Goal: Information Seeking & Learning: Learn about a topic

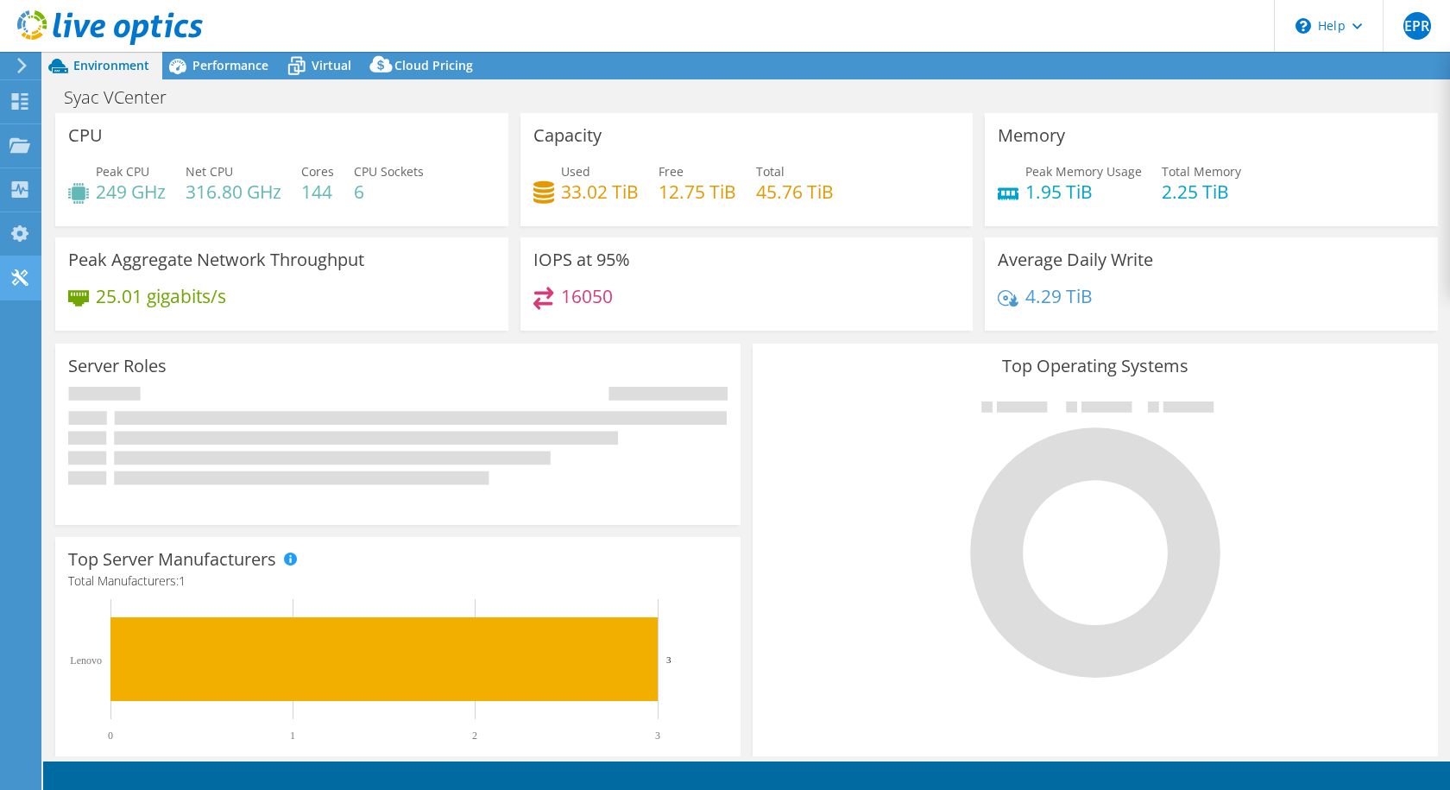
select select "USD"
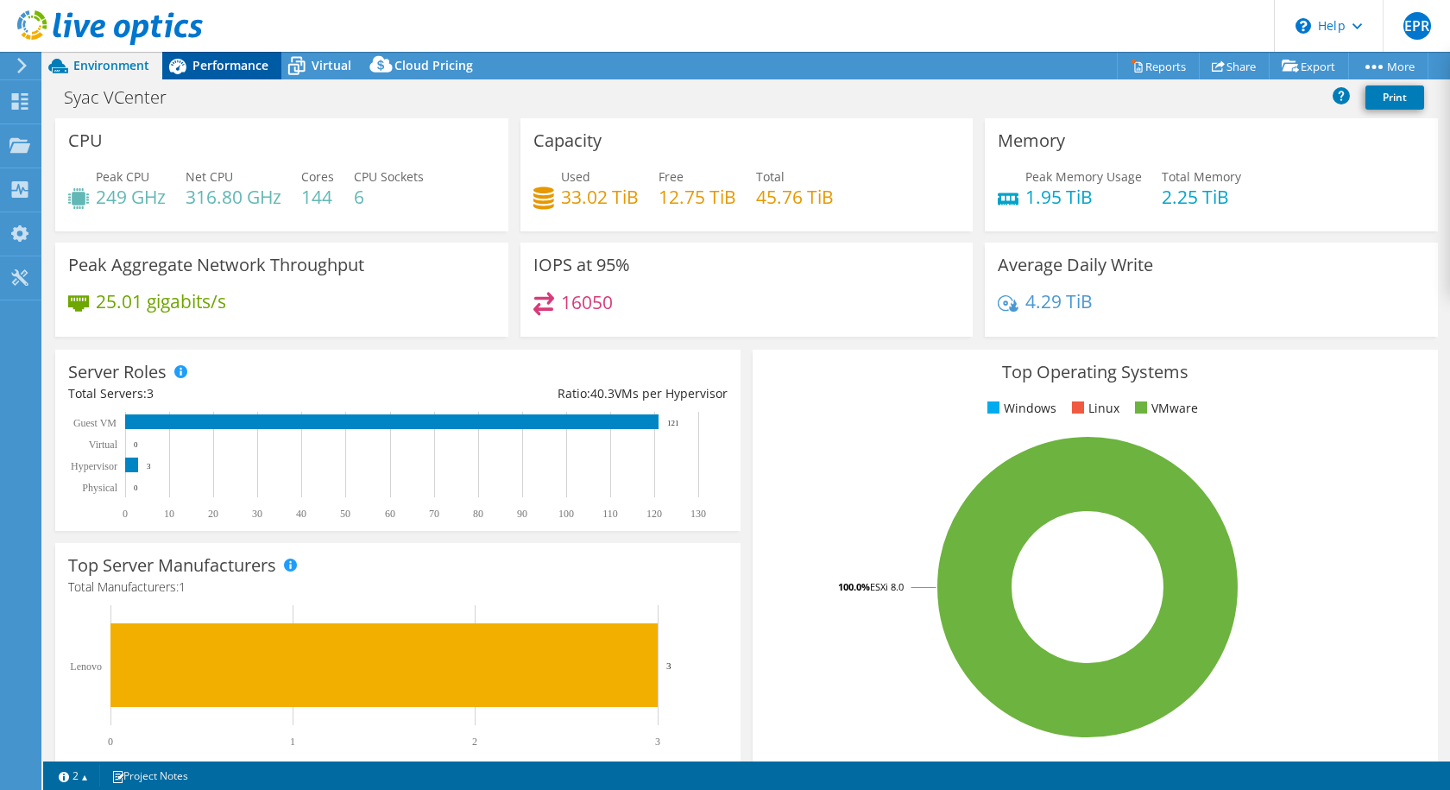
click at [228, 70] on span "Performance" at bounding box center [230, 65] width 76 height 16
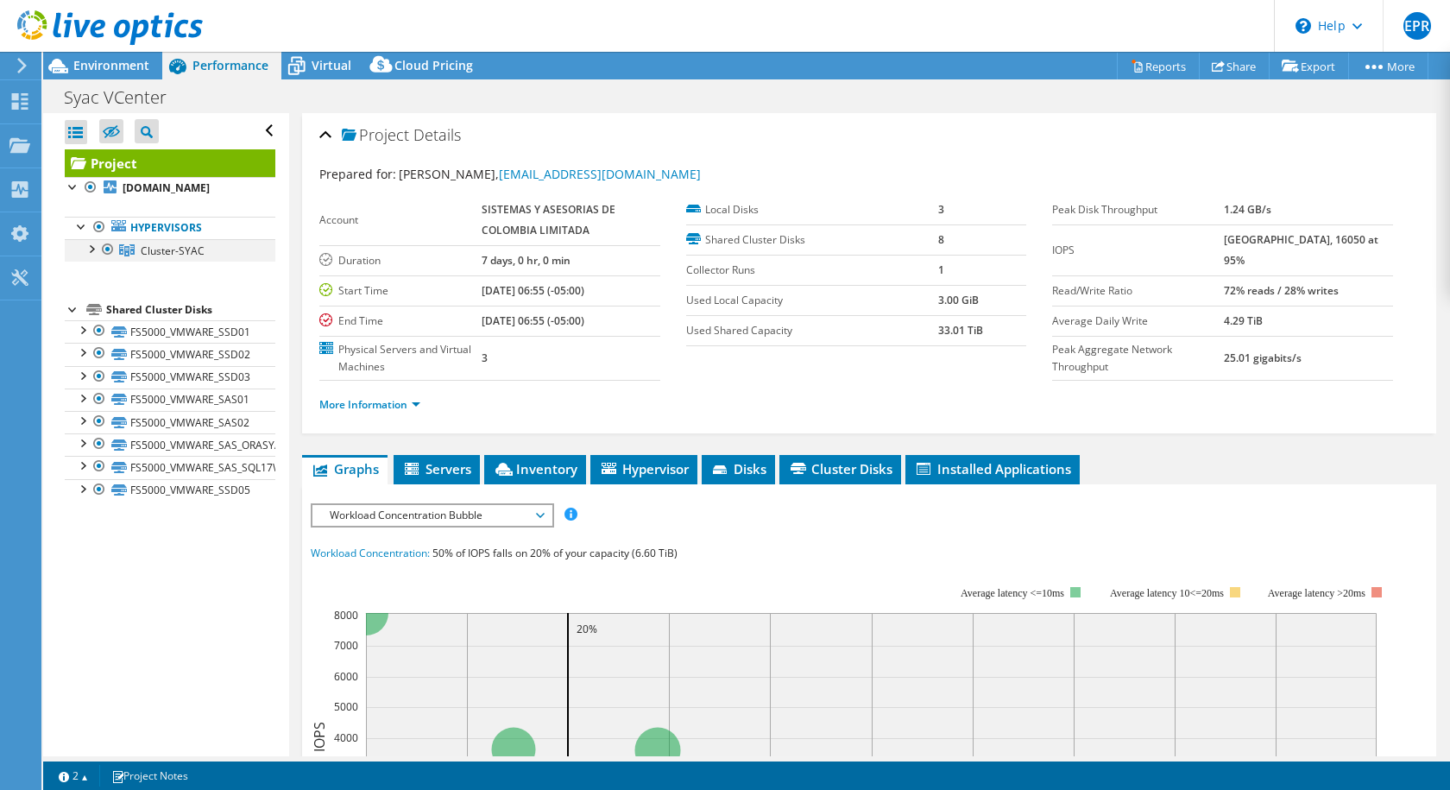
click at [91, 249] on div at bounding box center [90, 247] width 17 height 17
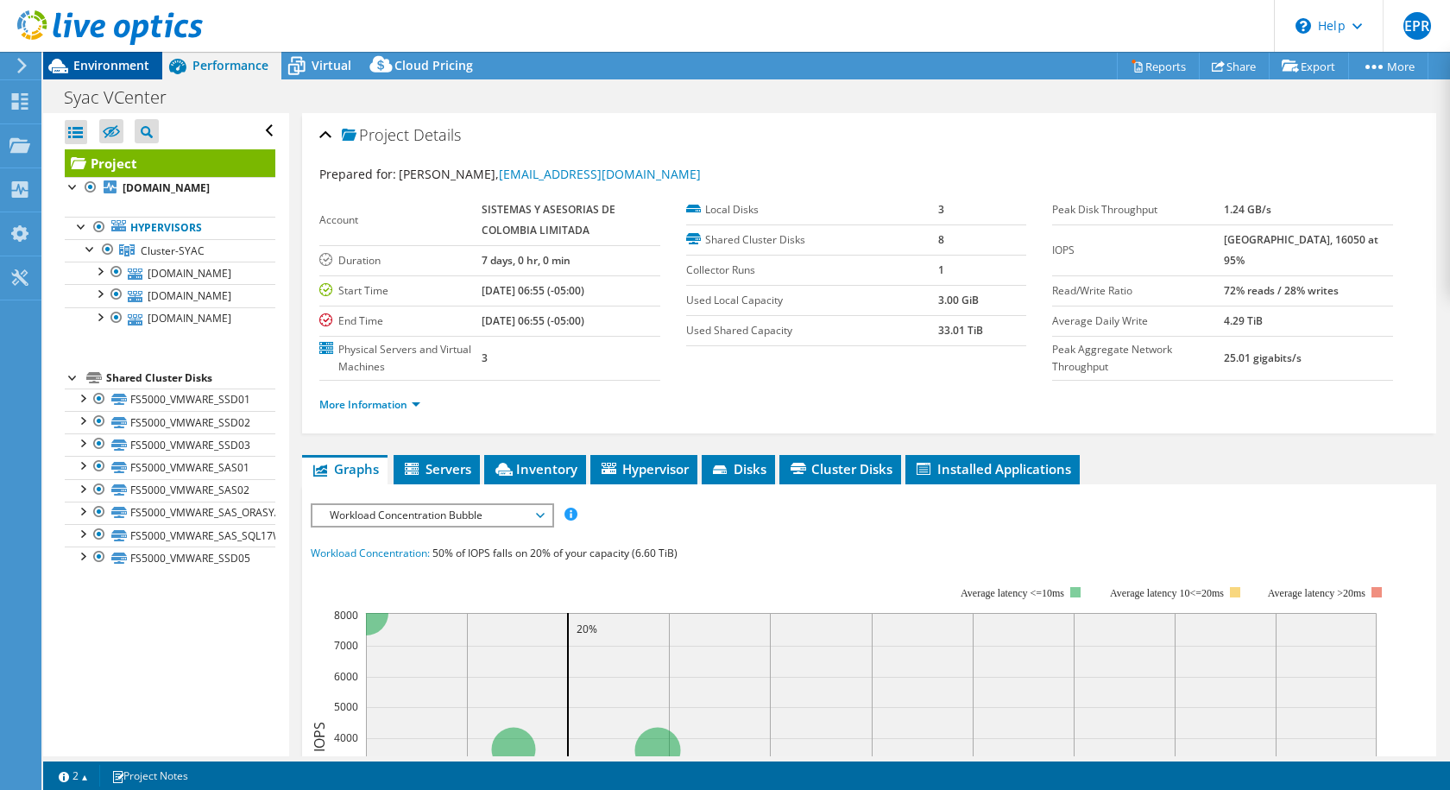
click at [135, 66] on span "Environment" at bounding box center [111, 65] width 76 height 16
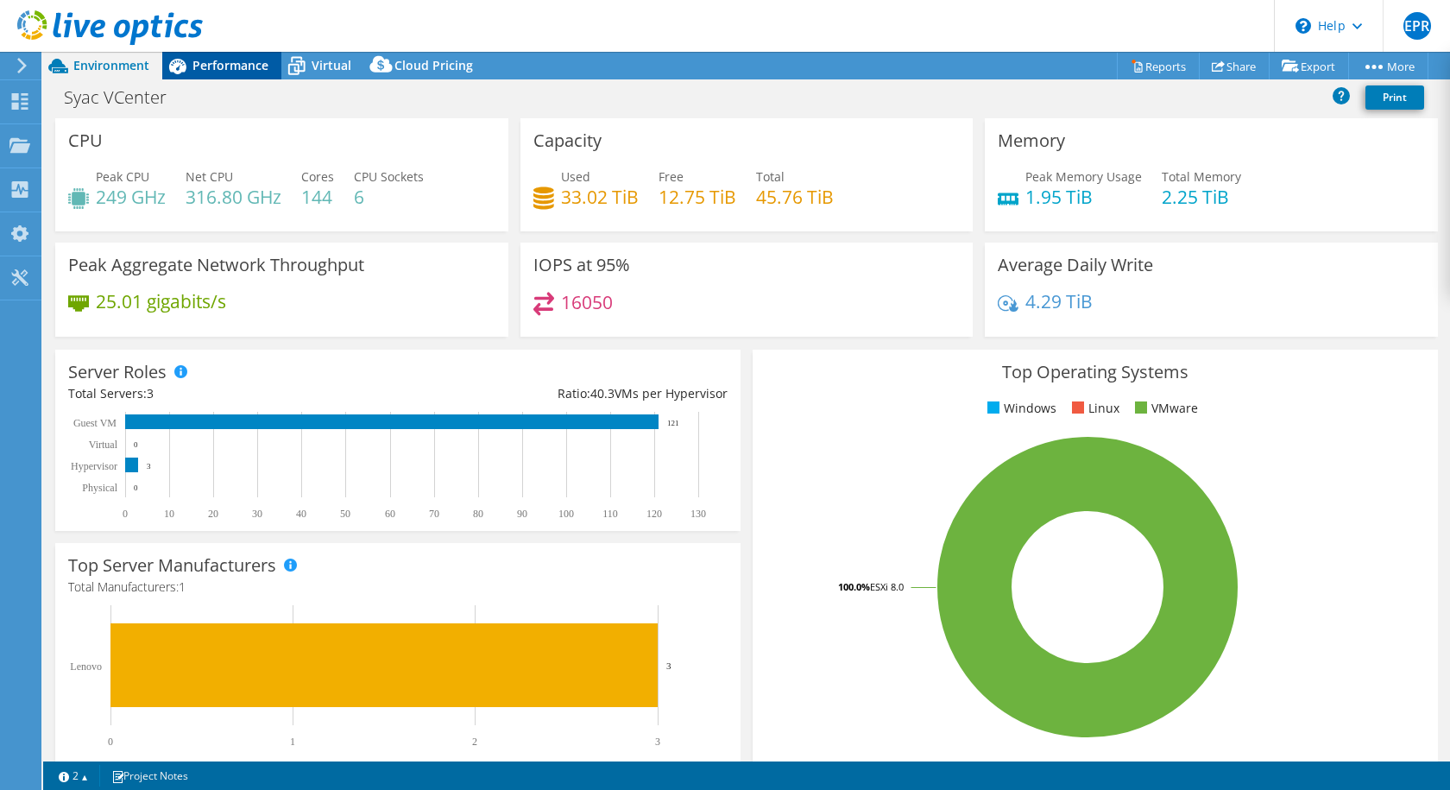
click at [238, 66] on span "Performance" at bounding box center [230, 65] width 76 height 16
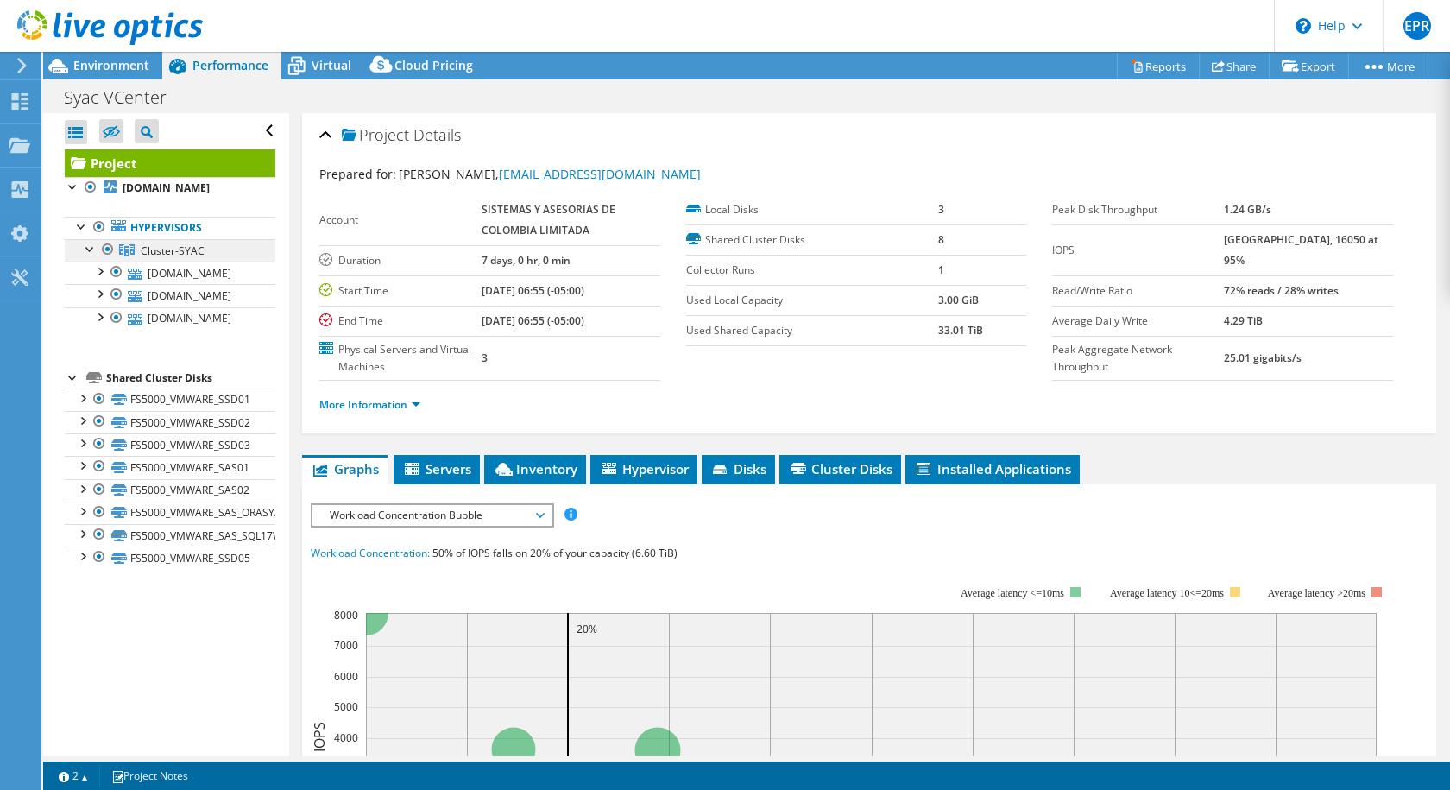
click at [172, 248] on span "Cluster-SYAC" at bounding box center [173, 250] width 64 height 15
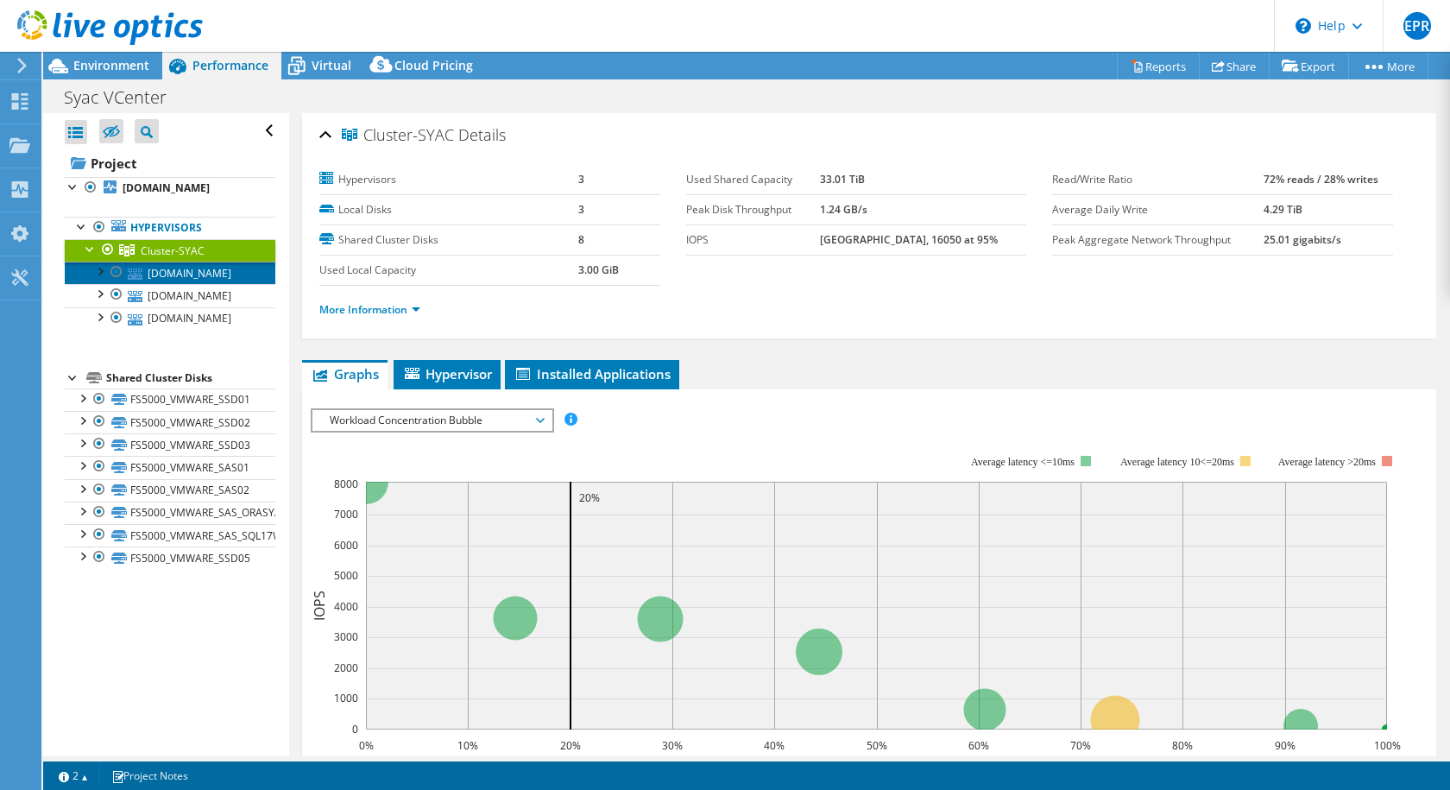
click at [146, 272] on link "[DOMAIN_NAME]" at bounding box center [170, 273] width 211 height 22
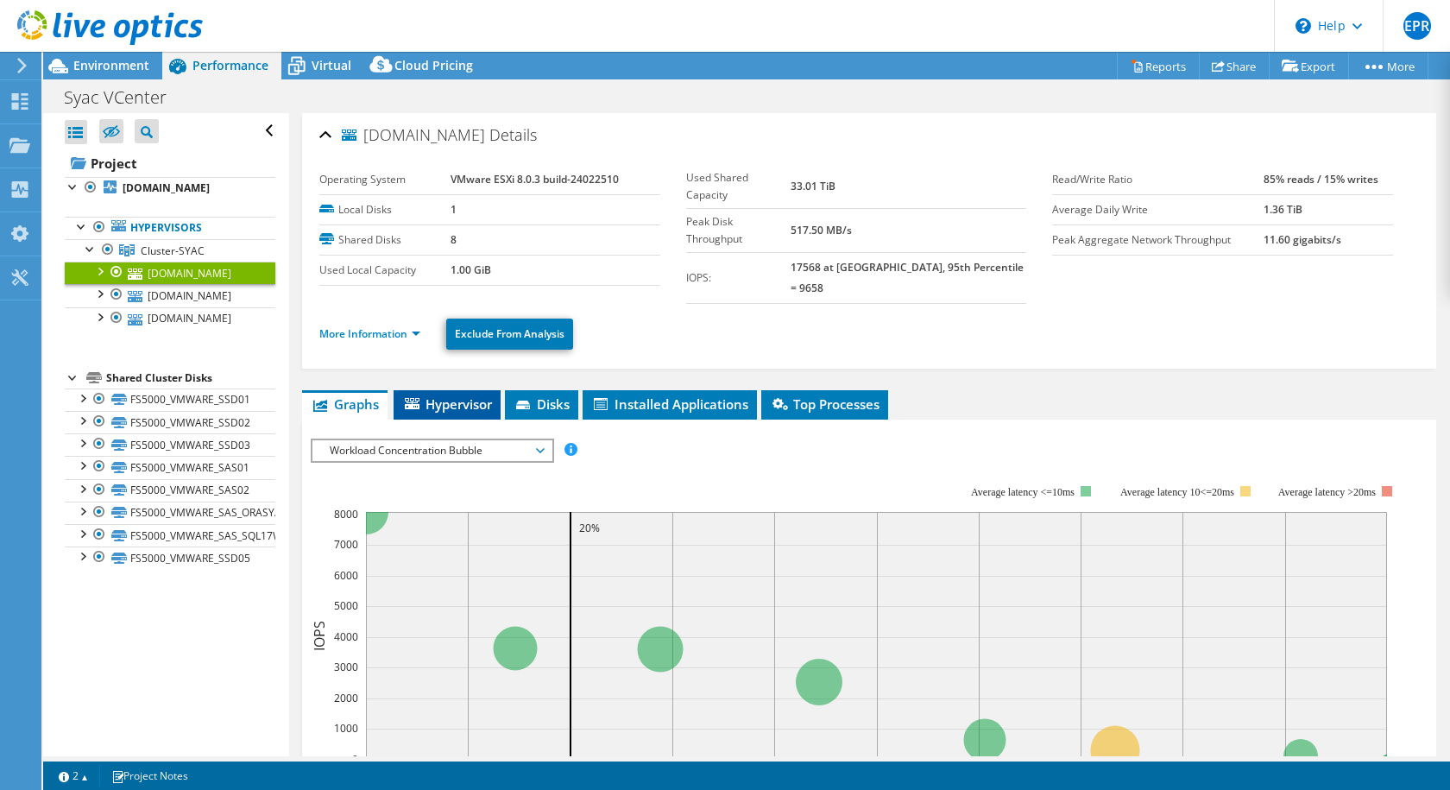
click at [474, 395] on span "Hypervisor" at bounding box center [447, 403] width 90 height 17
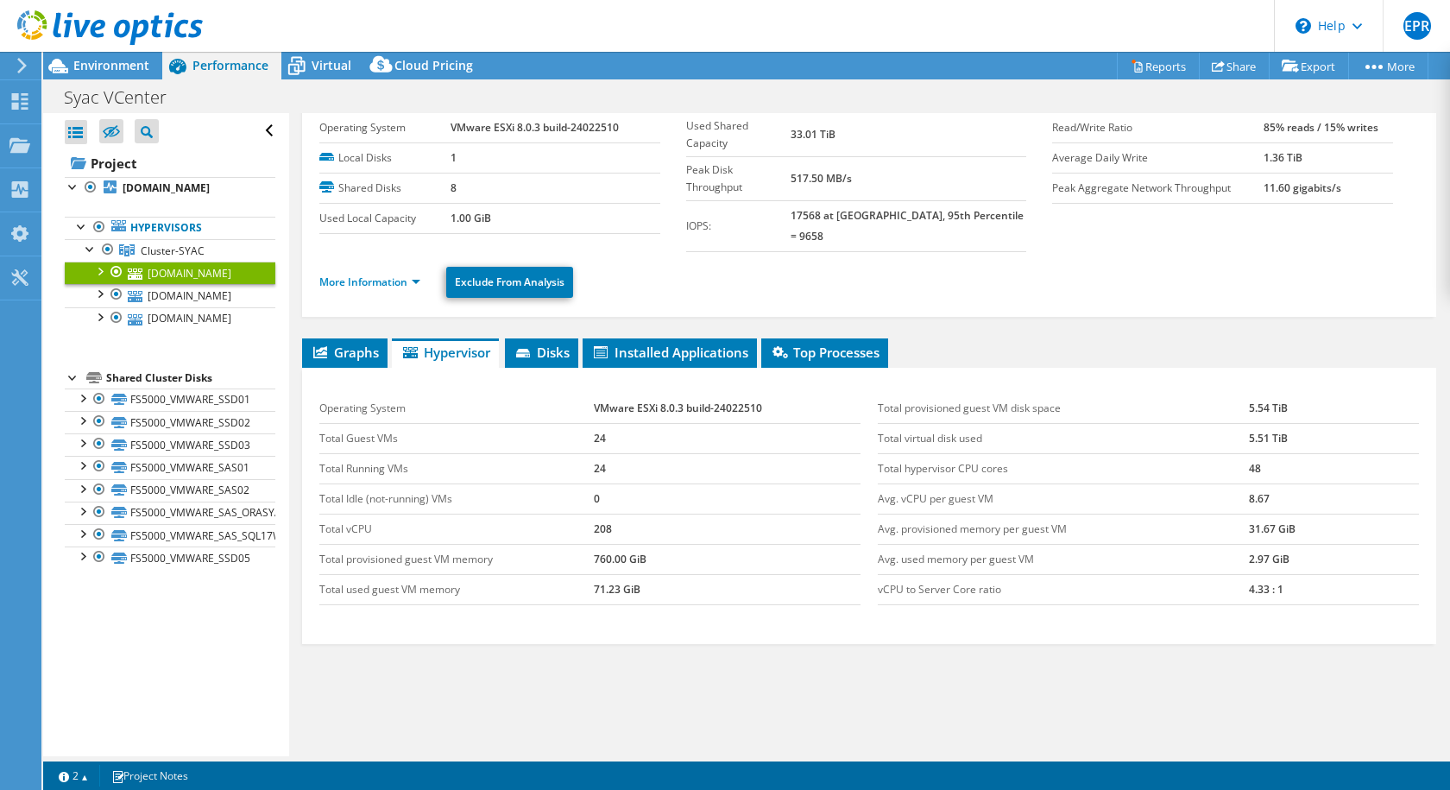
scroll to position [78, 0]
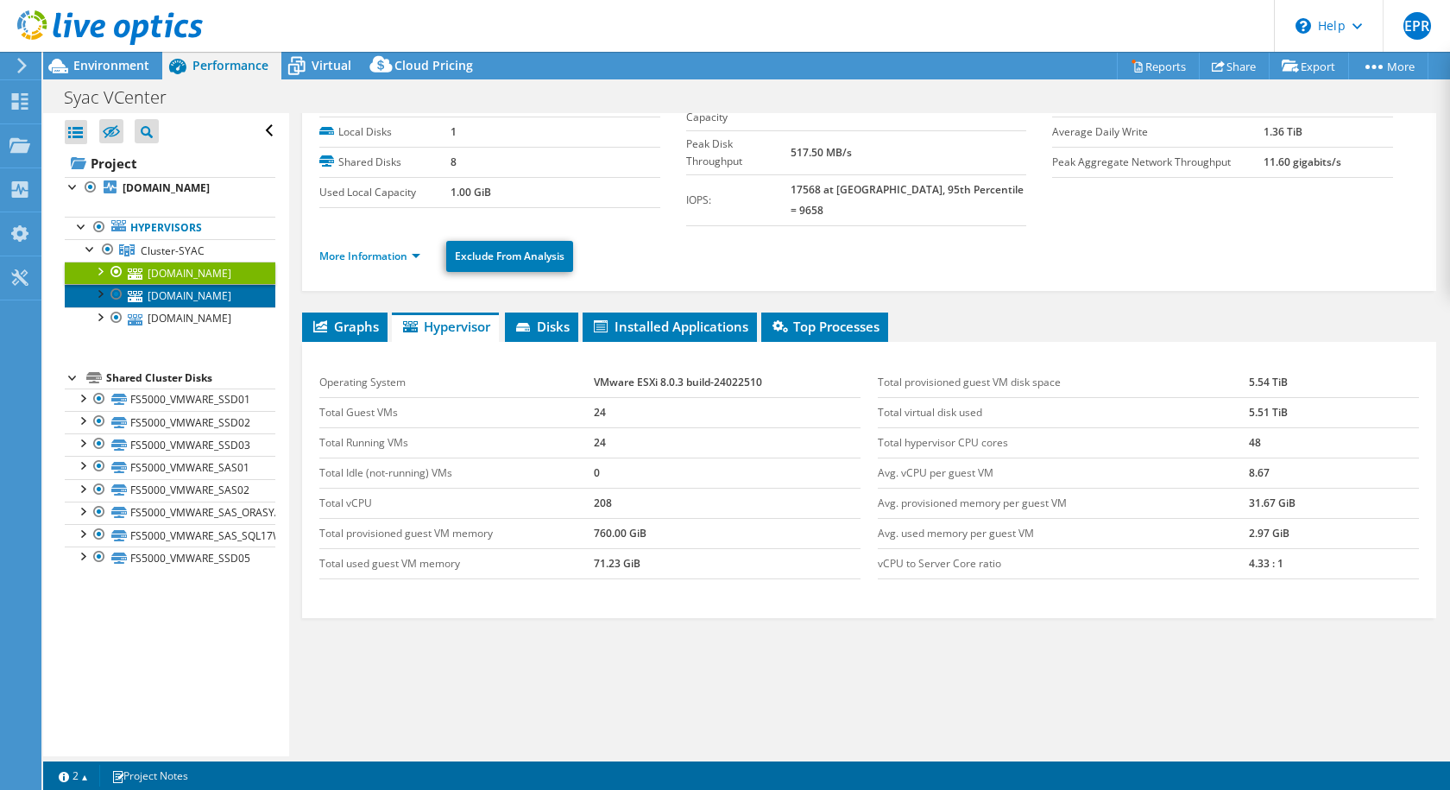
click at [192, 298] on link "[DOMAIN_NAME]" at bounding box center [170, 295] width 211 height 22
click at [178, 277] on link "[DOMAIN_NAME]" at bounding box center [170, 273] width 211 height 22
click at [179, 298] on link "[DOMAIN_NAME]" at bounding box center [170, 295] width 211 height 22
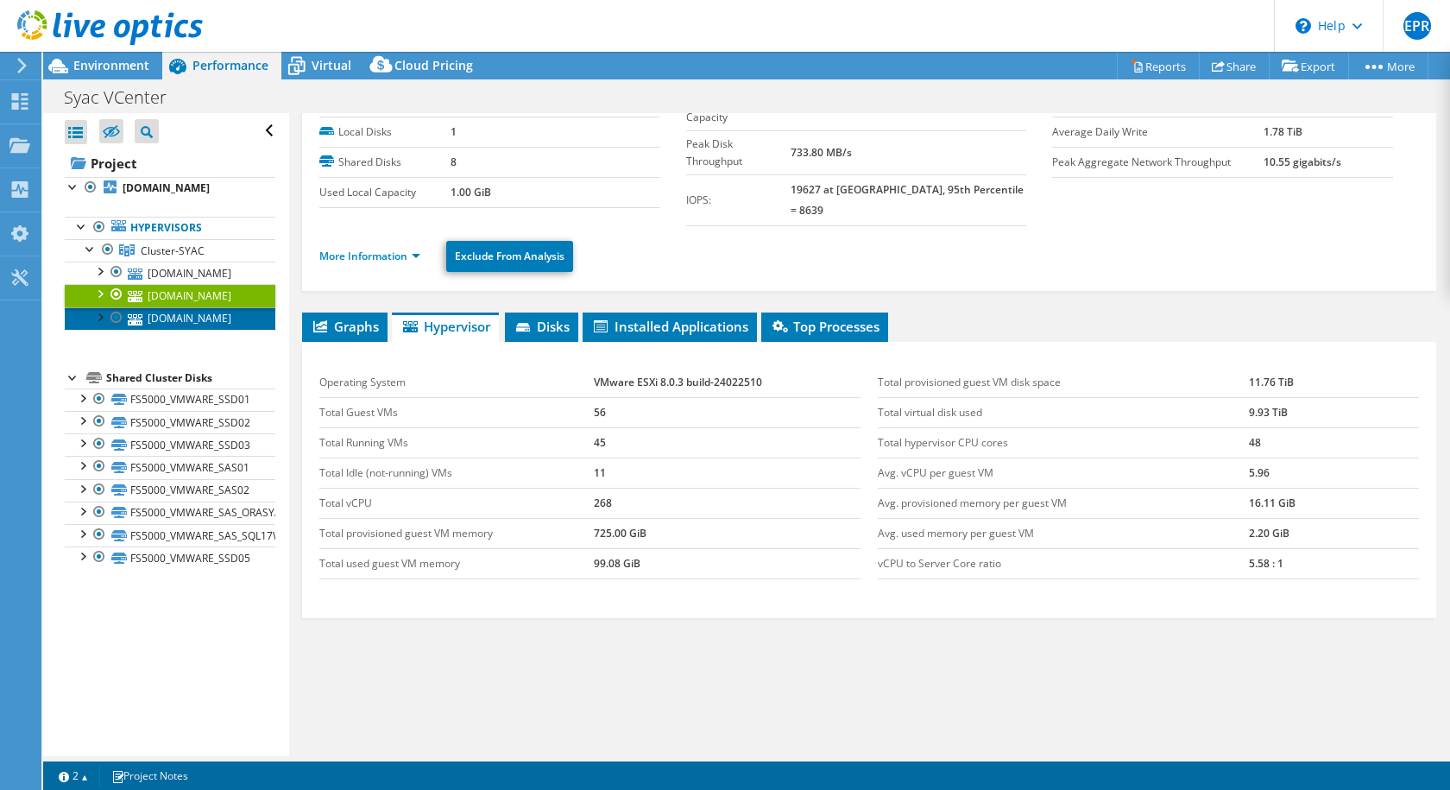
click at [189, 316] on link "[DOMAIN_NAME]" at bounding box center [170, 318] width 211 height 22
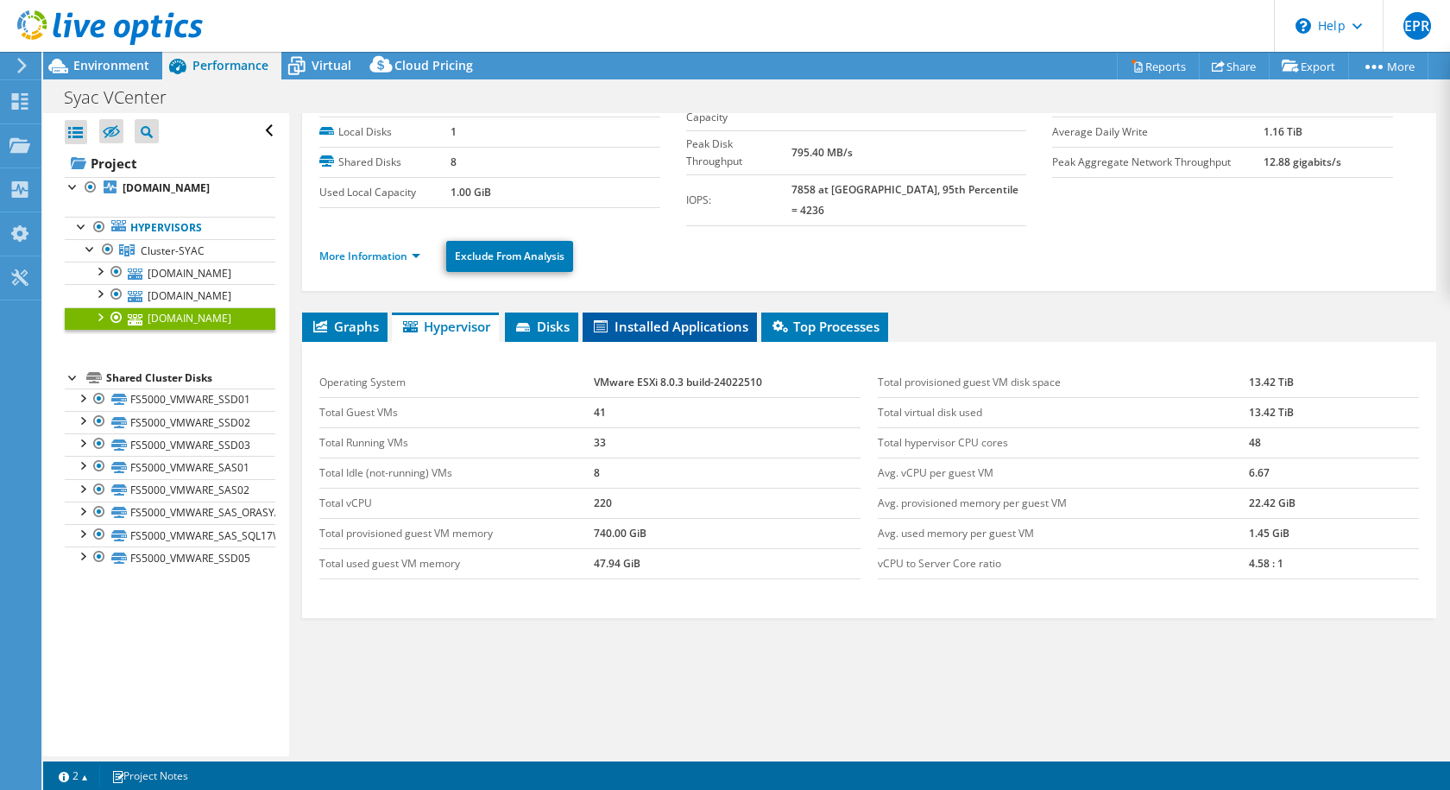
click at [627, 318] on span "Installed Applications" at bounding box center [669, 326] width 157 height 17
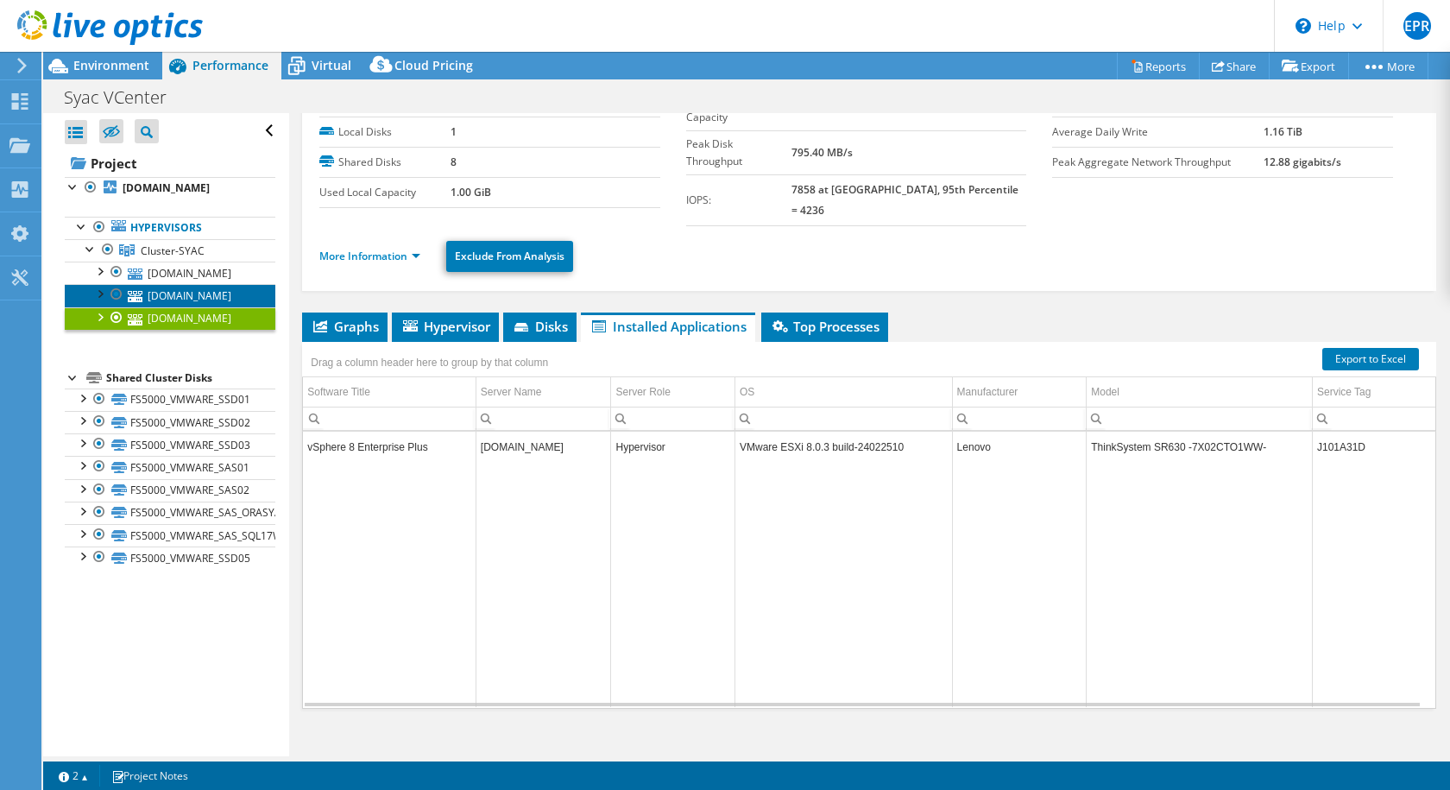
click at [177, 300] on link "[DOMAIN_NAME]" at bounding box center [170, 295] width 211 height 22
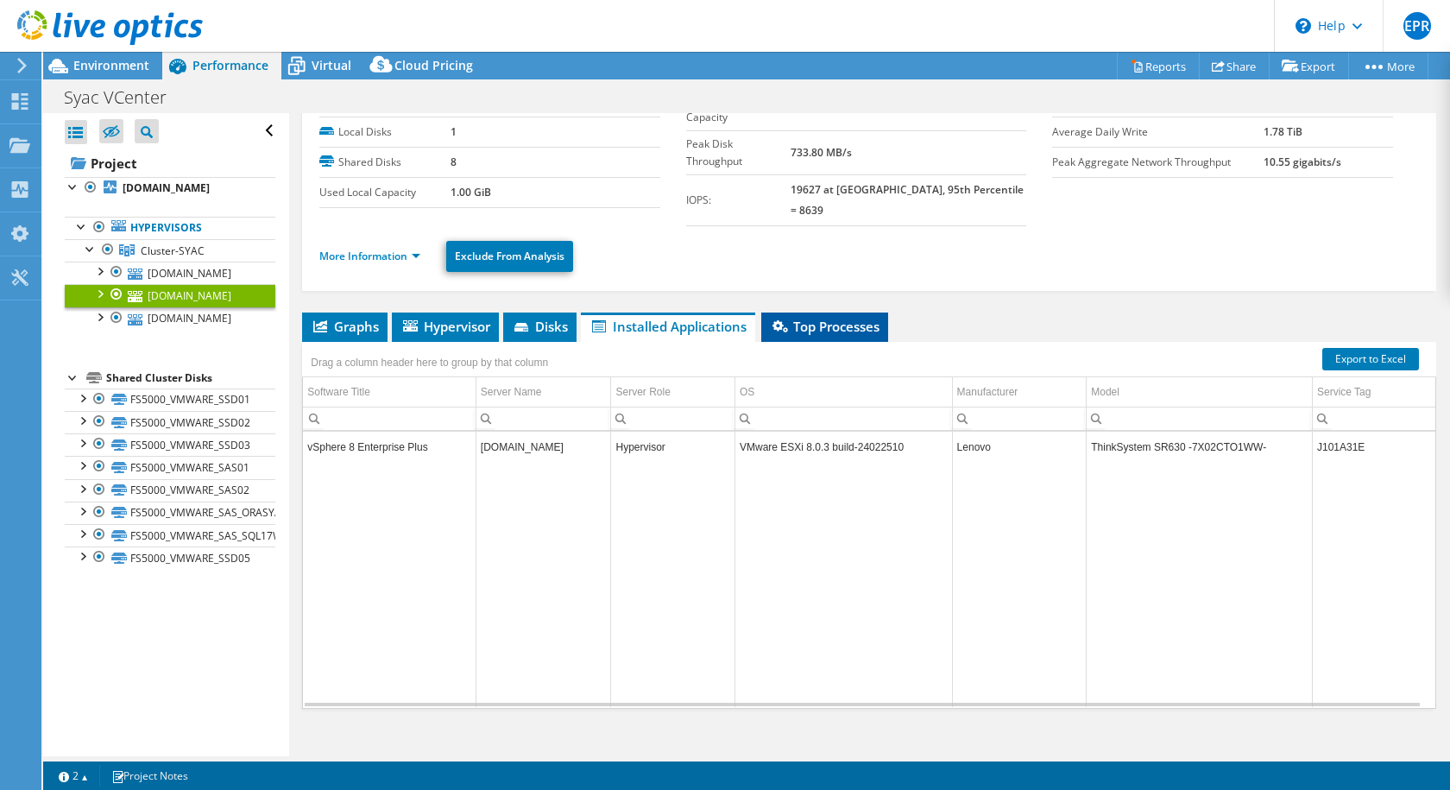
click at [816, 318] on span "Top Processes" at bounding box center [825, 326] width 110 height 17
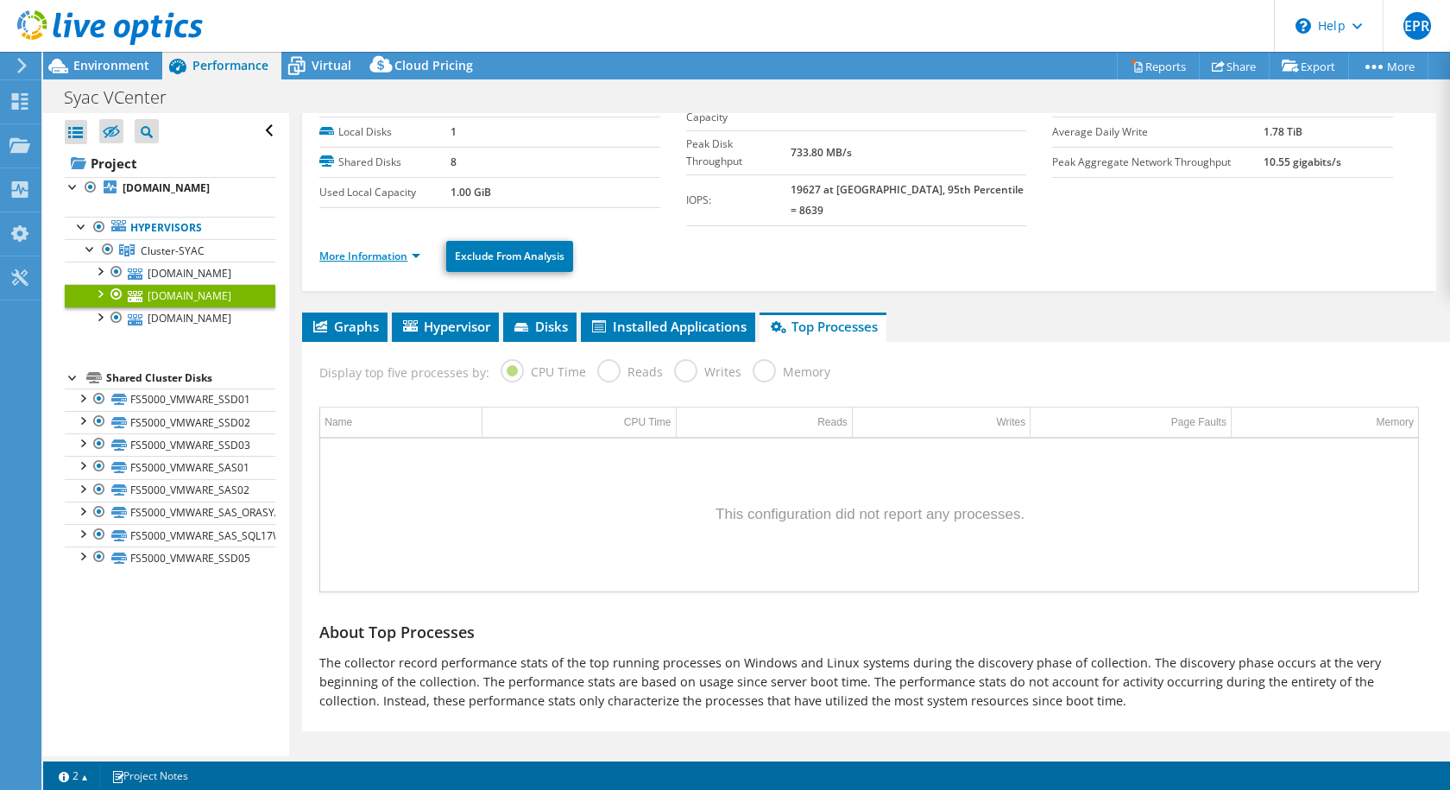
click at [419, 249] on link "More Information" at bounding box center [369, 256] width 101 height 15
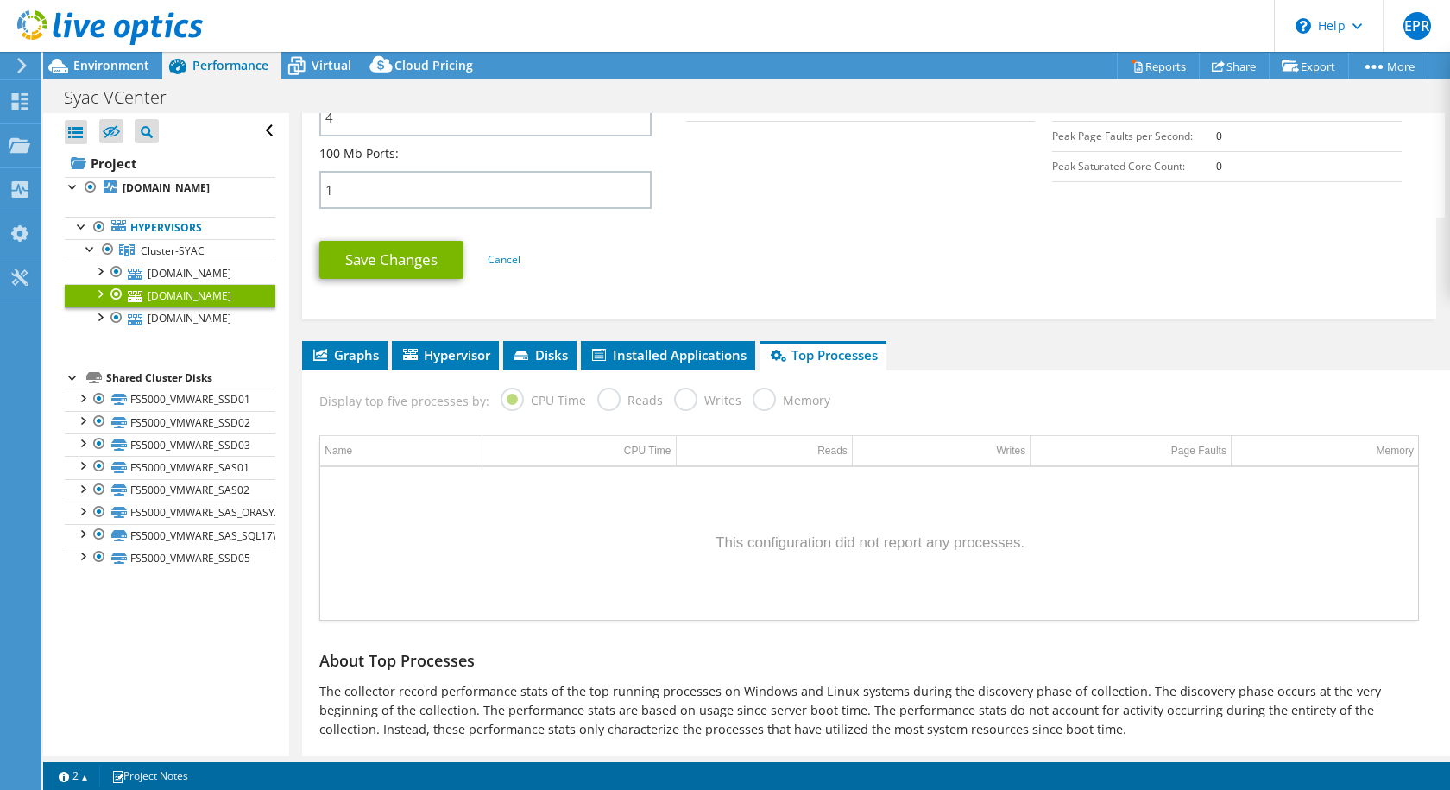
scroll to position [854, 0]
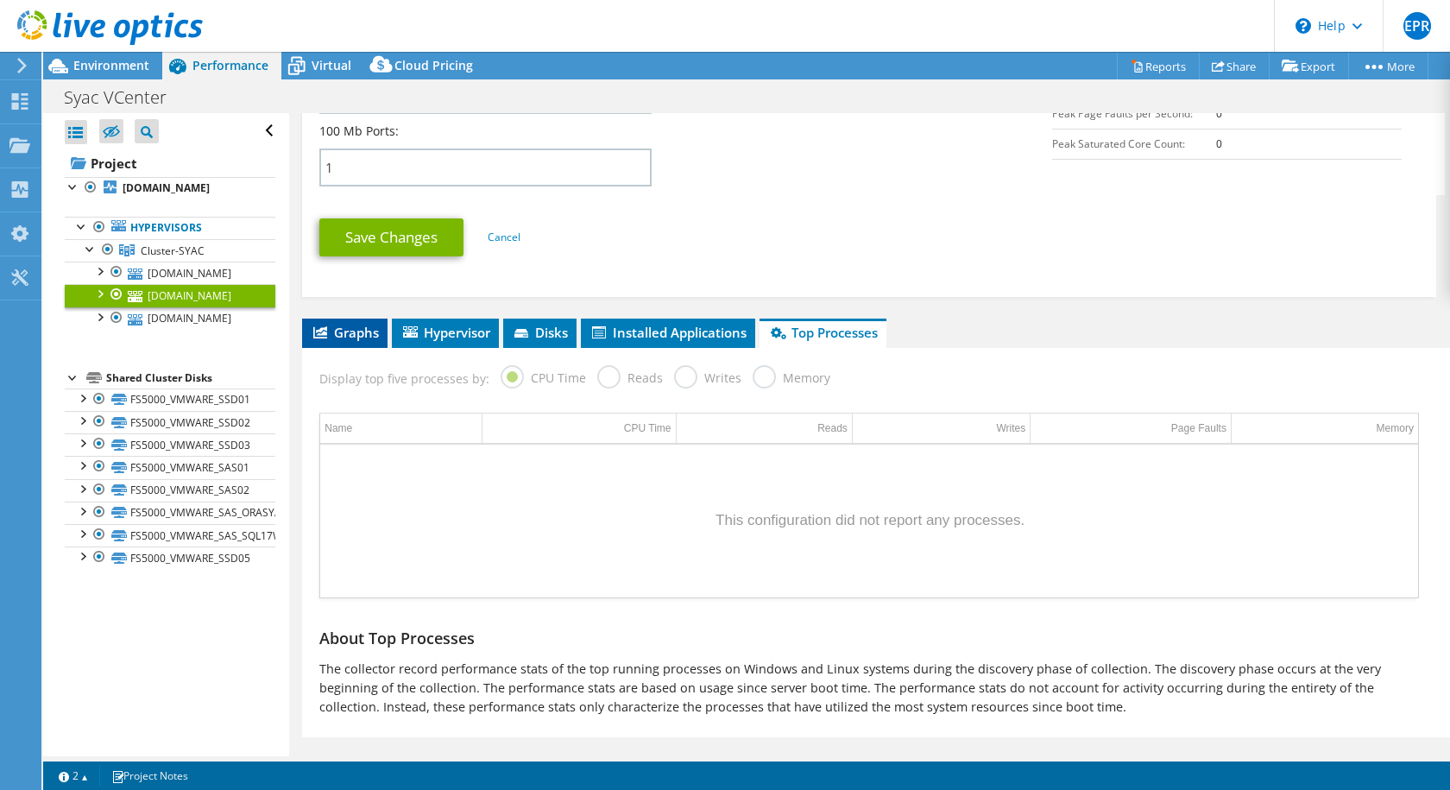
click at [360, 324] on span "Graphs" at bounding box center [345, 332] width 68 height 17
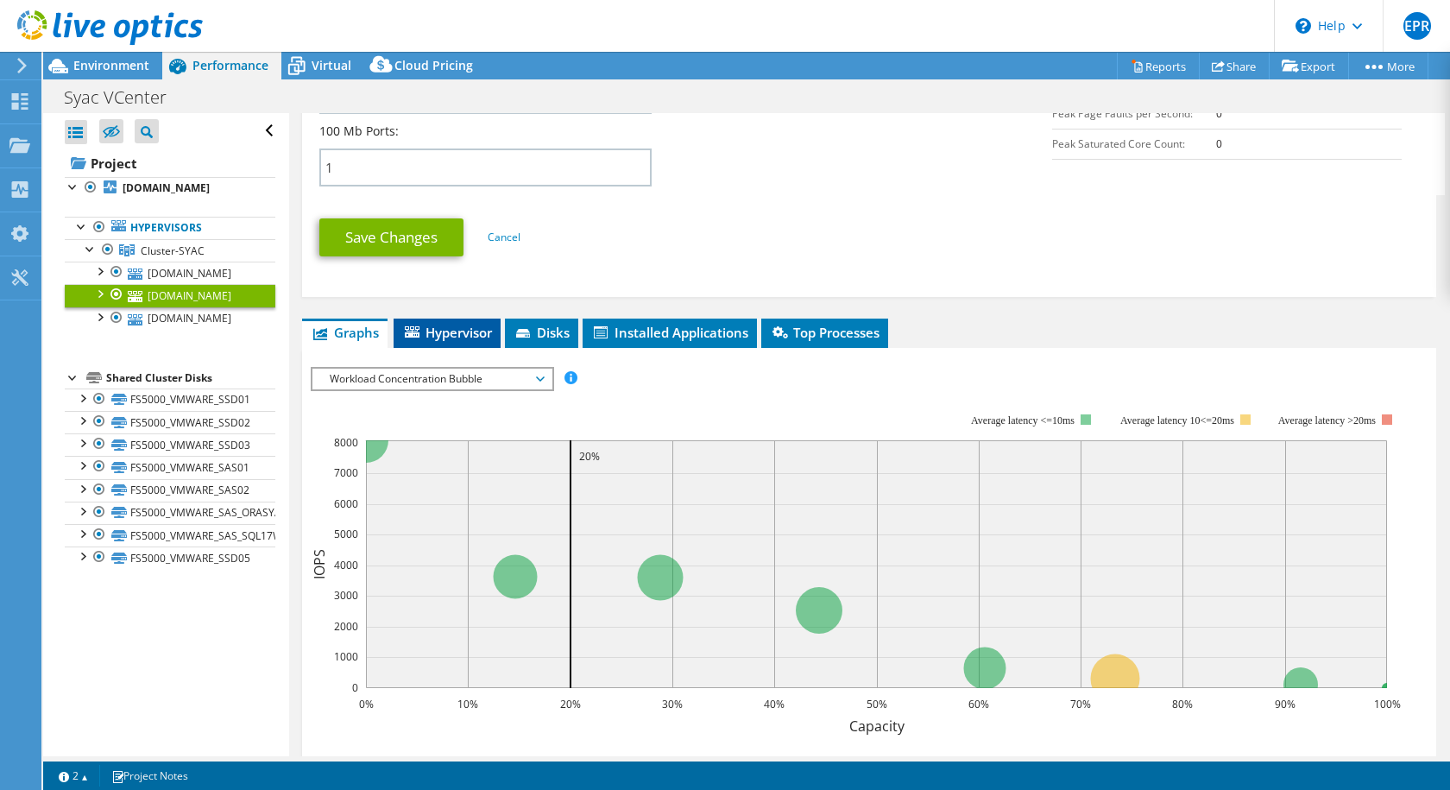
click at [441, 324] on li "Hypervisor" at bounding box center [447, 332] width 107 height 29
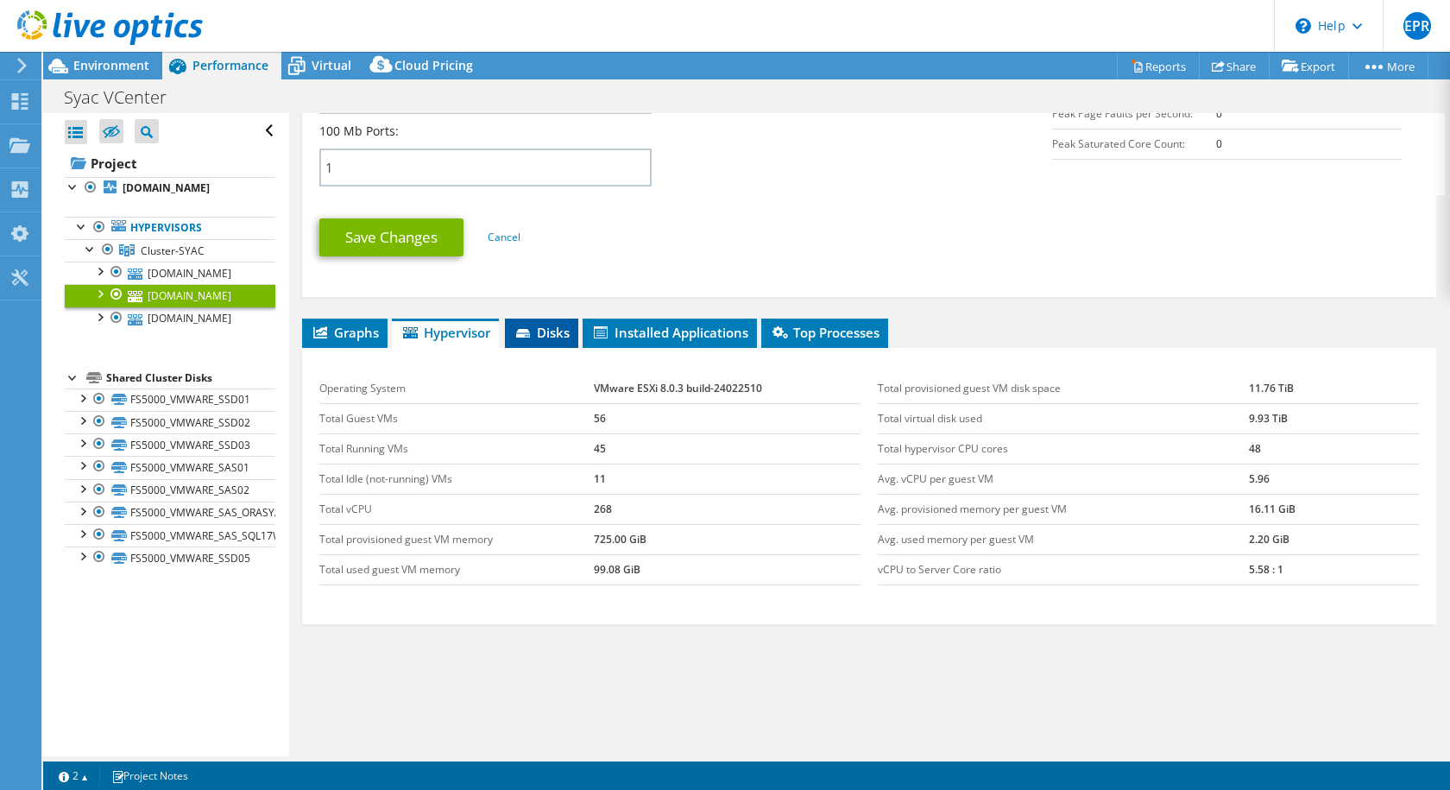
click at [545, 325] on li "Disks" at bounding box center [541, 332] width 73 height 29
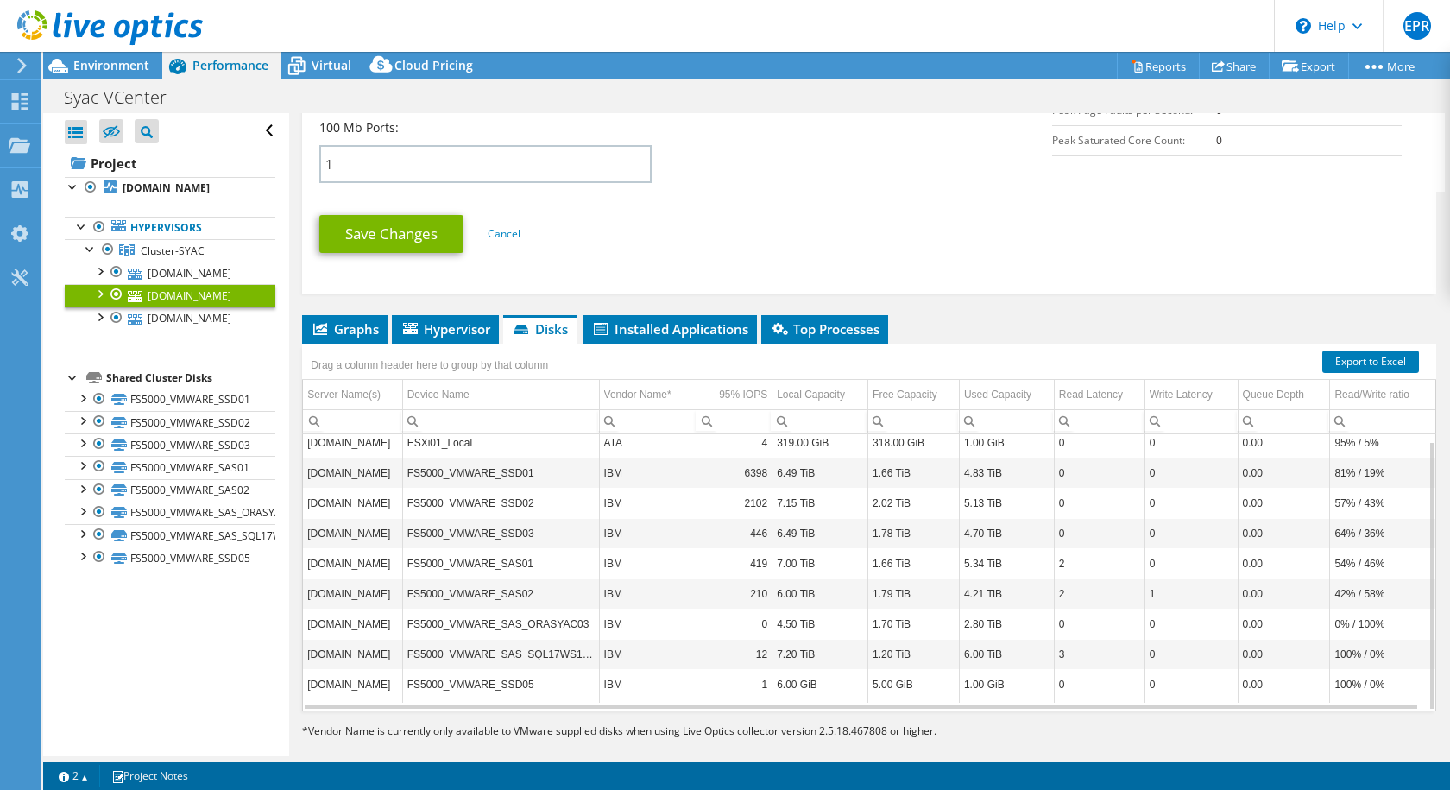
scroll to position [861, 0]
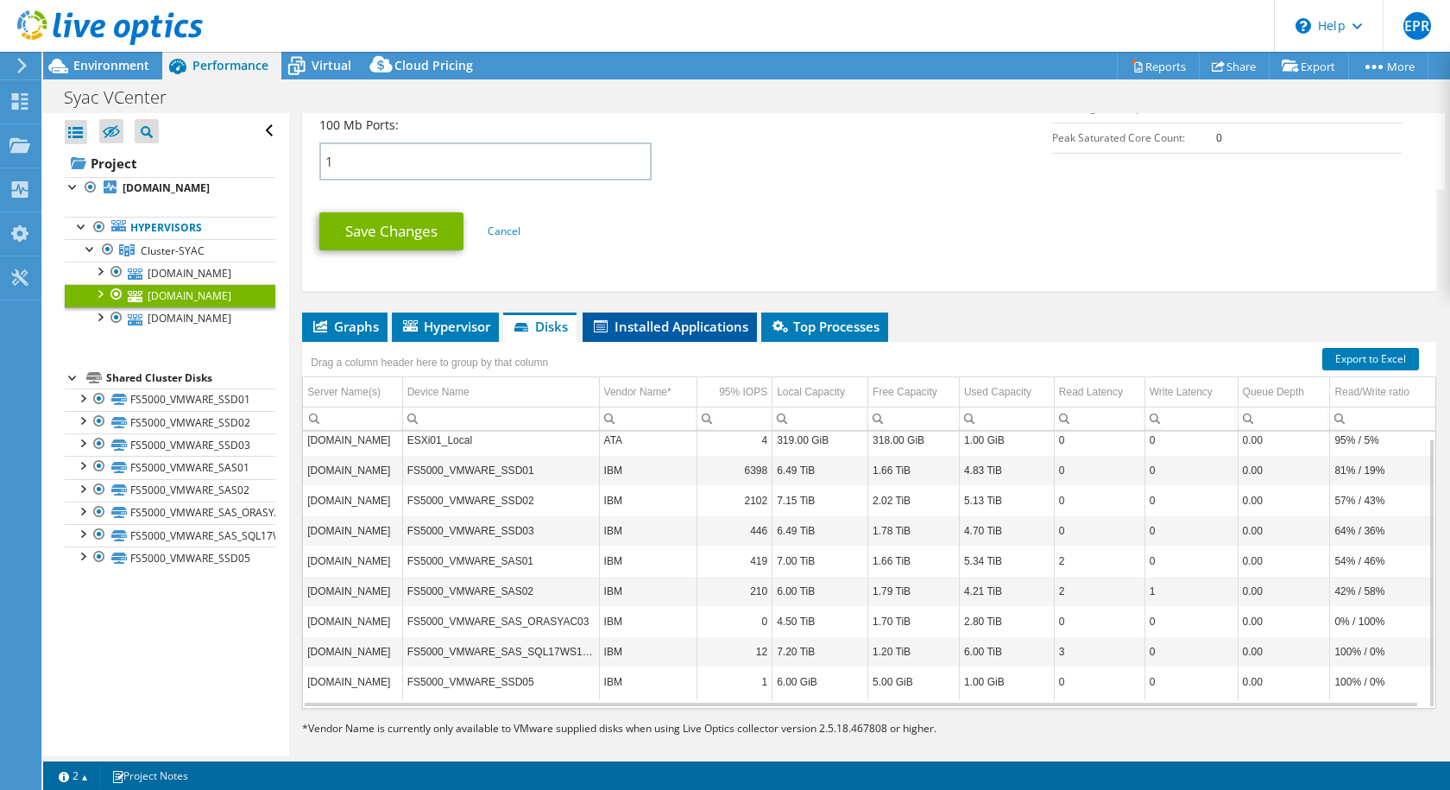
click at [637, 318] on span "Installed Applications" at bounding box center [669, 326] width 157 height 17
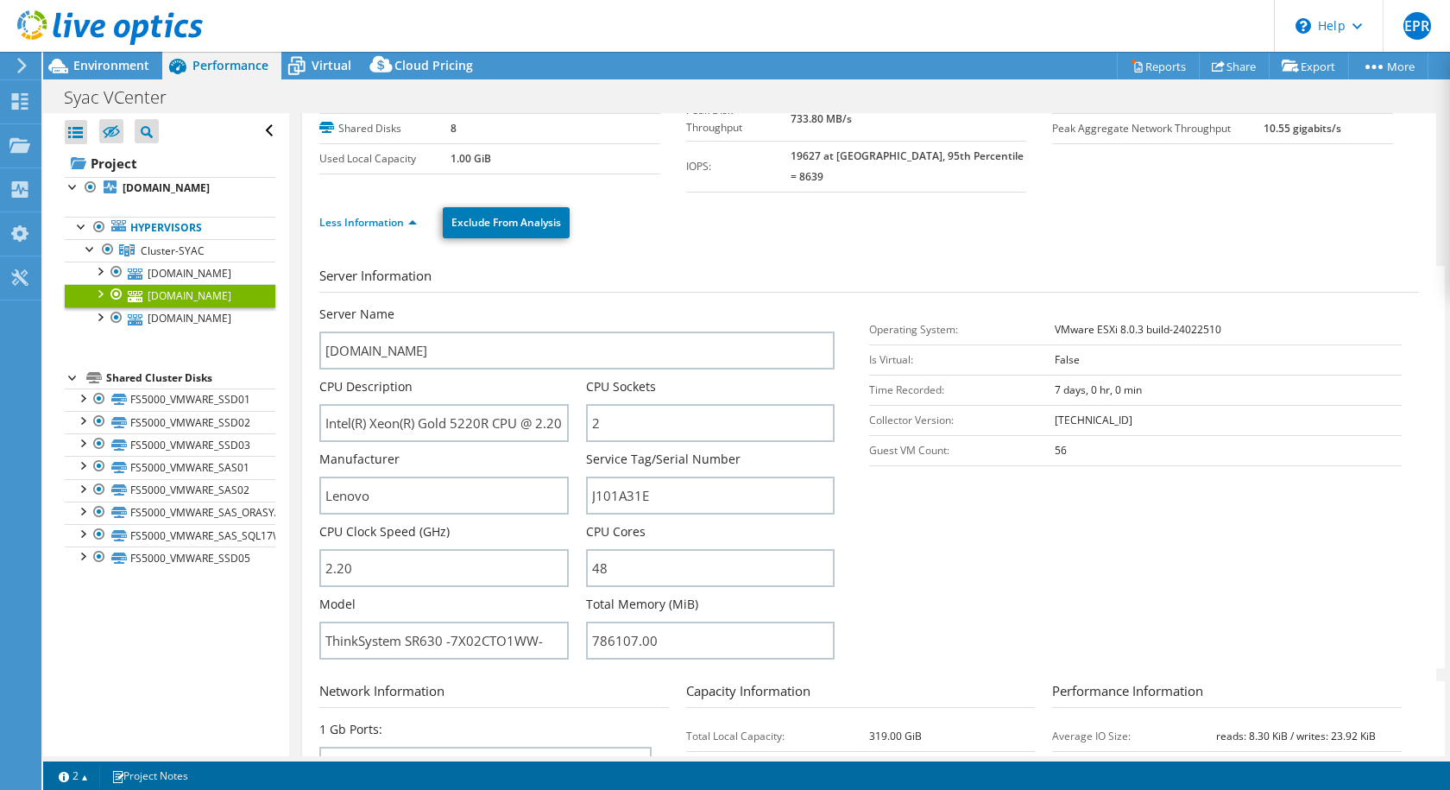
scroll to position [0, 0]
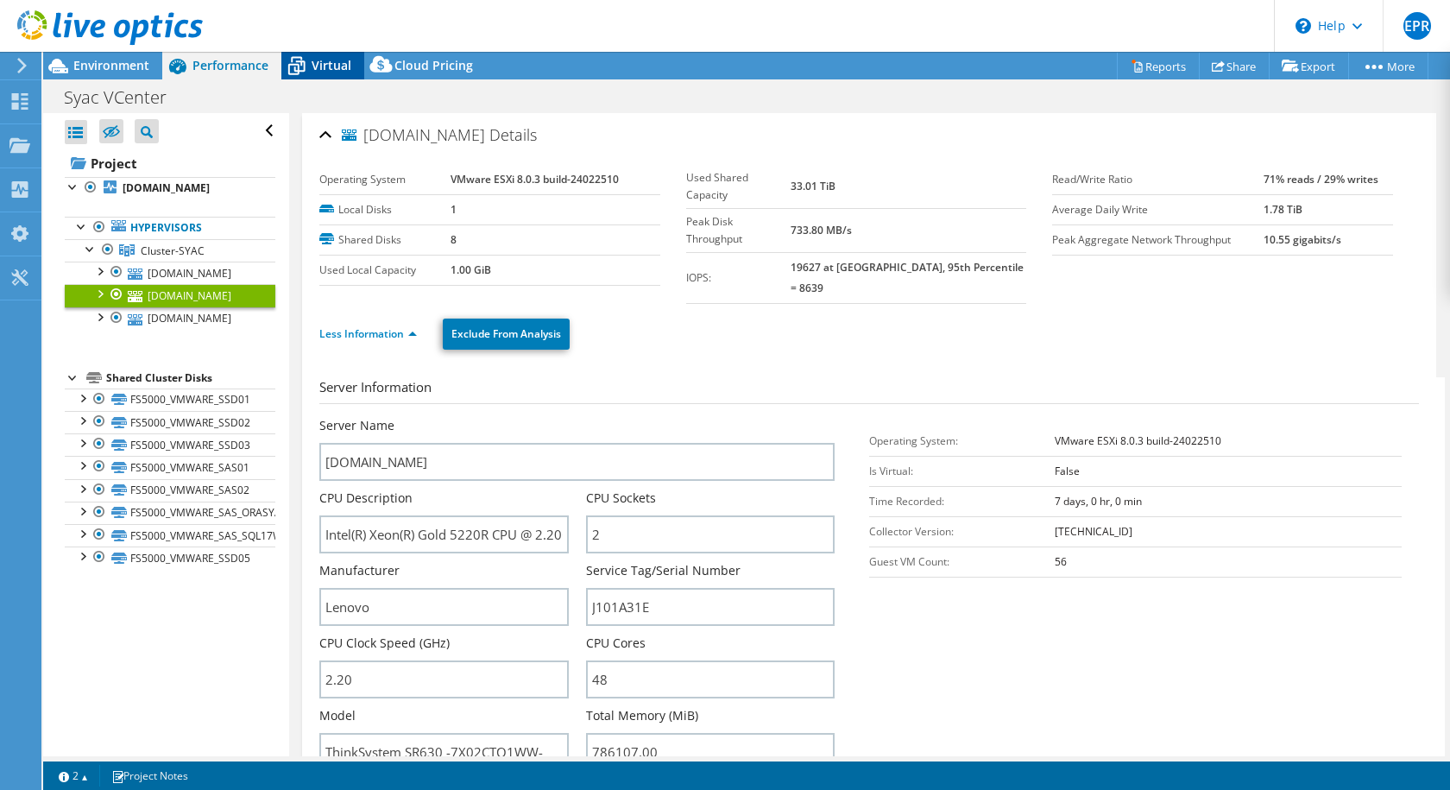
click at [309, 70] on icon at bounding box center [296, 66] width 30 height 30
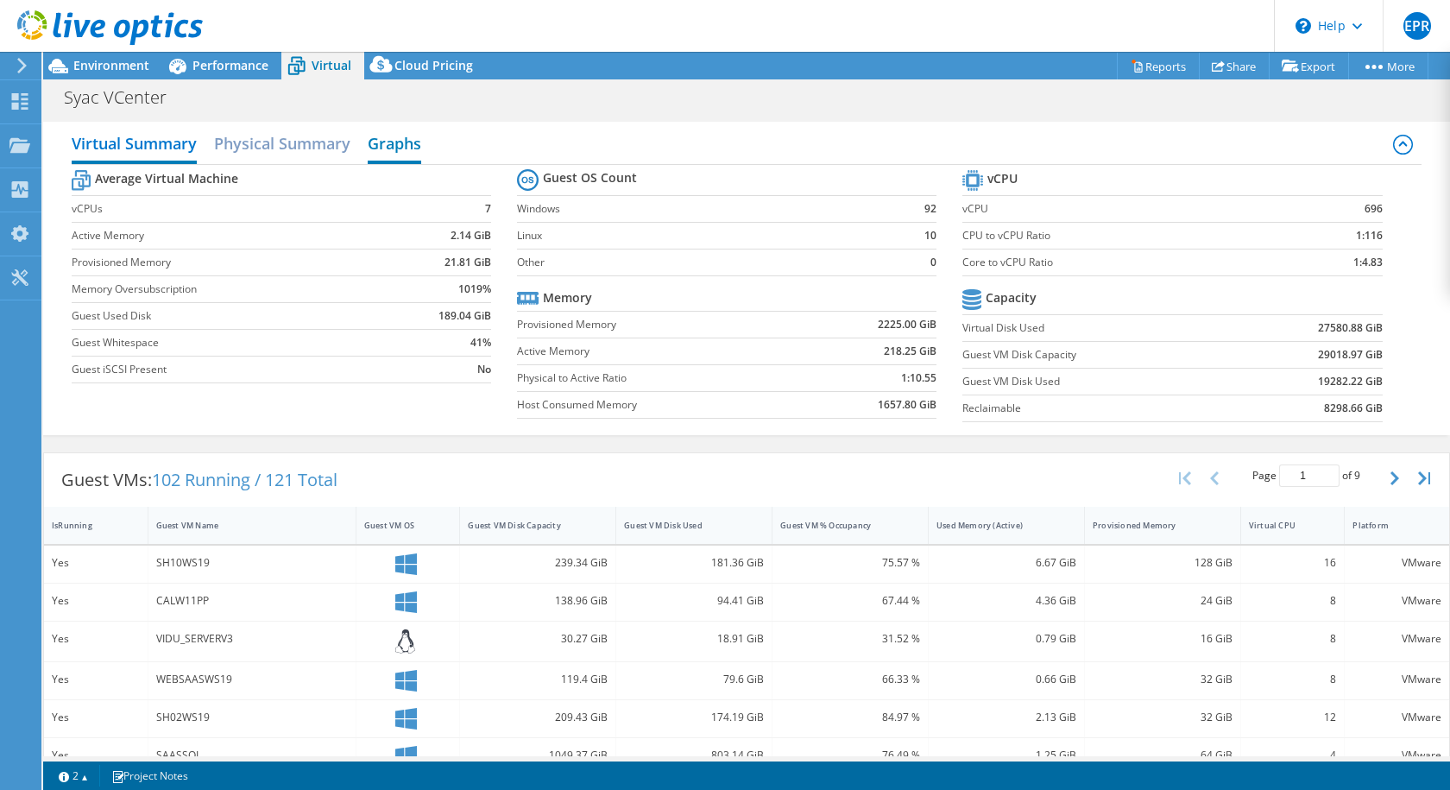
click at [383, 143] on h2 "Graphs" at bounding box center [395, 145] width 54 height 38
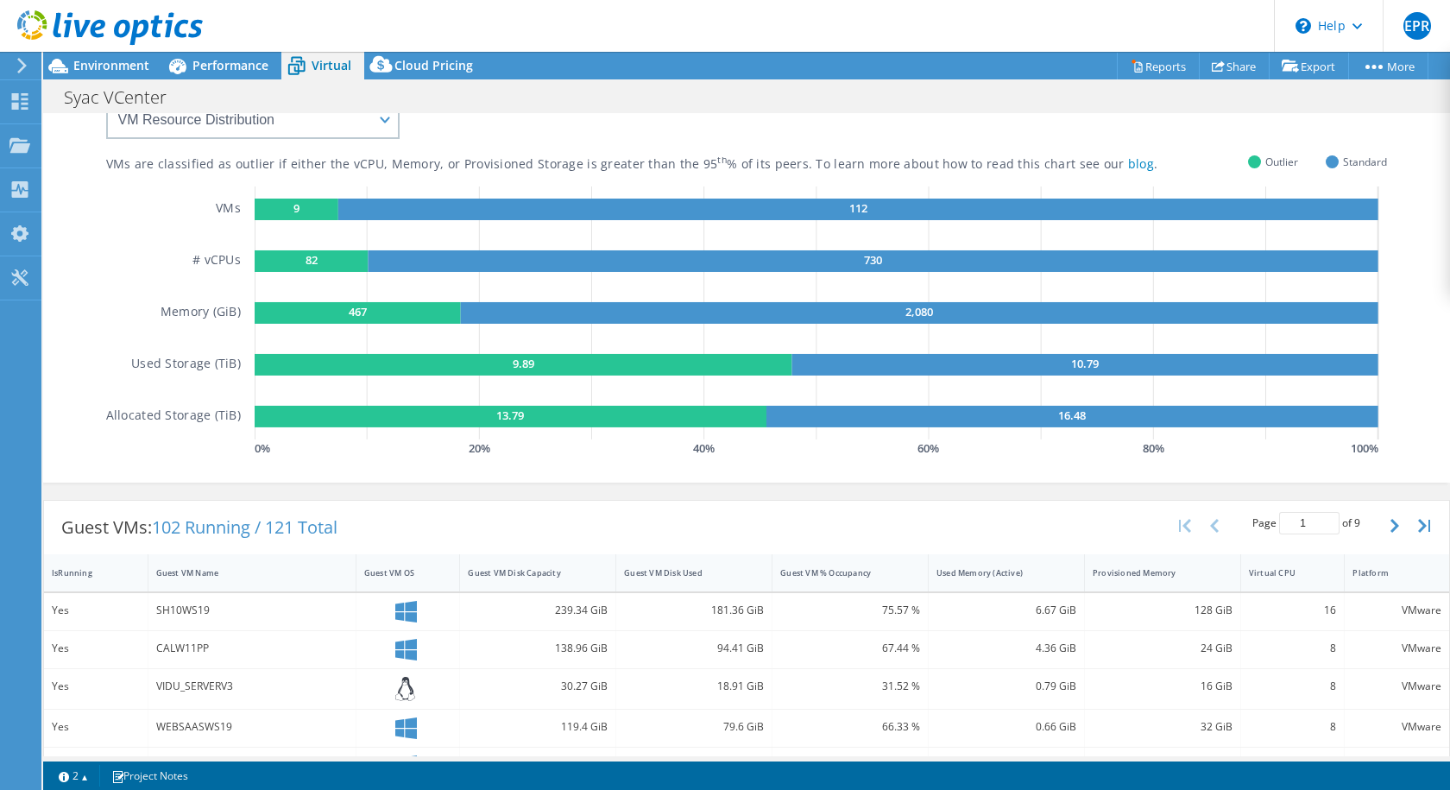
scroll to position [173, 0]
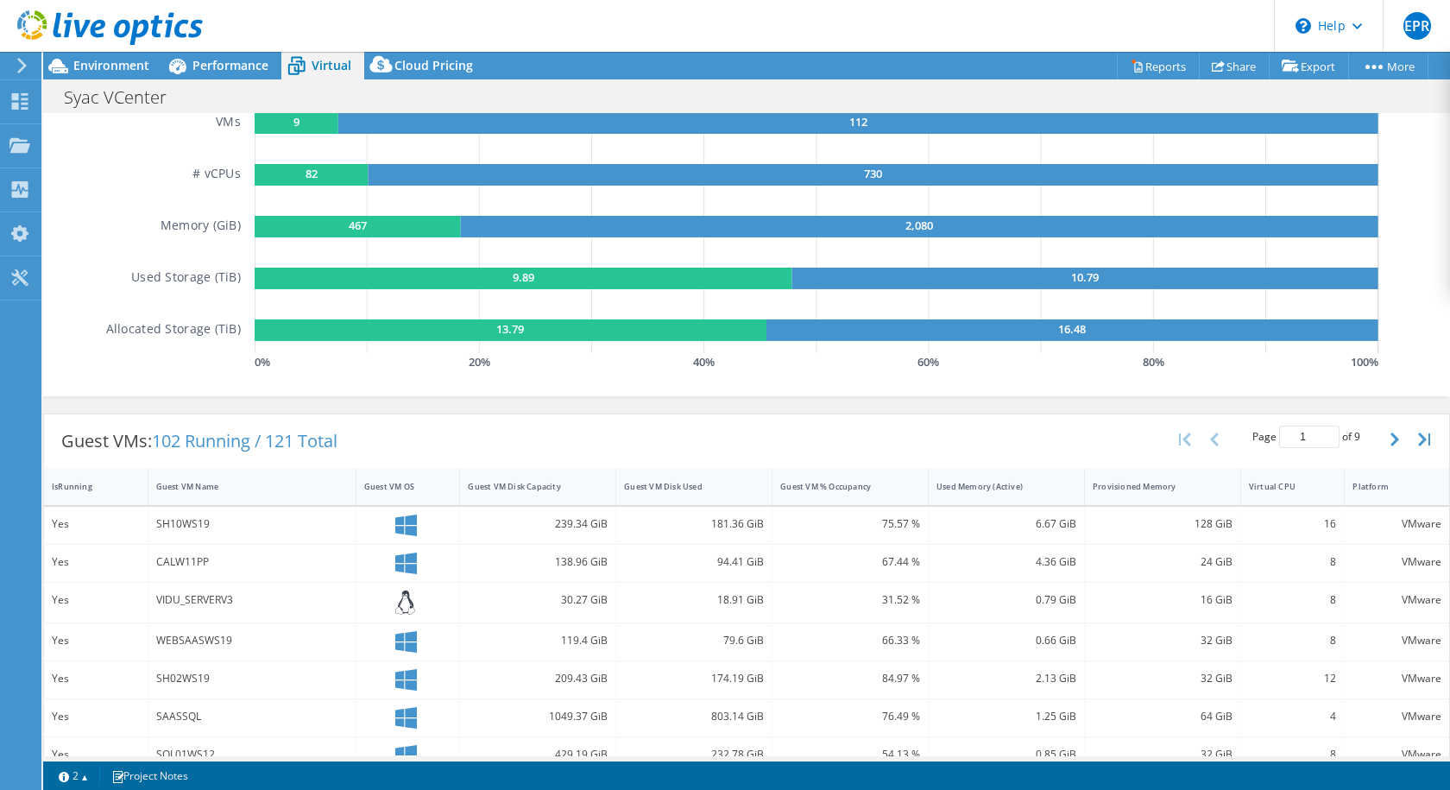
click at [375, 489] on div "Guest VM OS" at bounding box center [397, 486] width 67 height 11
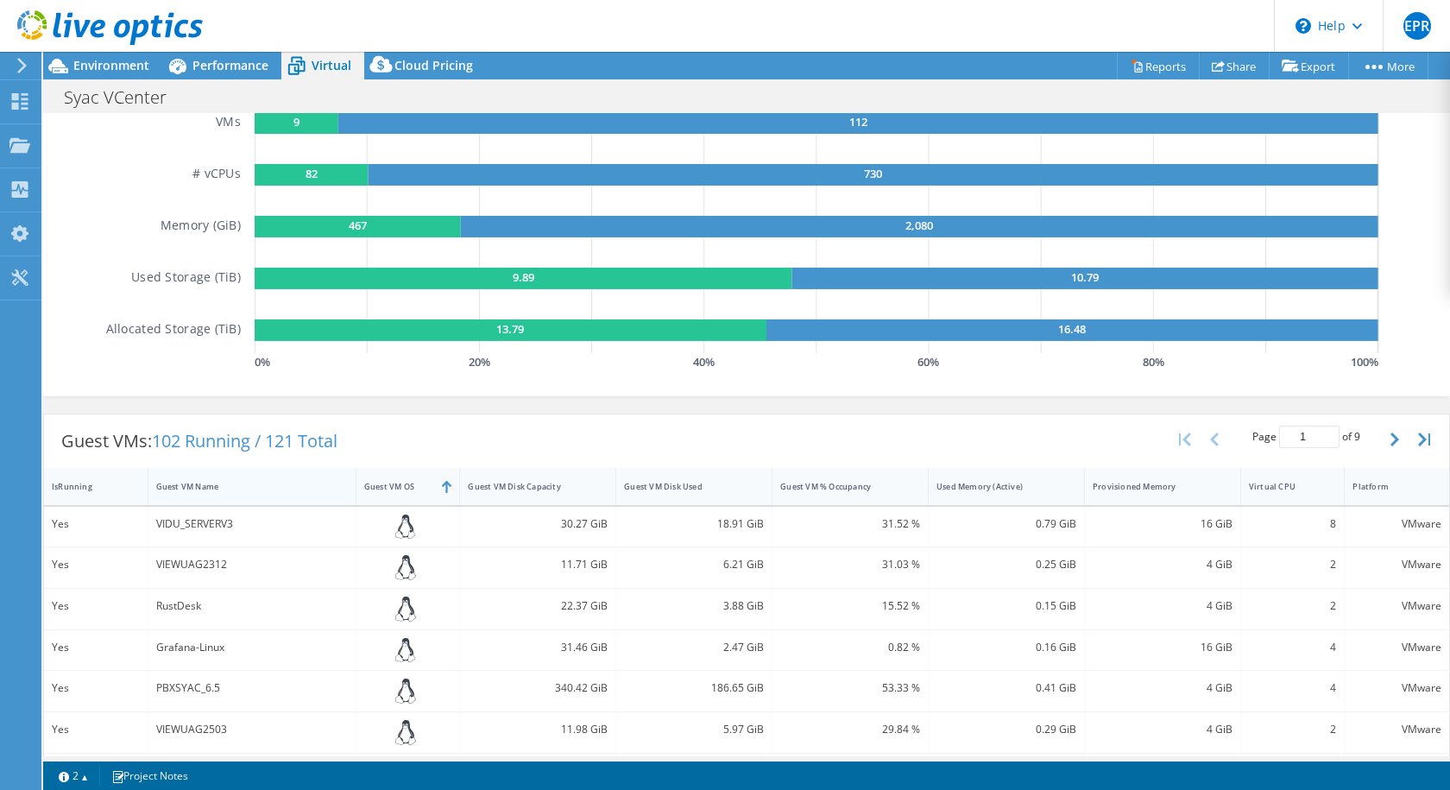
click at [216, 491] on div "Guest VM Name" at bounding box center [241, 486] width 171 height 11
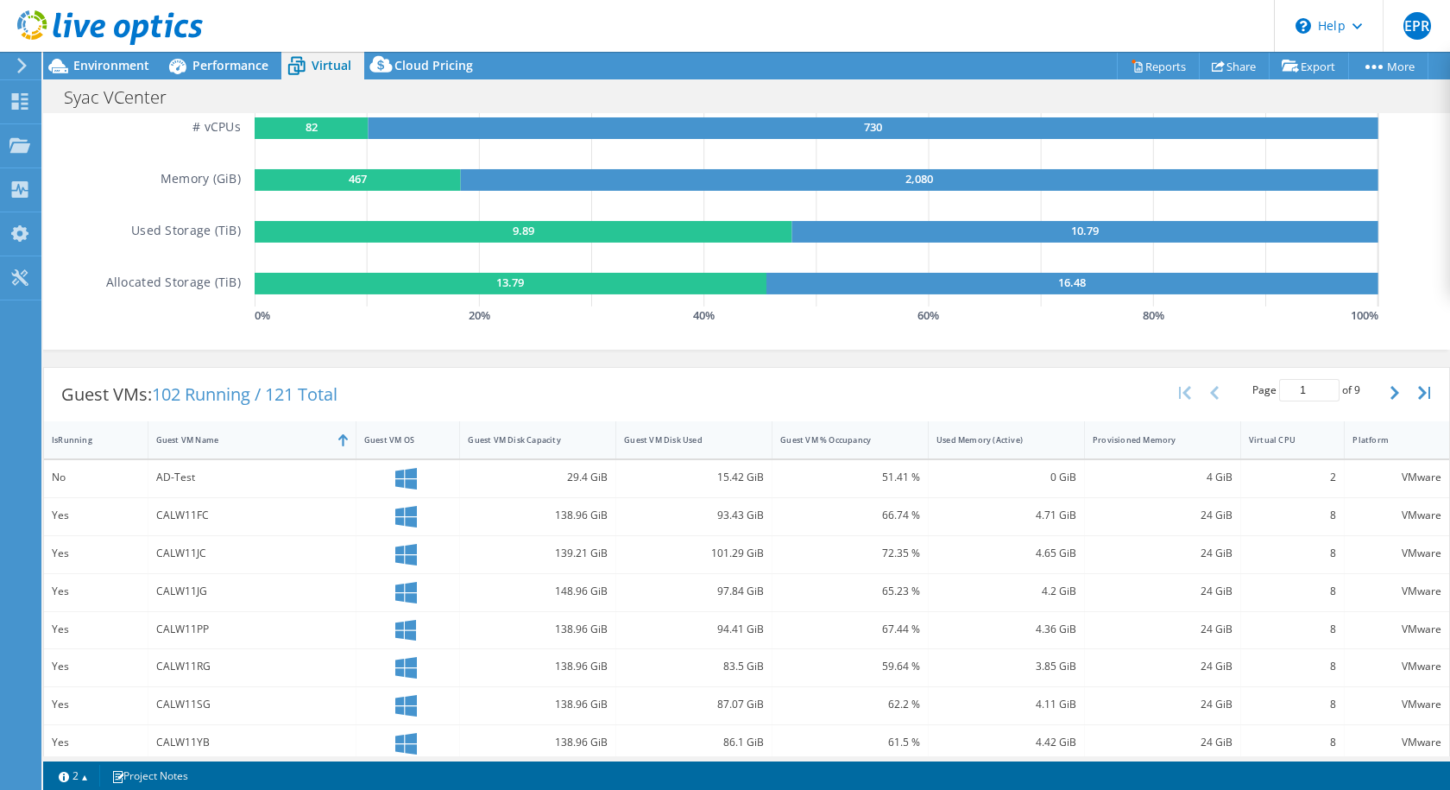
scroll to position [242, 0]
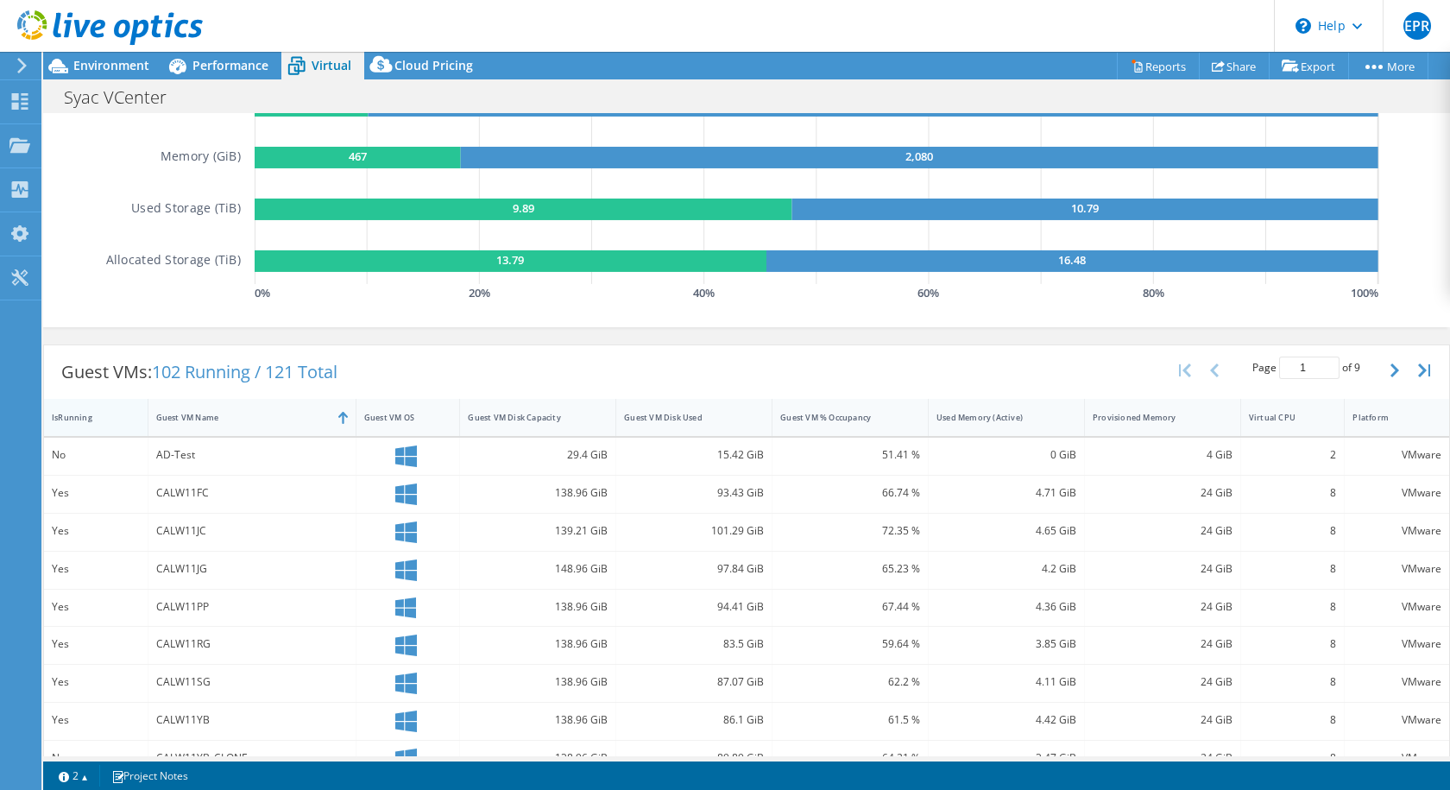
click at [72, 416] on div "IsRunning" at bounding box center [85, 417] width 67 height 11
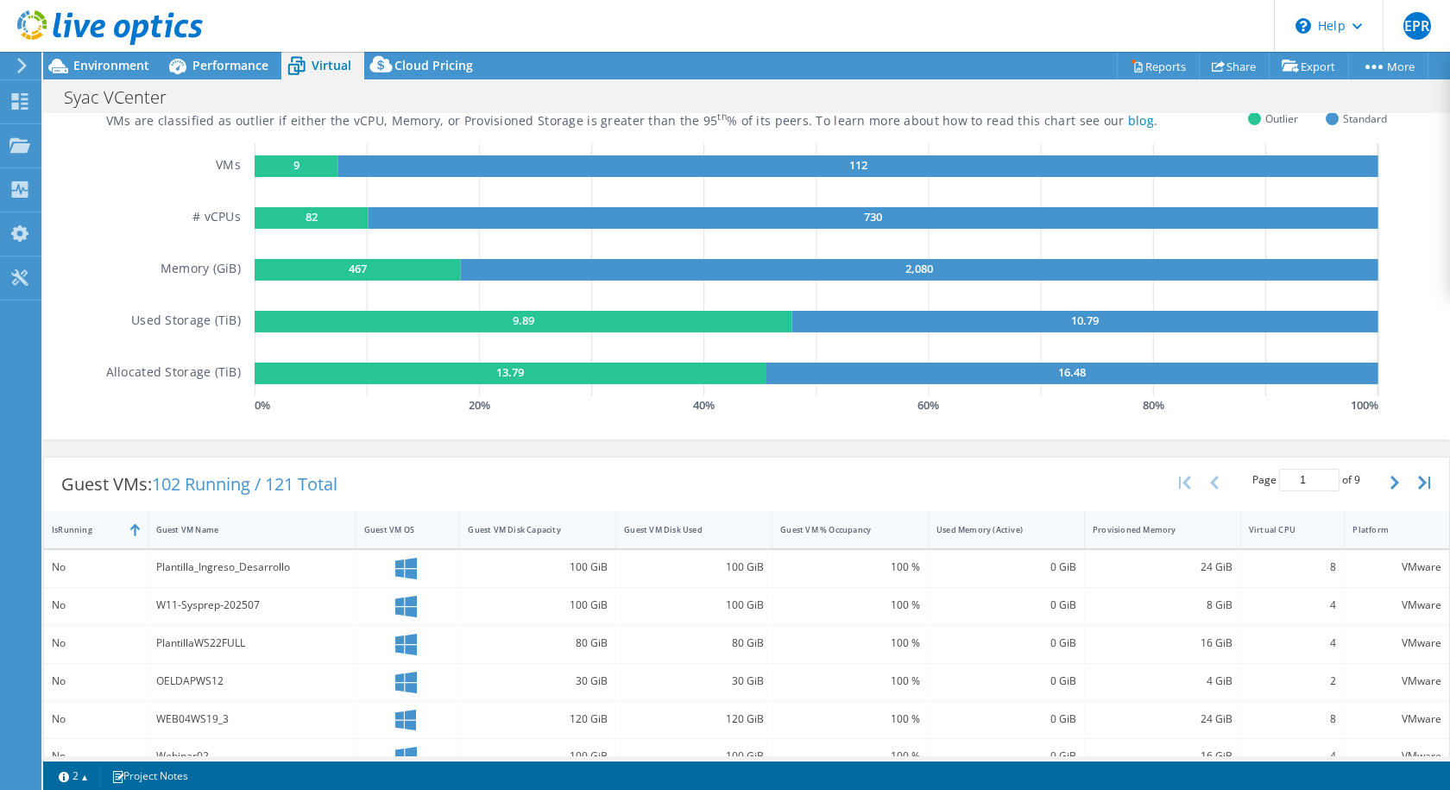
scroll to position [155, 0]
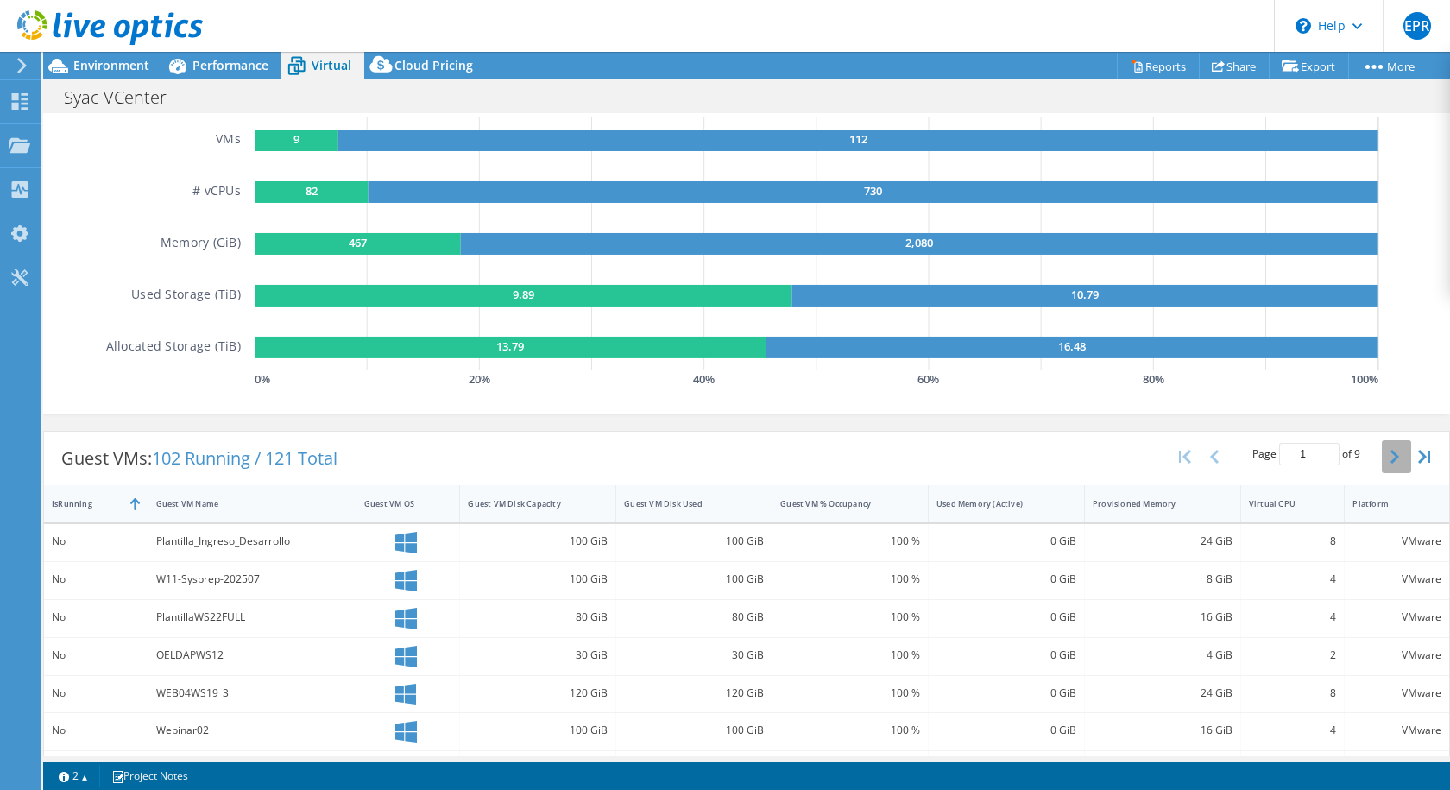
click at [1104, 457] on icon "button" at bounding box center [1394, 457] width 9 height 14
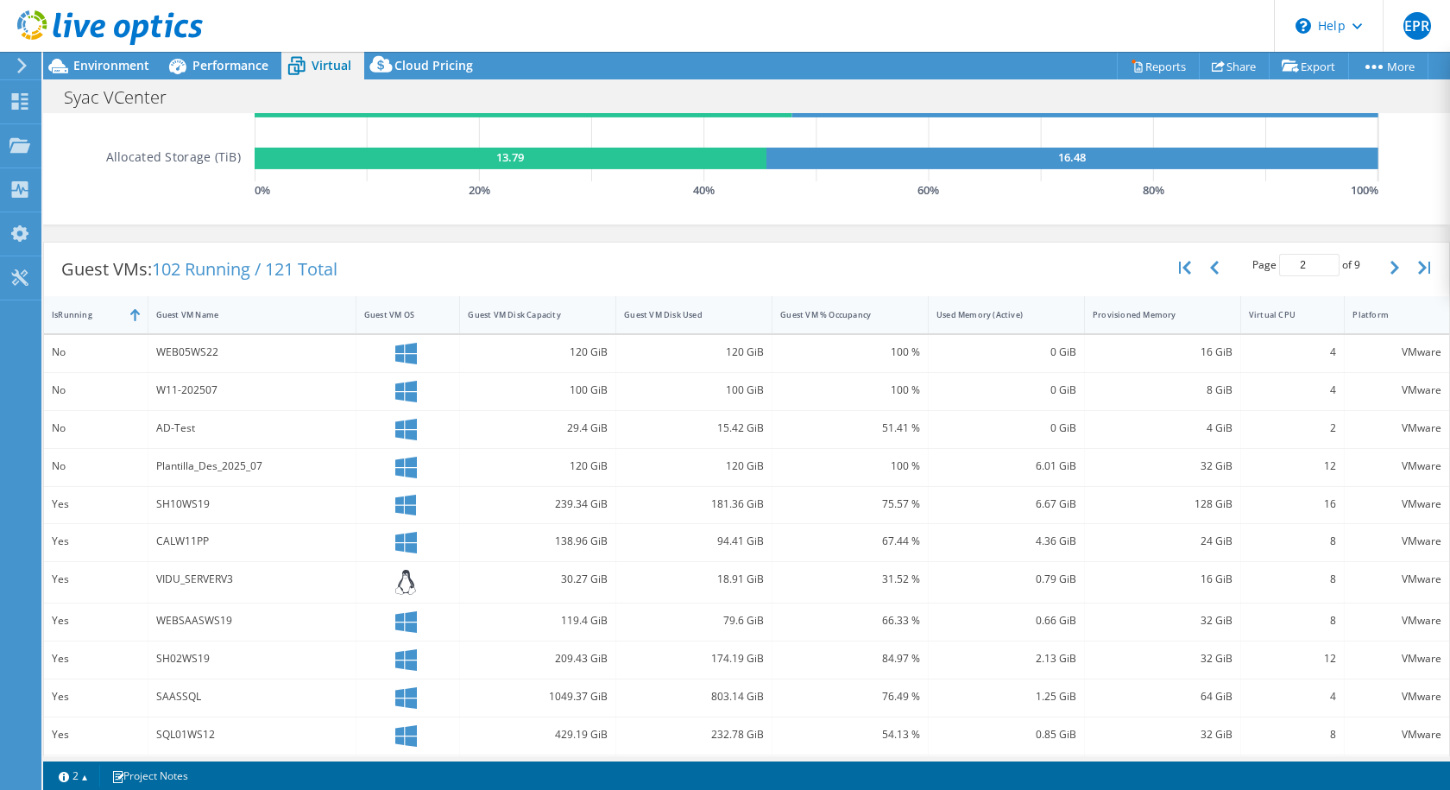
scroll to position [345, 0]
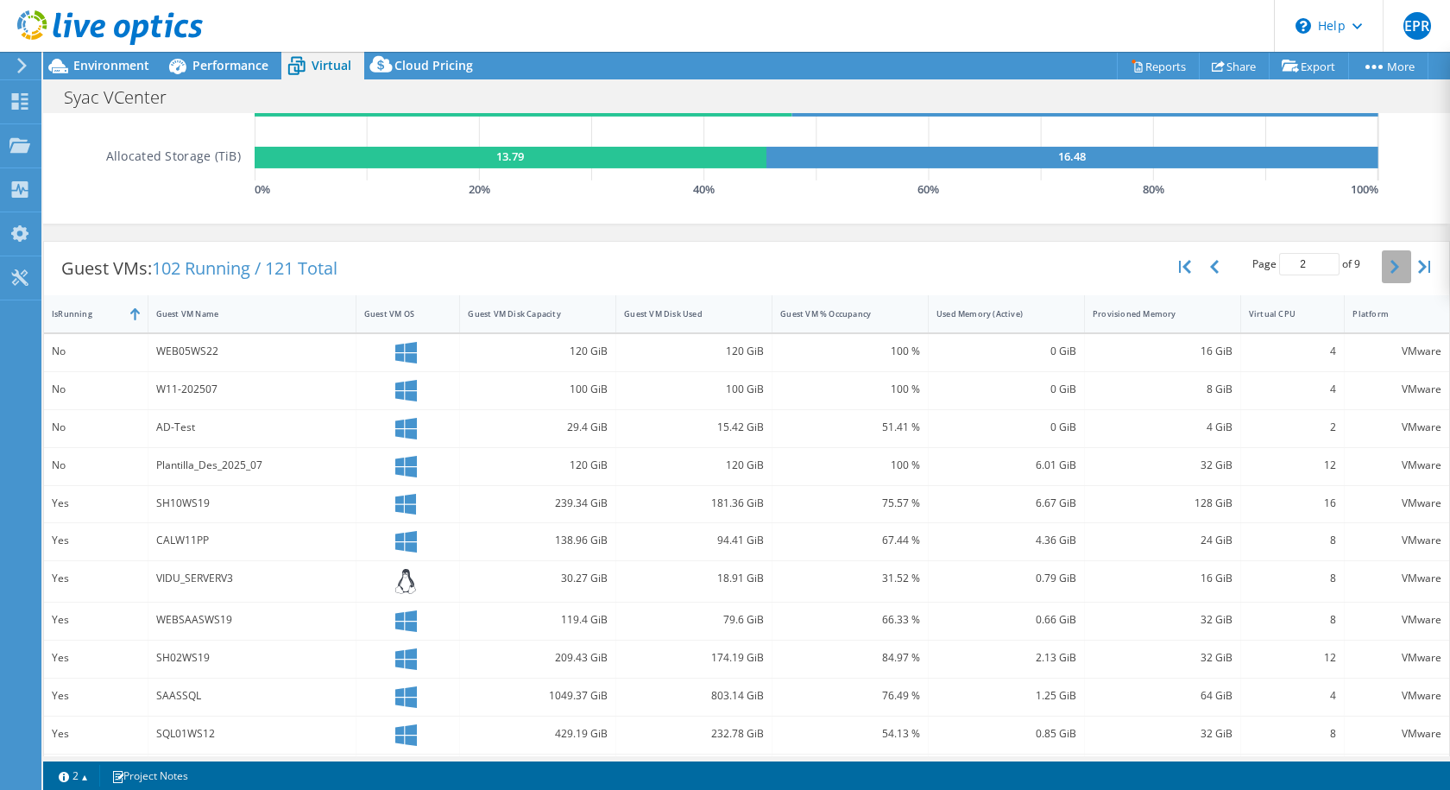
click at [1104, 268] on icon "button" at bounding box center [1394, 267] width 9 height 14
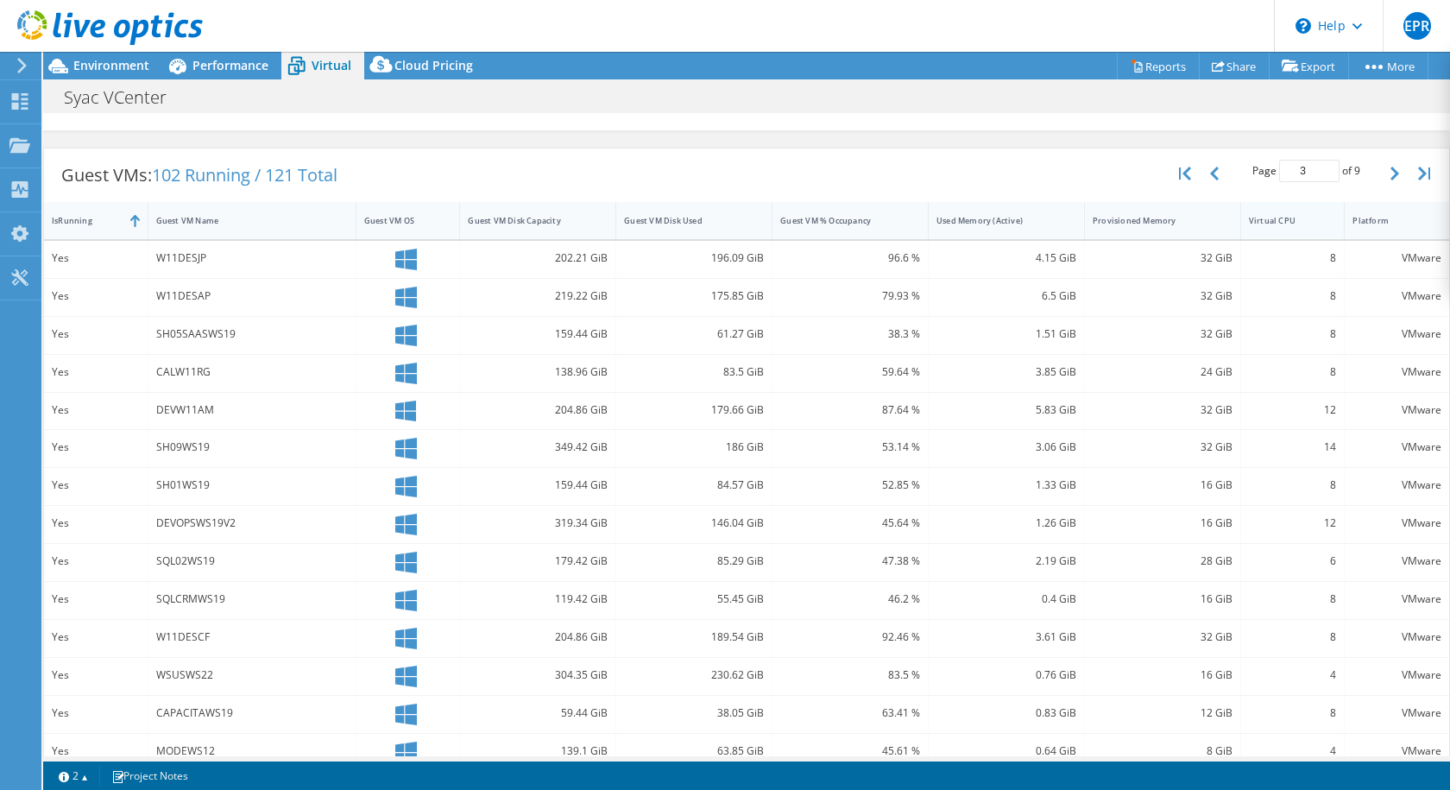
scroll to position [414, 0]
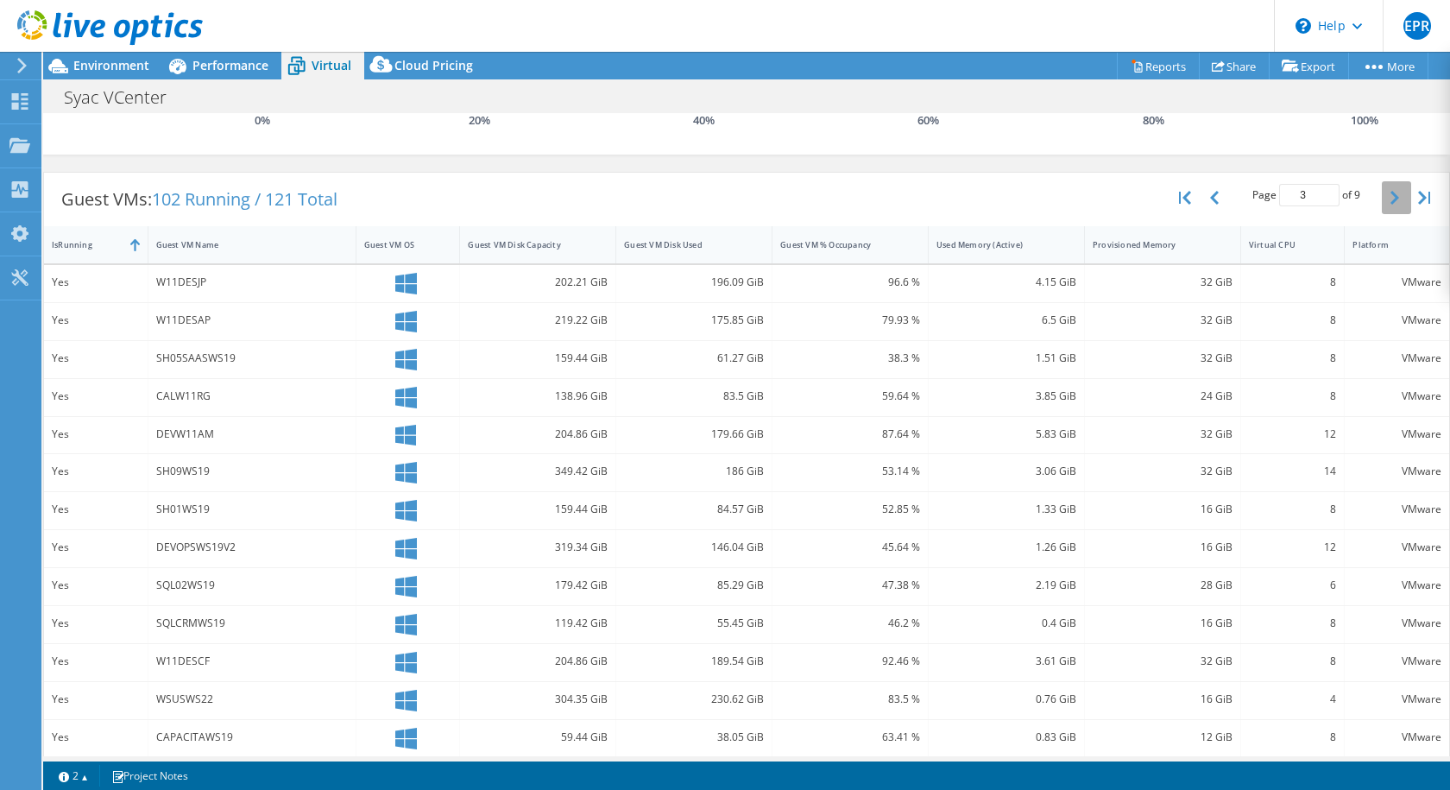
click at [1104, 197] on button "button" at bounding box center [1396, 197] width 29 height 33
type input "4"
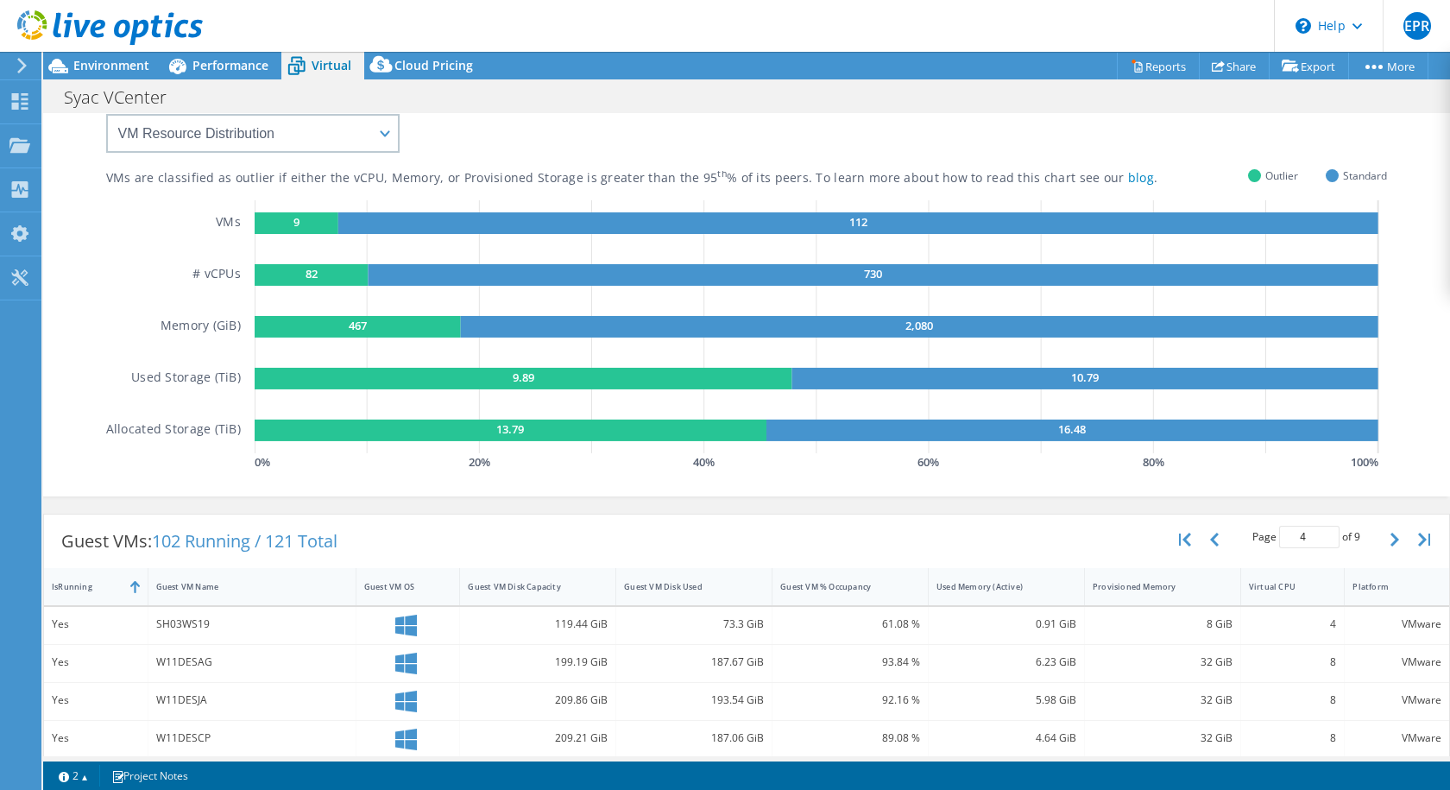
scroll to position [0, 0]
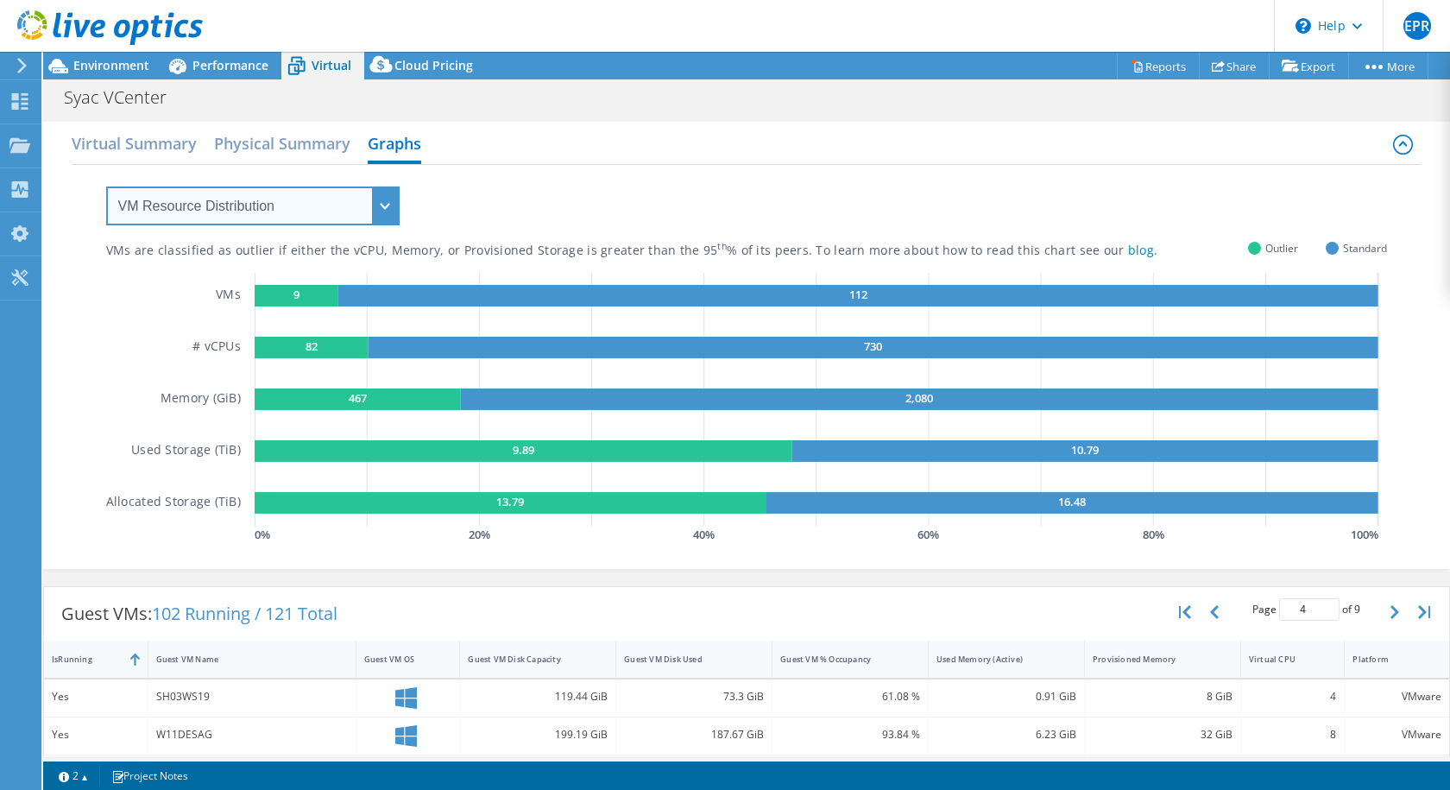
click at [388, 202] on select "VM Resource Distribution Provisioning Contrast Over Provisioning" at bounding box center [252, 205] width 293 height 39
click at [106, 186] on select "VM Resource Distribution Provisioning Contrast Over Provisioning" at bounding box center [252, 205] width 293 height 39
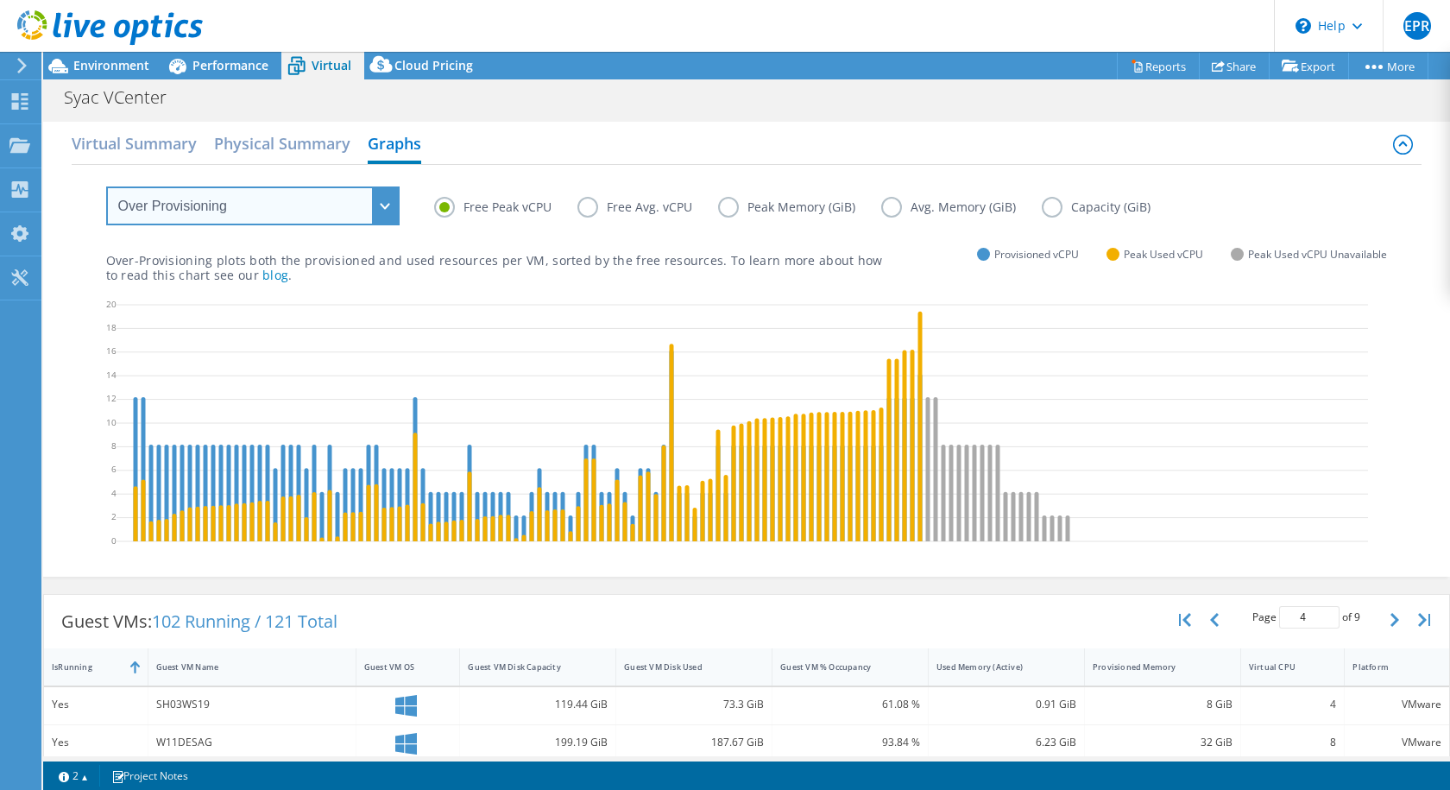
click at [388, 196] on select "VM Resource Distribution Provisioning Contrast Over Provisioning" at bounding box center [252, 205] width 293 height 39
click at [106, 186] on select "VM Resource Distribution Provisioning Contrast Over Provisioning" at bounding box center [252, 205] width 293 height 39
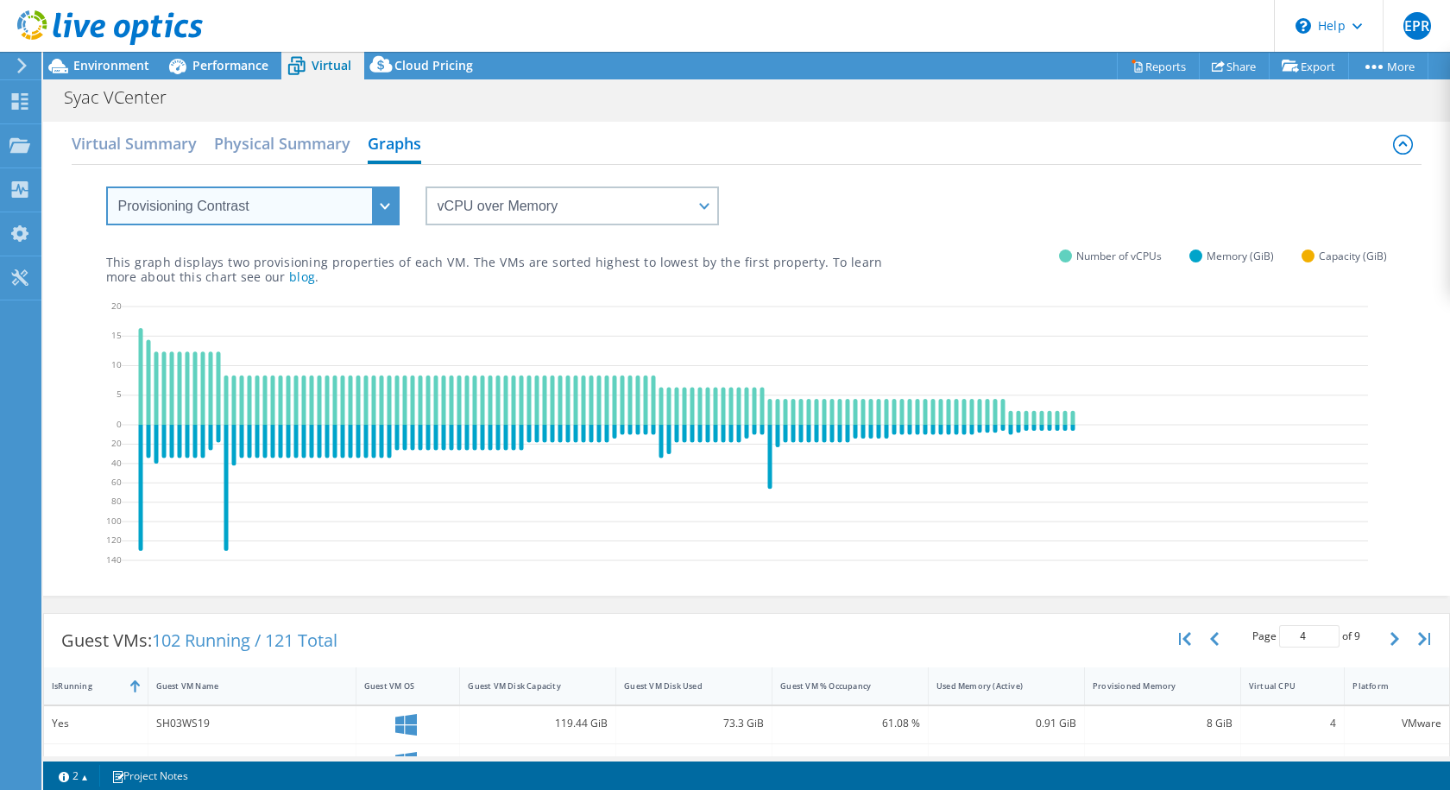
click at [383, 202] on select "VM Resource Distribution Provisioning Contrast Over Provisioning" at bounding box center [252, 205] width 293 height 39
select select "VM Resource Distribution"
click at [106, 186] on select "VM Resource Distribution Provisioning Contrast Over Provisioning" at bounding box center [252, 205] width 293 height 39
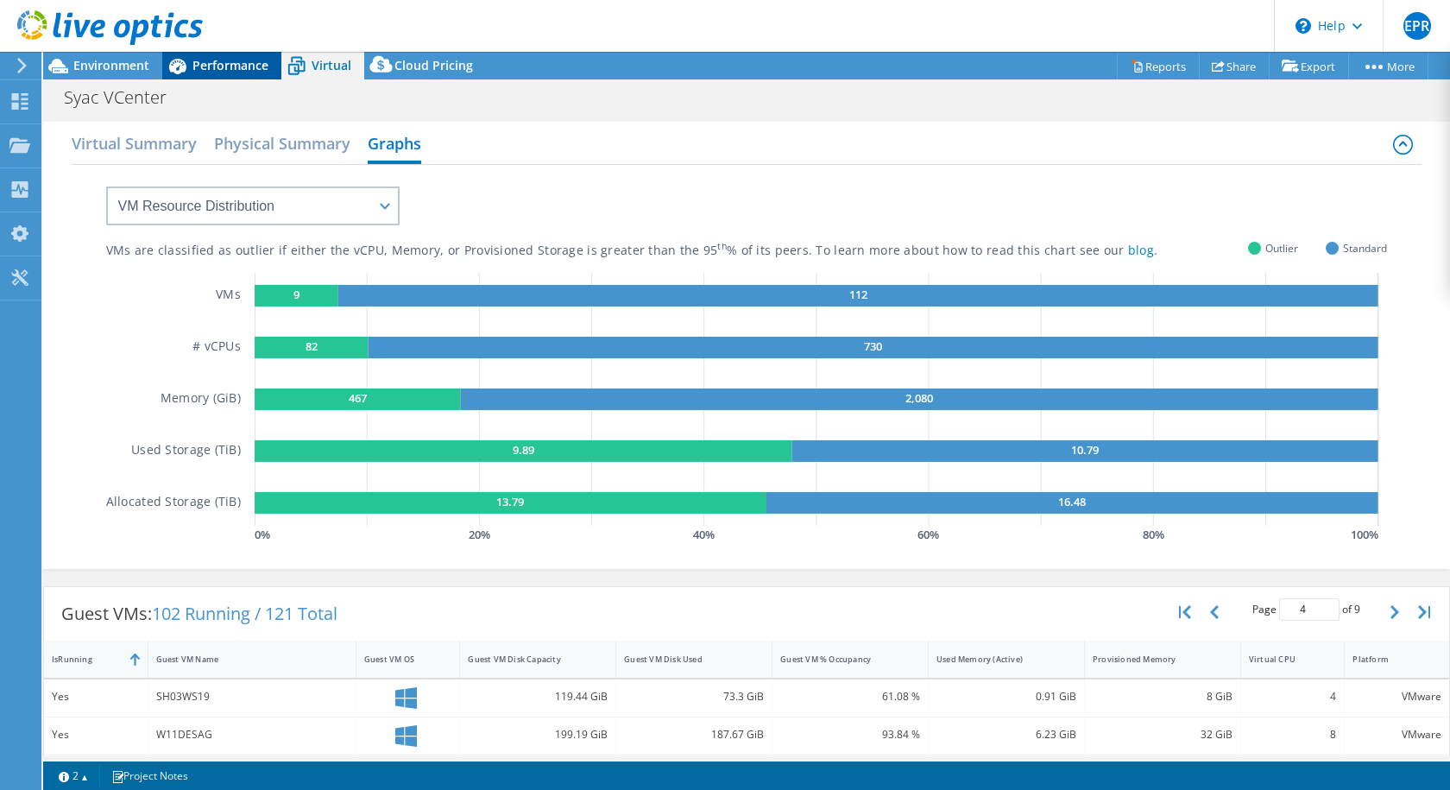
click at [243, 66] on span "Performance" at bounding box center [230, 65] width 76 height 16
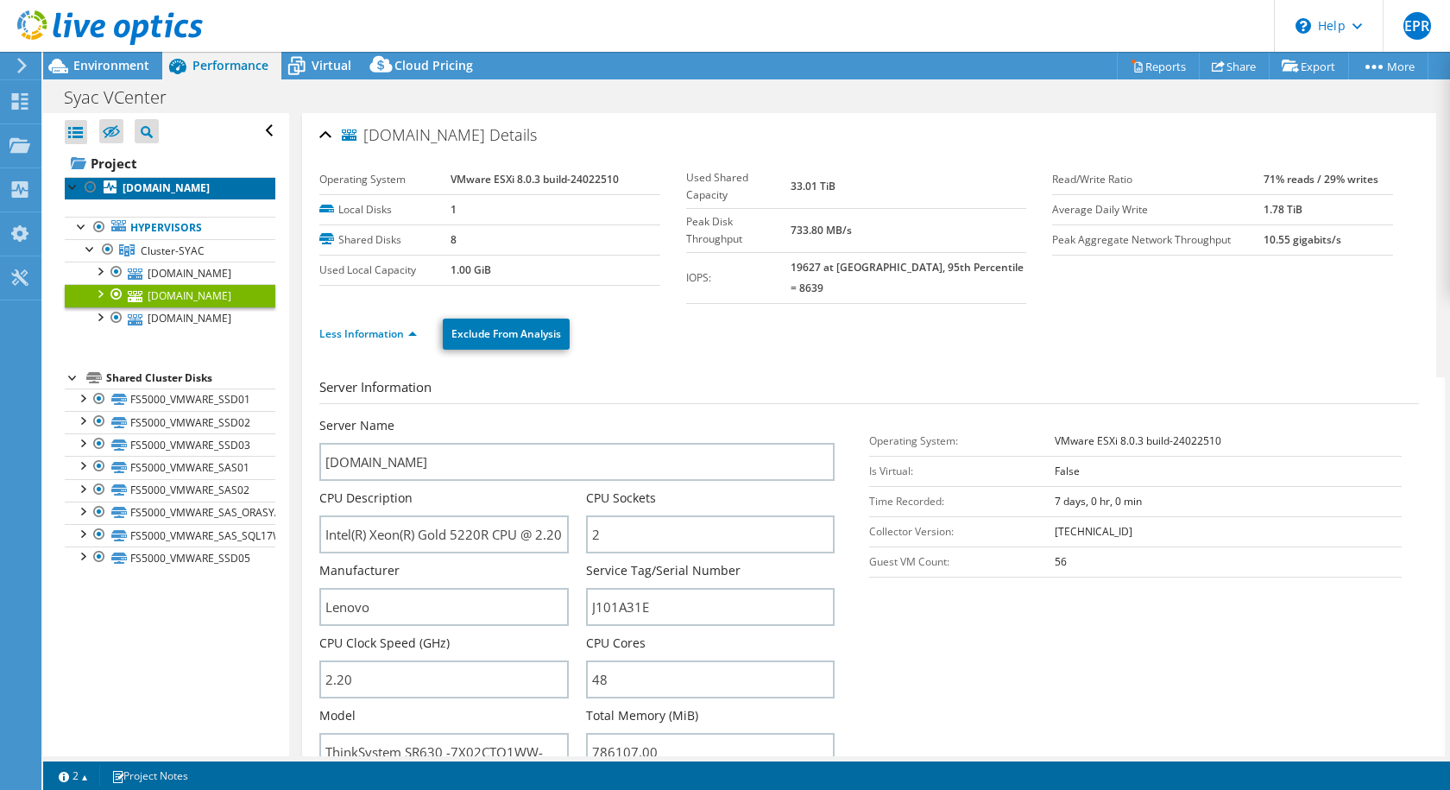
click at [185, 187] on b "[DOMAIN_NAME]" at bounding box center [166, 187] width 87 height 15
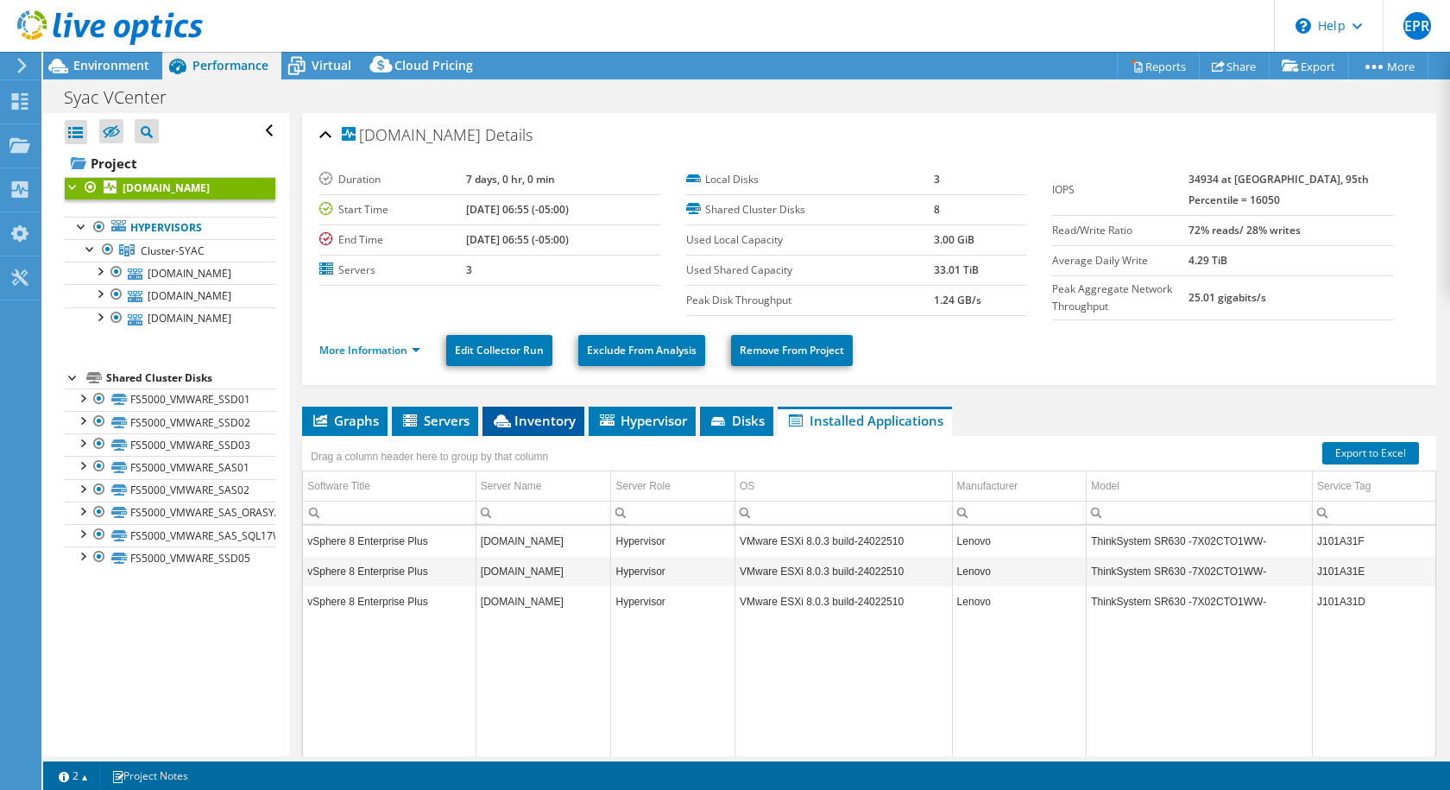
click at [545, 426] on span "Inventory" at bounding box center [533, 420] width 85 height 17
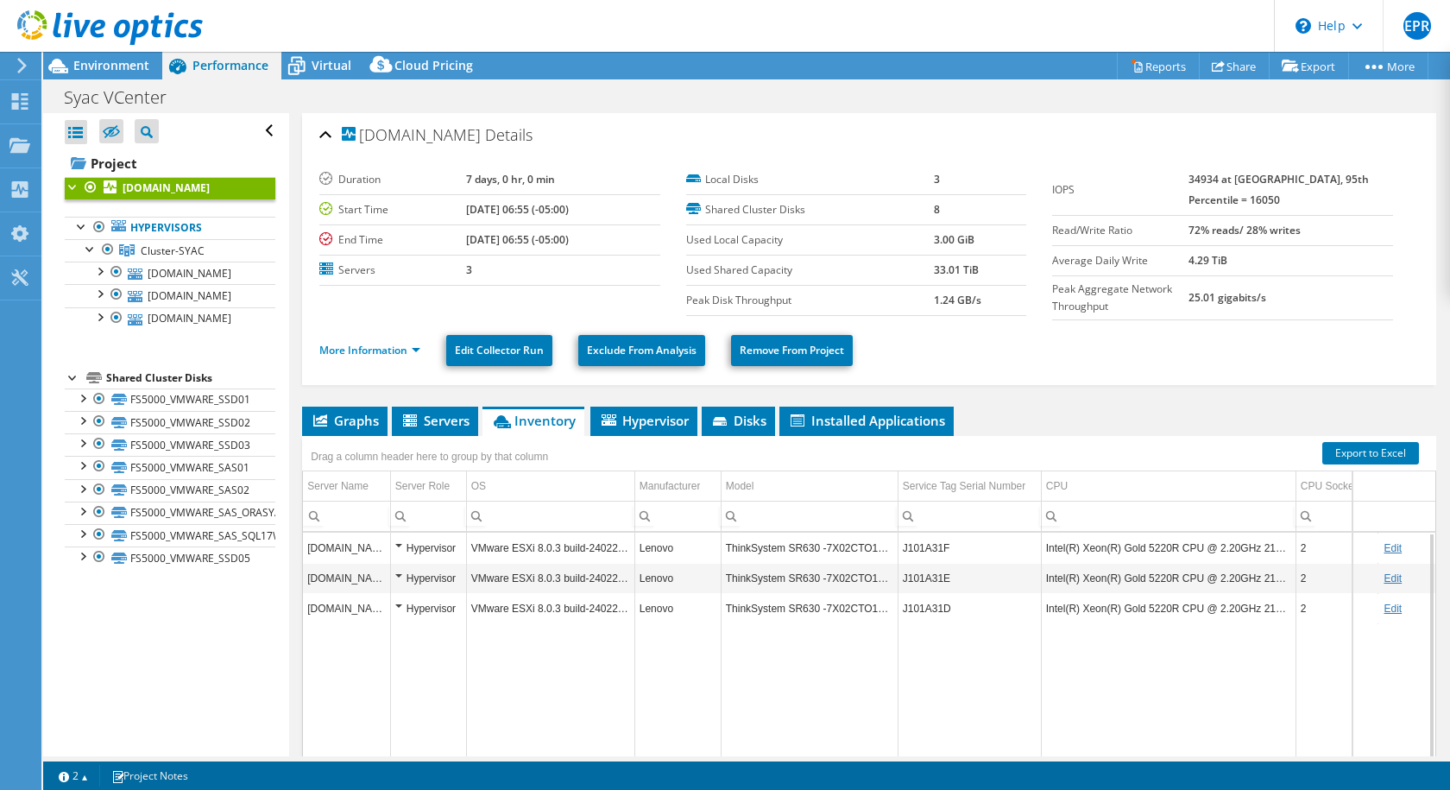
click at [398, 504] on div "Hypervisor" at bounding box center [428, 548] width 66 height 21
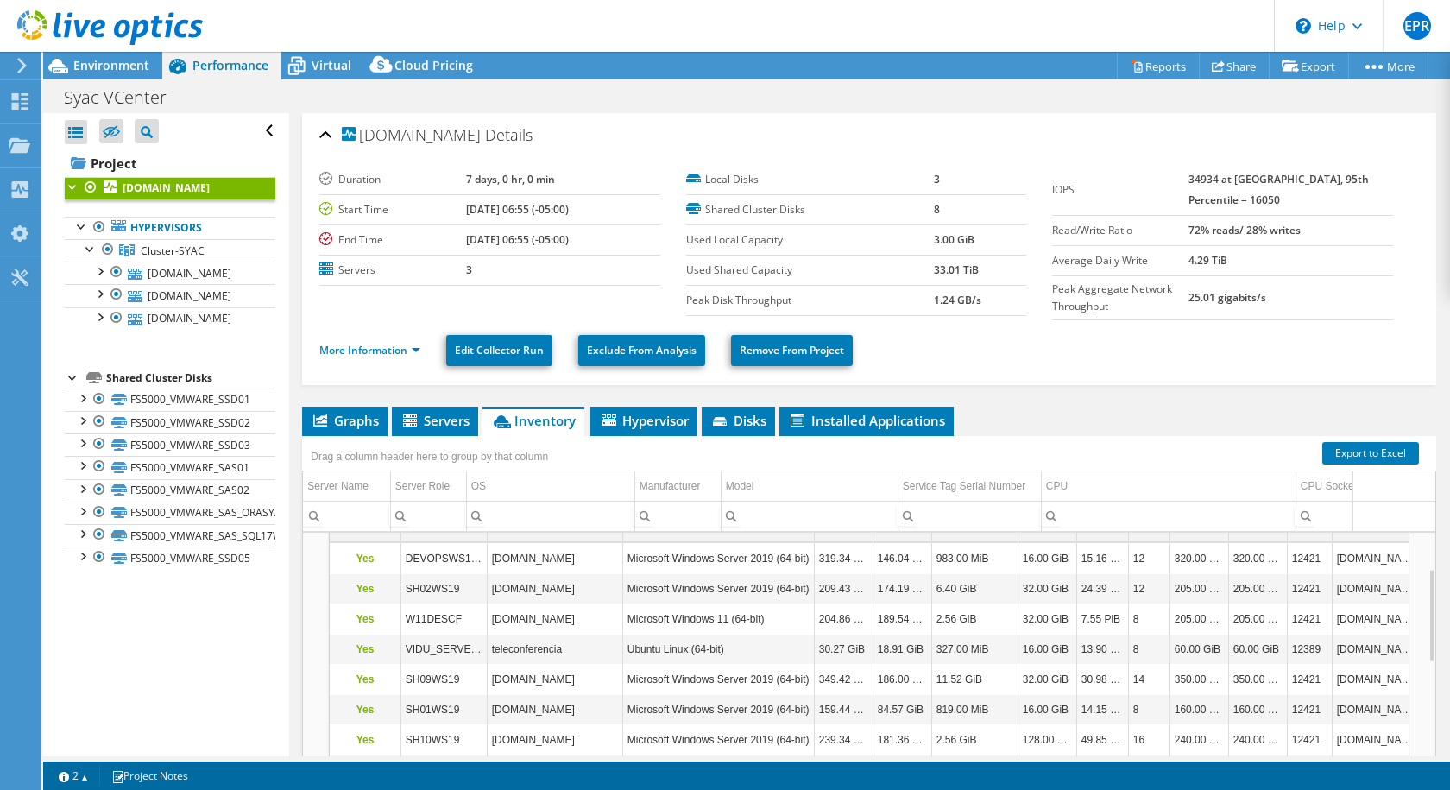
scroll to position [104, 0]
click at [690, 491] on div "Manufacturer" at bounding box center [670, 486] width 61 height 21
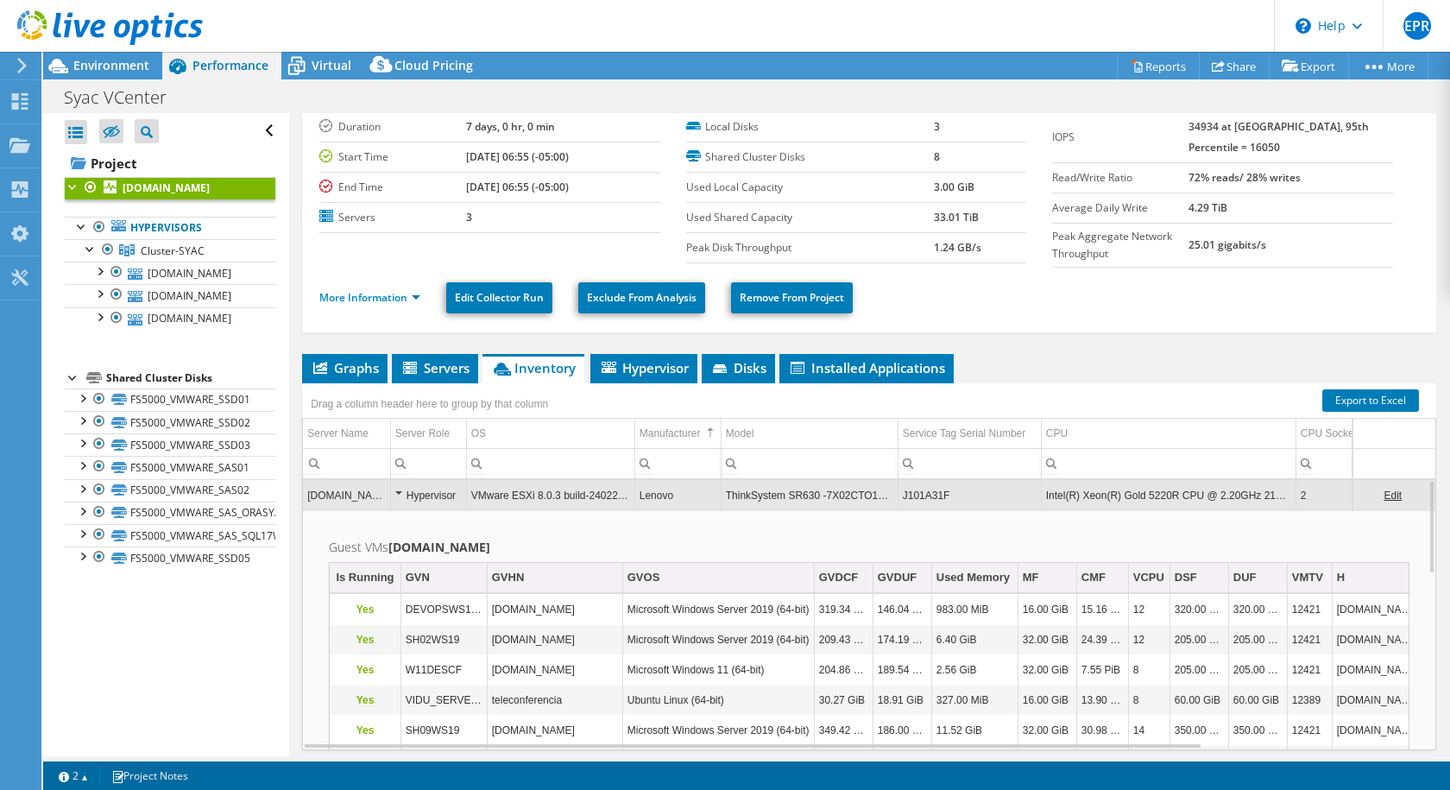
scroll to position [112, 0]
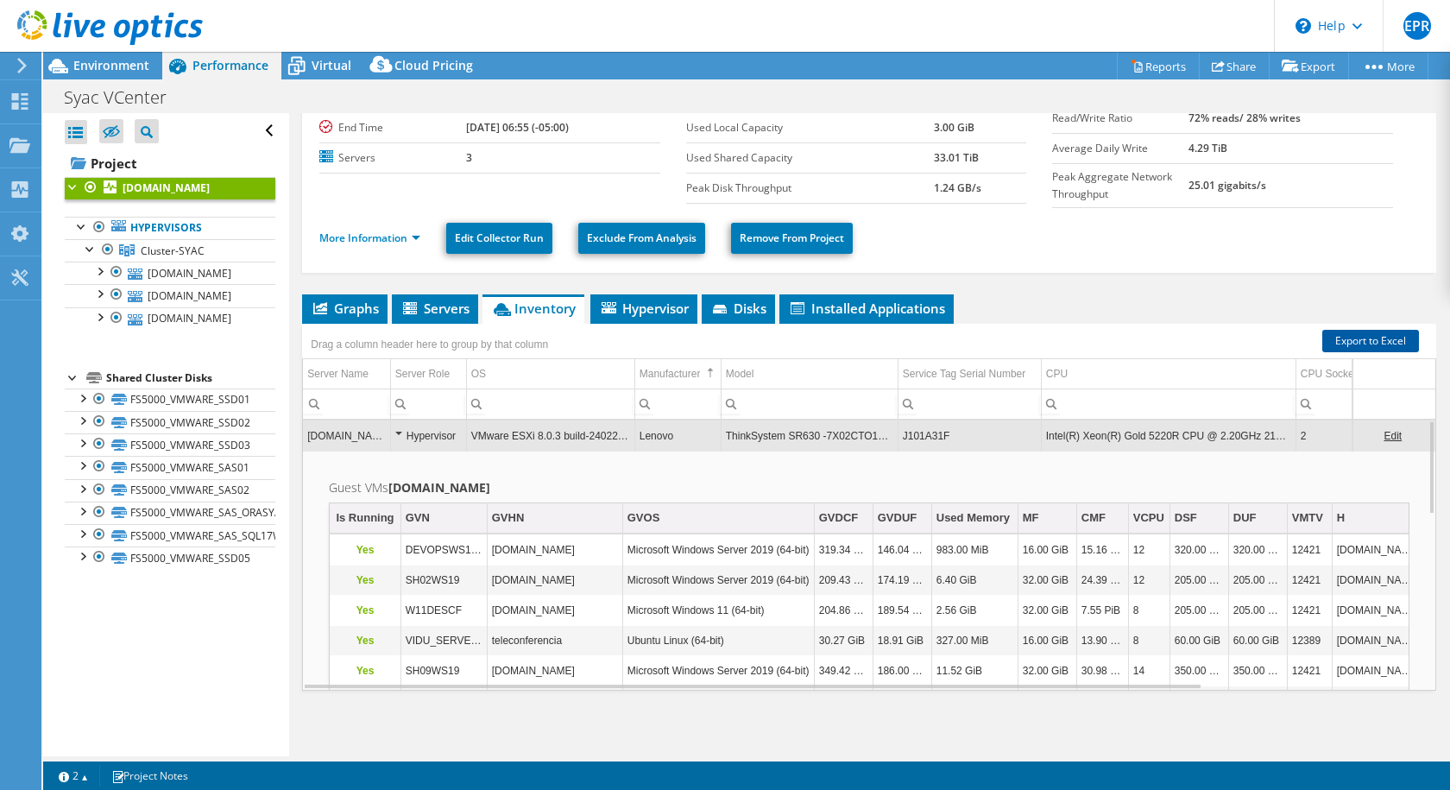
click at [1104, 346] on link "Export to Excel" at bounding box center [1370, 341] width 97 height 22
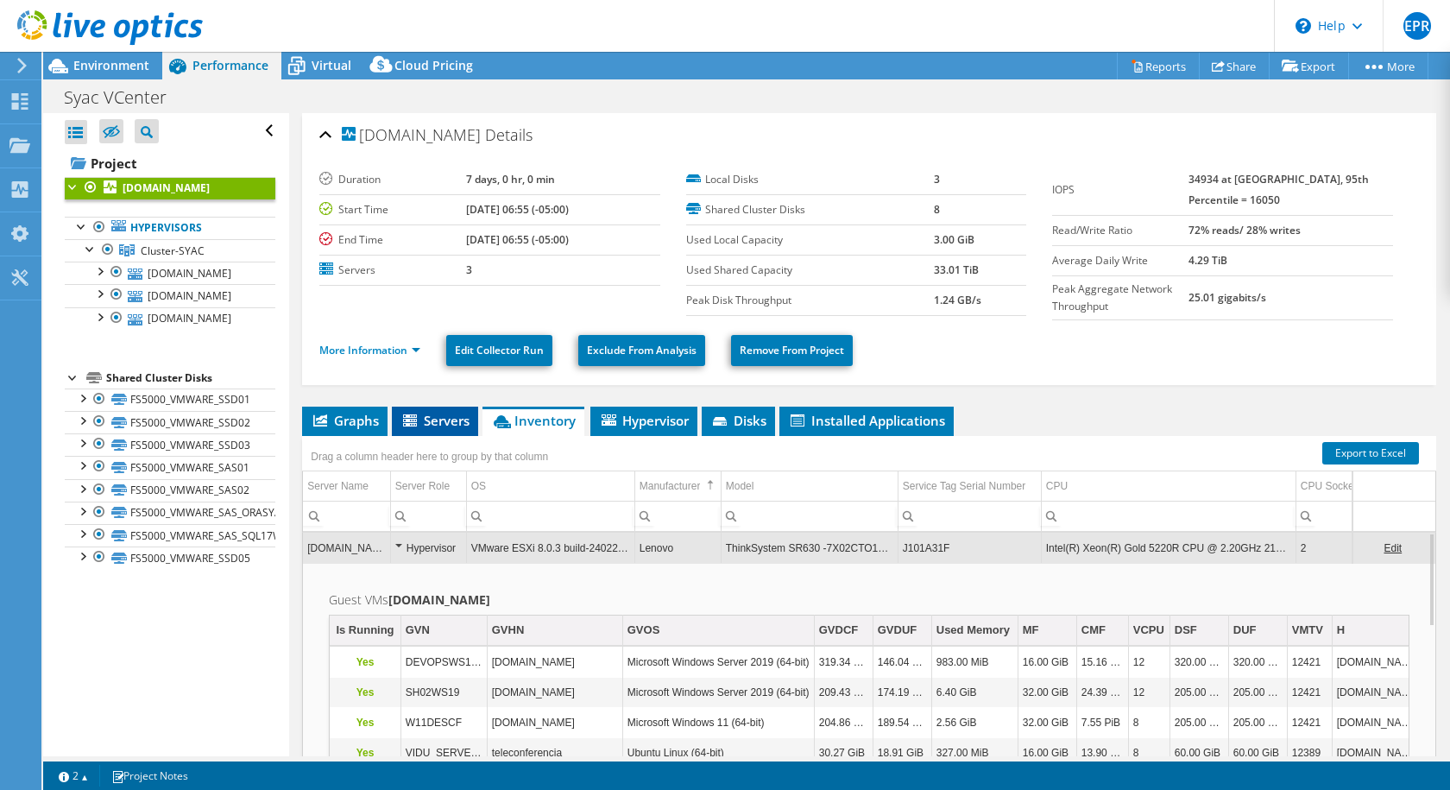
click at [438, 426] on span "Servers" at bounding box center [434, 420] width 69 height 17
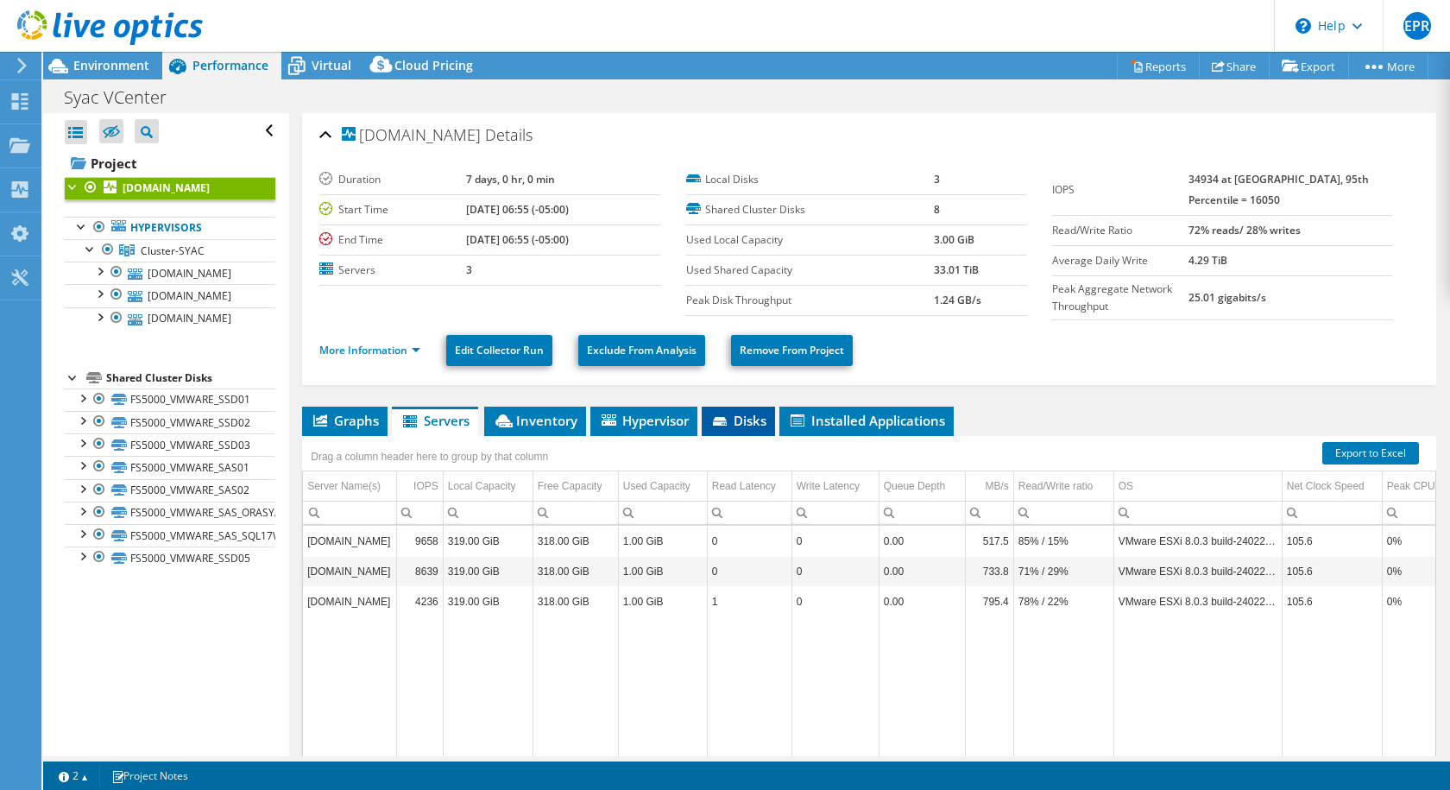
click at [752, 421] on span "Disks" at bounding box center [738, 420] width 56 height 17
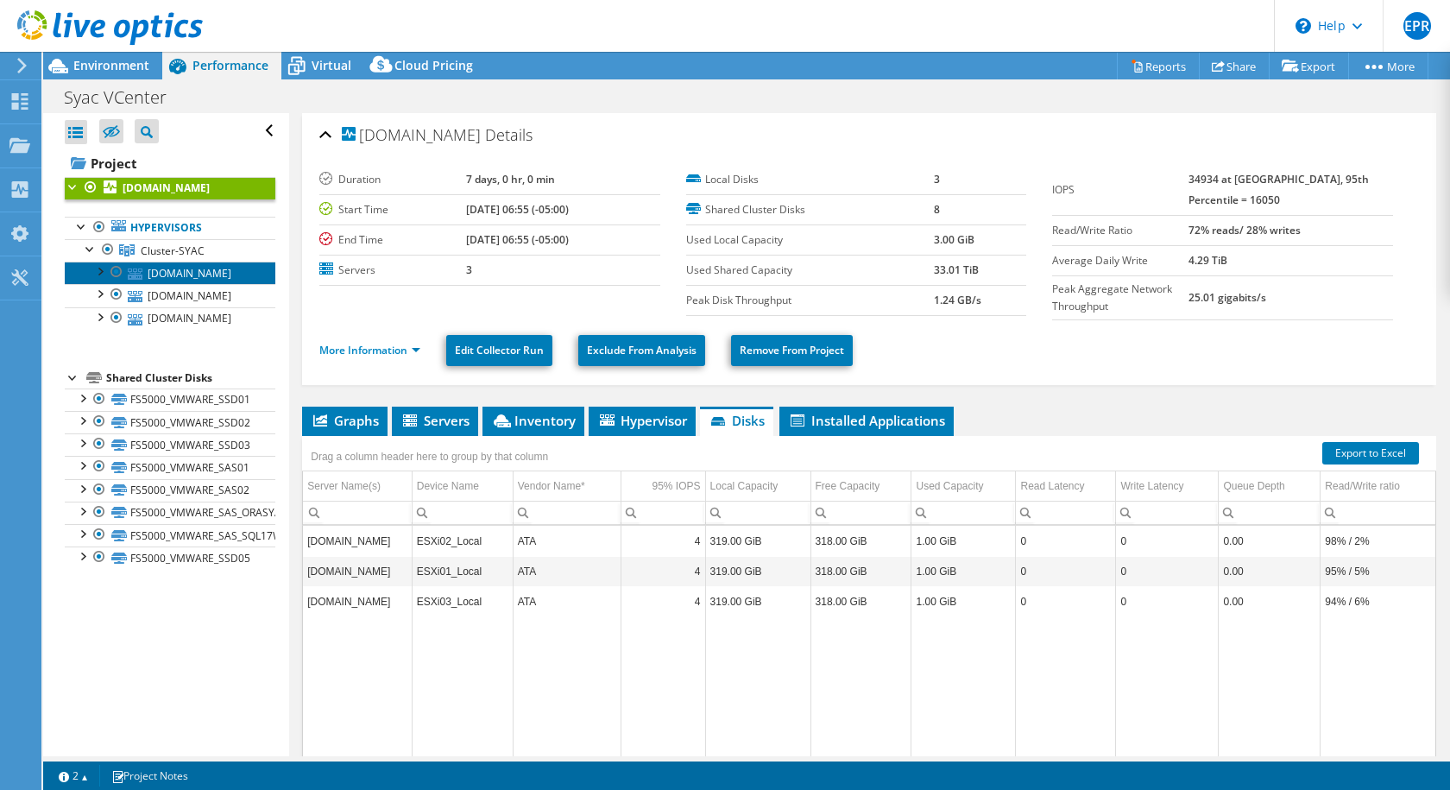
click at [162, 269] on link "[DOMAIN_NAME]" at bounding box center [170, 273] width 211 height 22
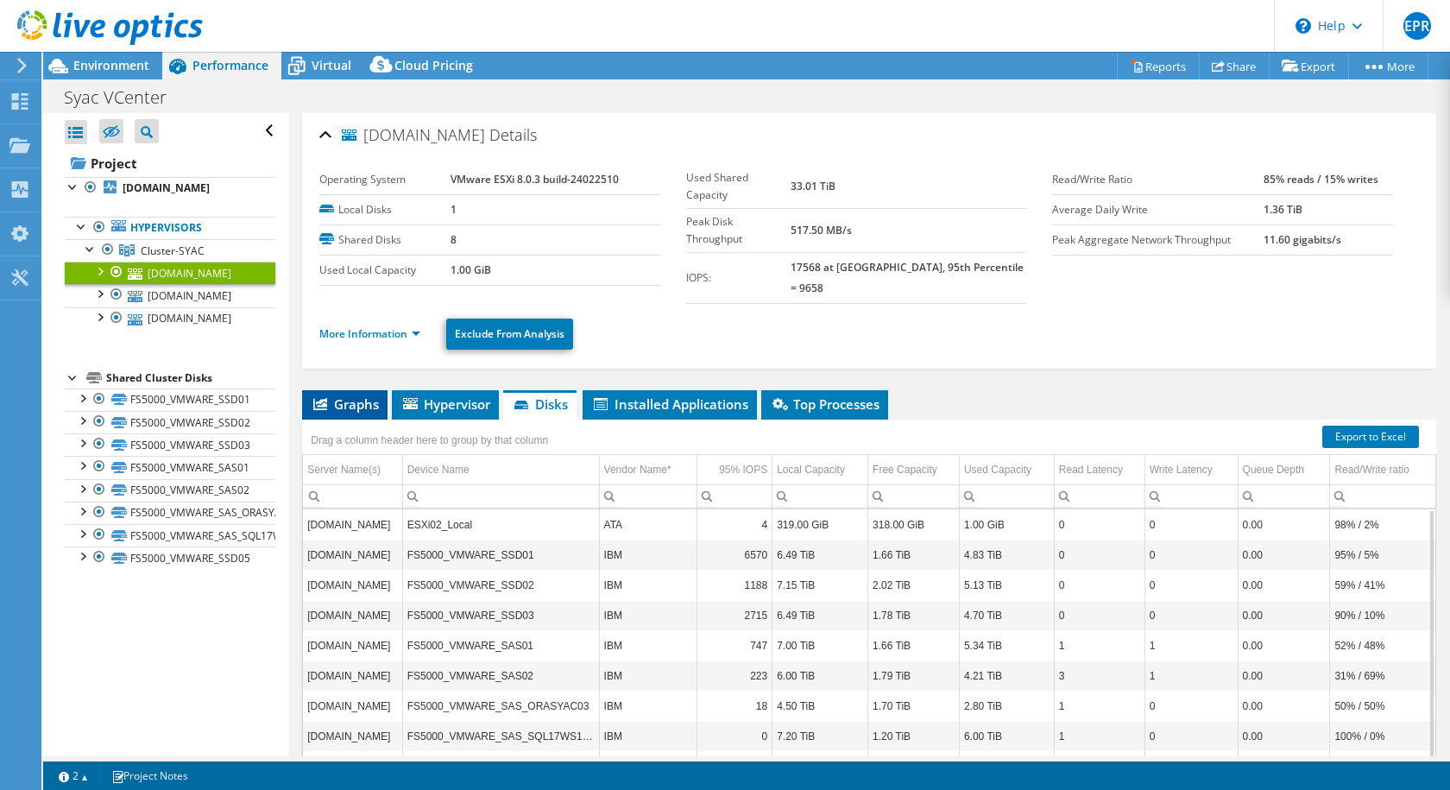
click at [363, 395] on span "Graphs" at bounding box center [345, 403] width 68 height 17
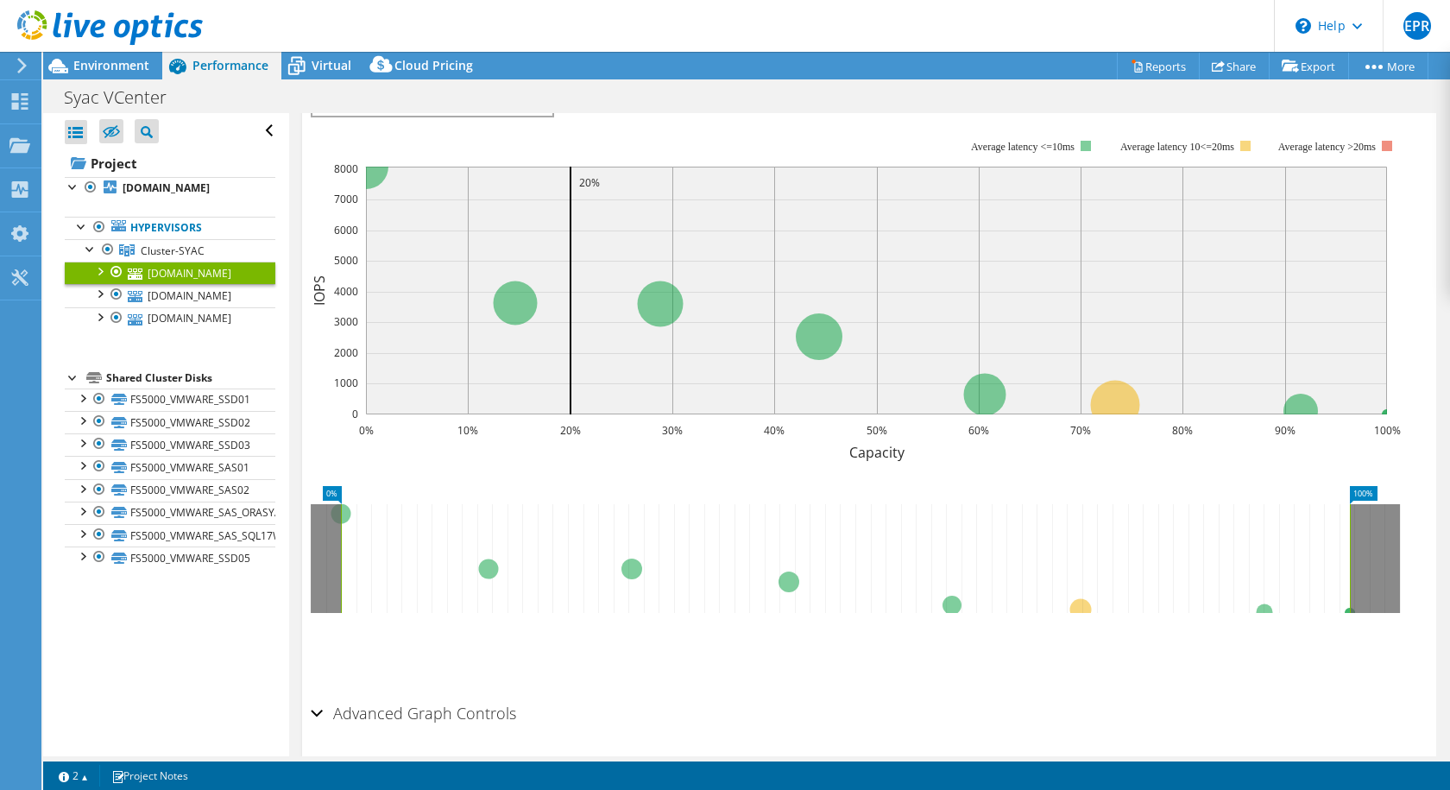
scroll to position [386, 0]
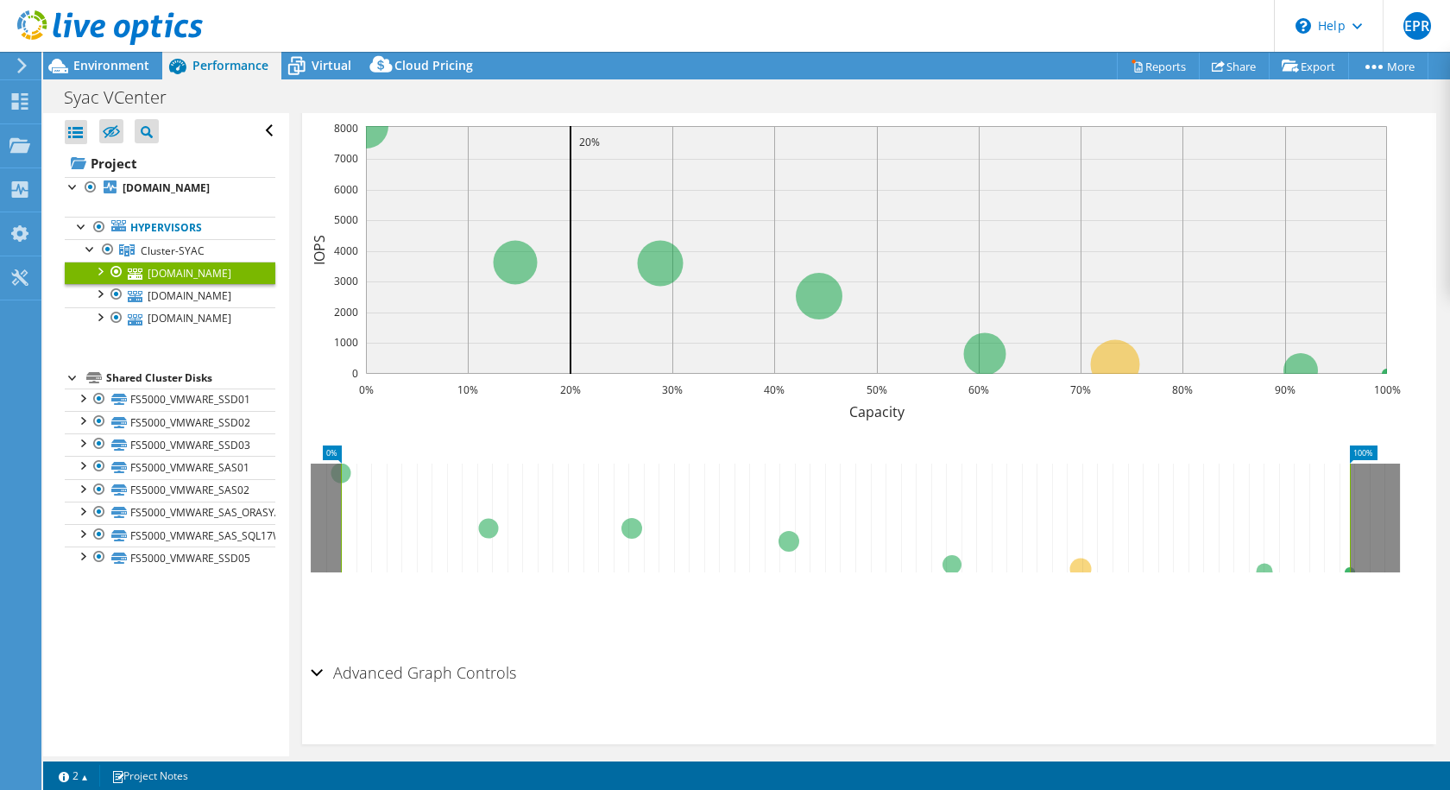
click at [320, 504] on div "Advanced Graph Controls" at bounding box center [869, 673] width 1117 height 37
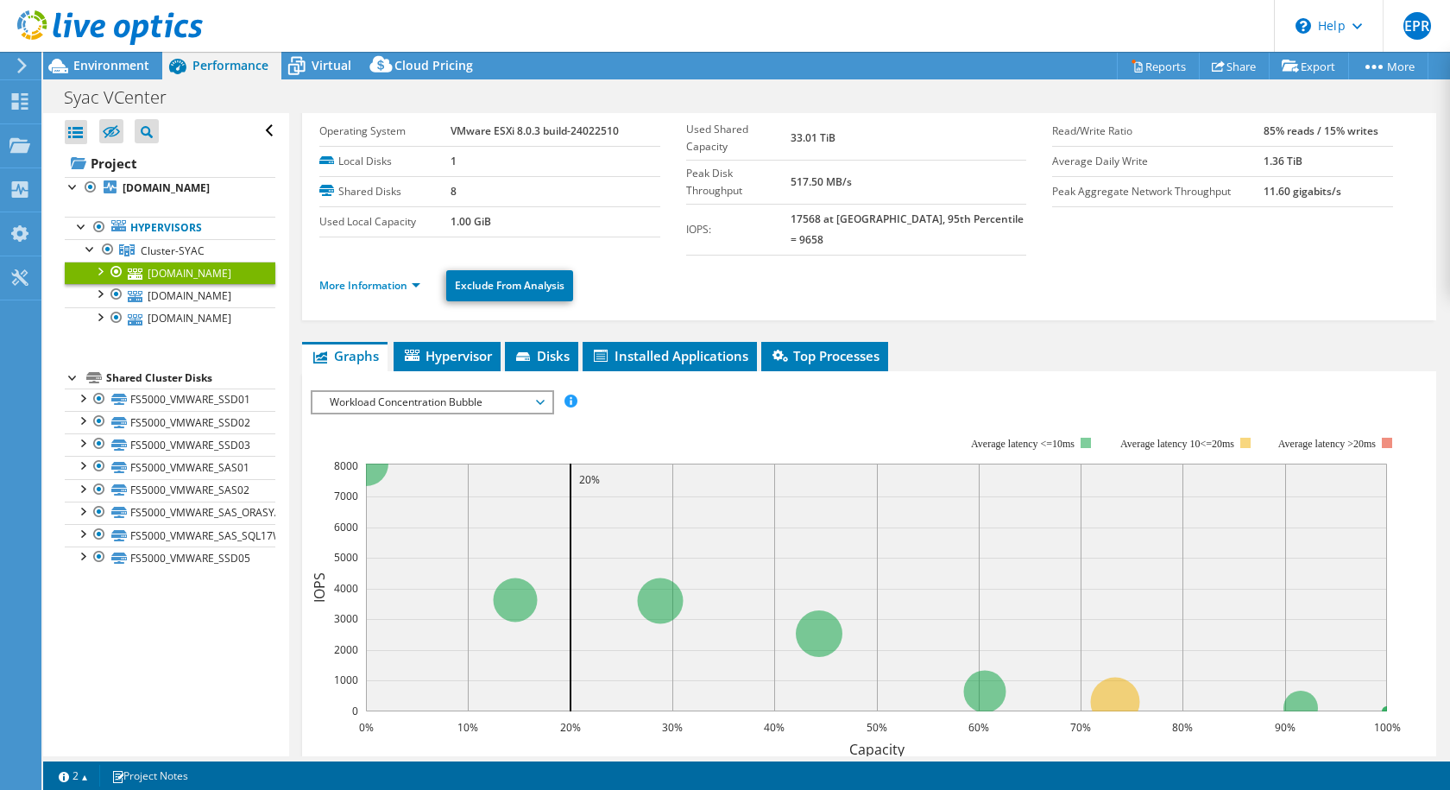
scroll to position [0, 0]
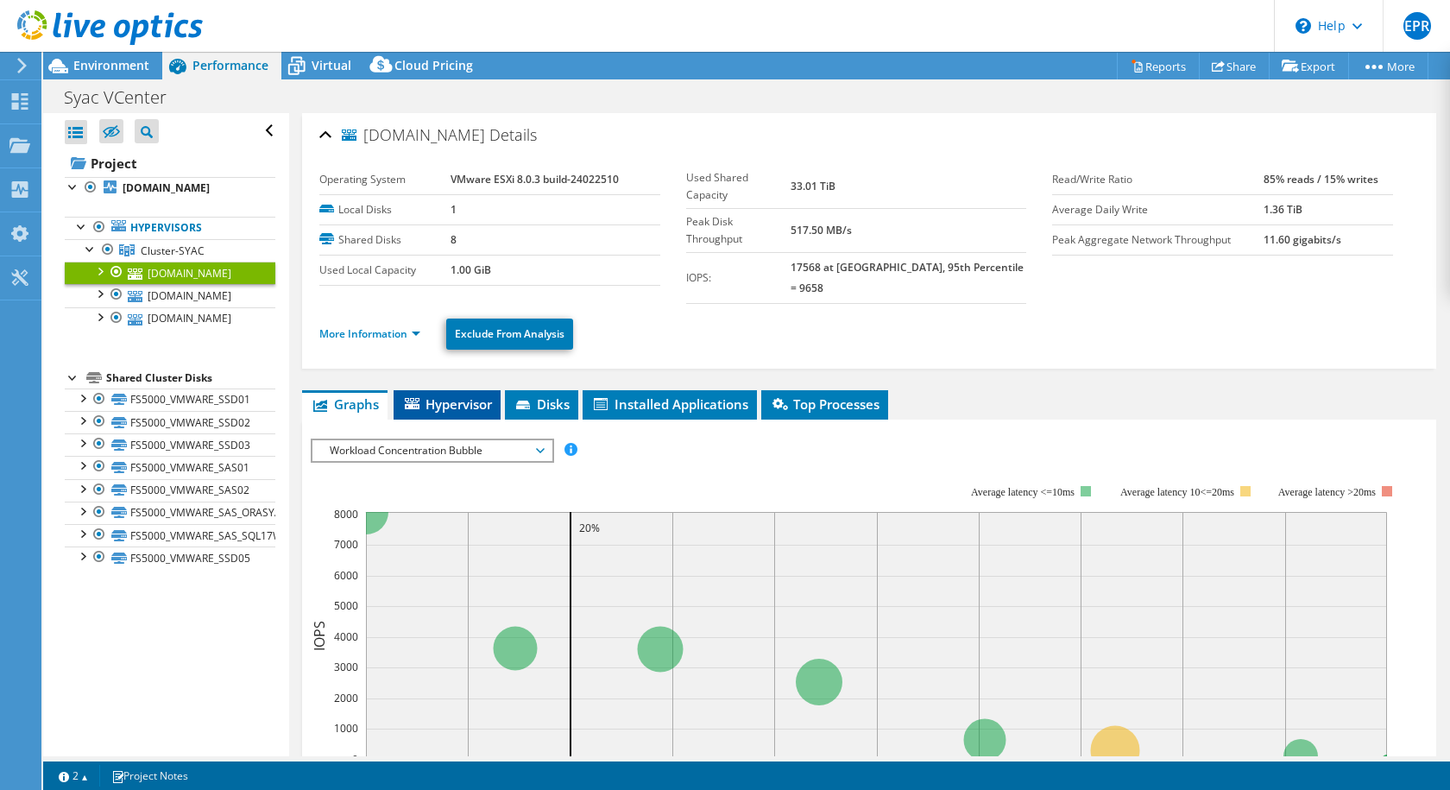
click at [463, 395] on span "Hypervisor" at bounding box center [447, 403] width 90 height 17
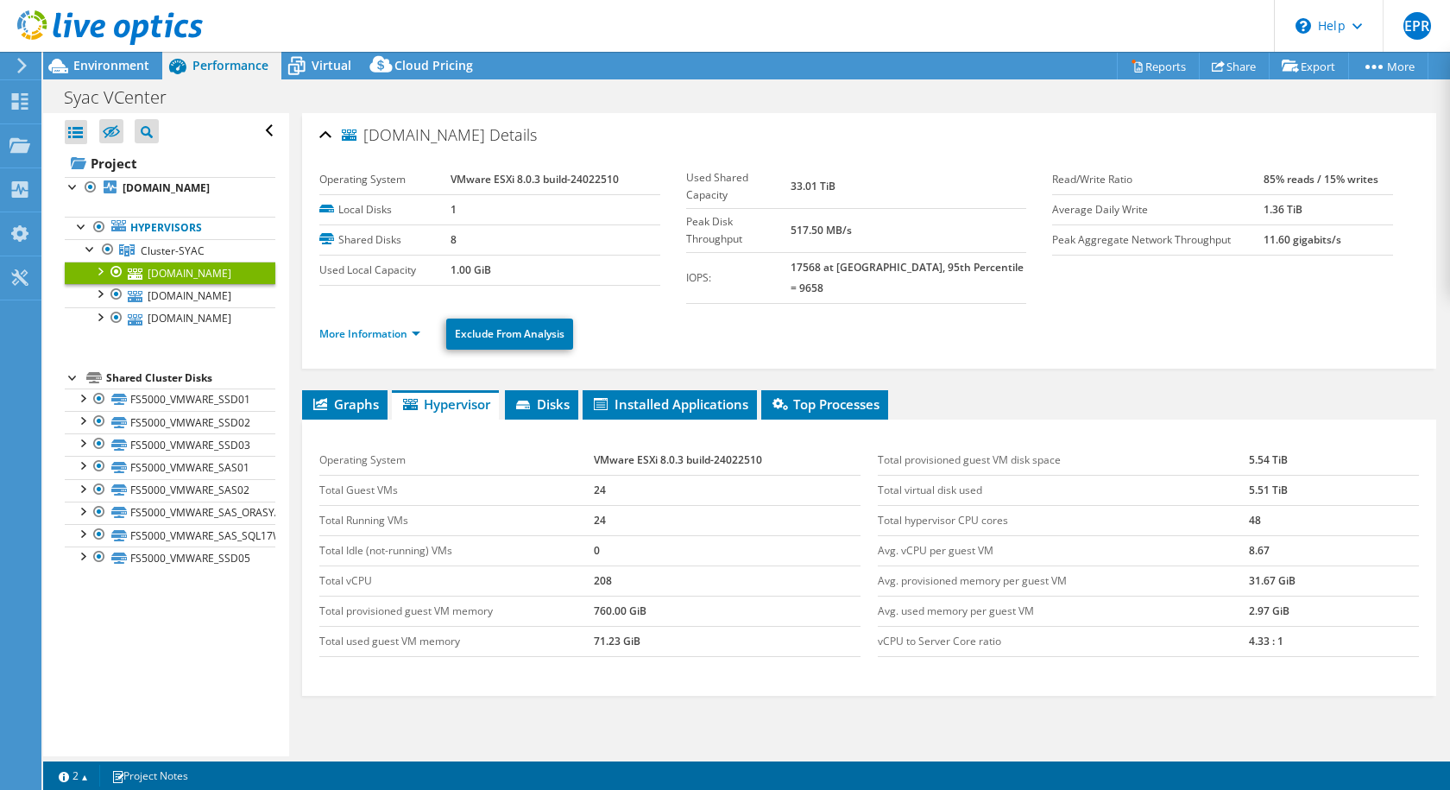
click at [122, 56] on div at bounding box center [101, 29] width 203 height 58
click at [123, 64] on span "Environment" at bounding box center [111, 65] width 76 height 16
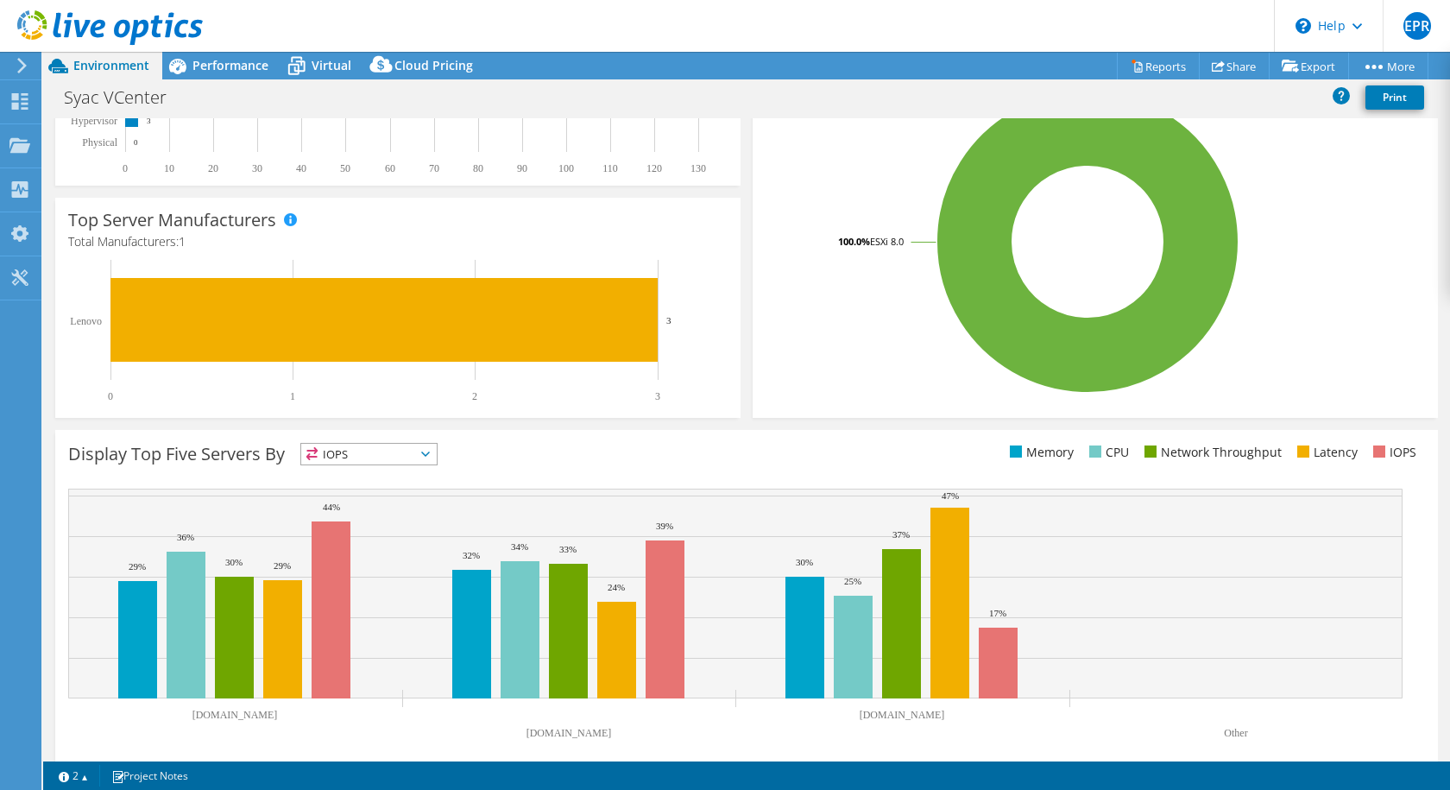
scroll to position [363, 0]
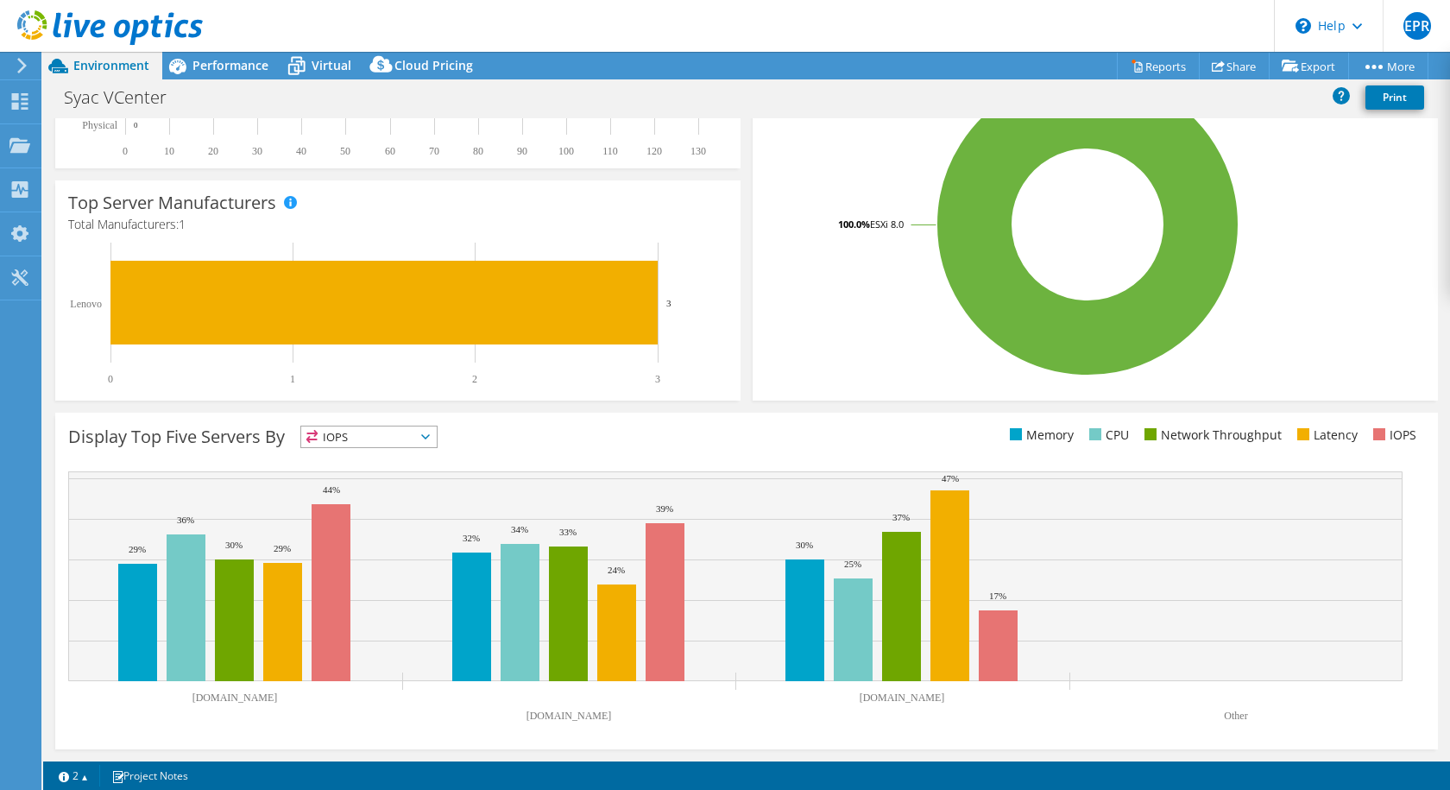
click at [435, 443] on span "IOPS" at bounding box center [369, 436] width 136 height 21
click at [341, 504] on li "CPU" at bounding box center [369, 507] width 136 height 24
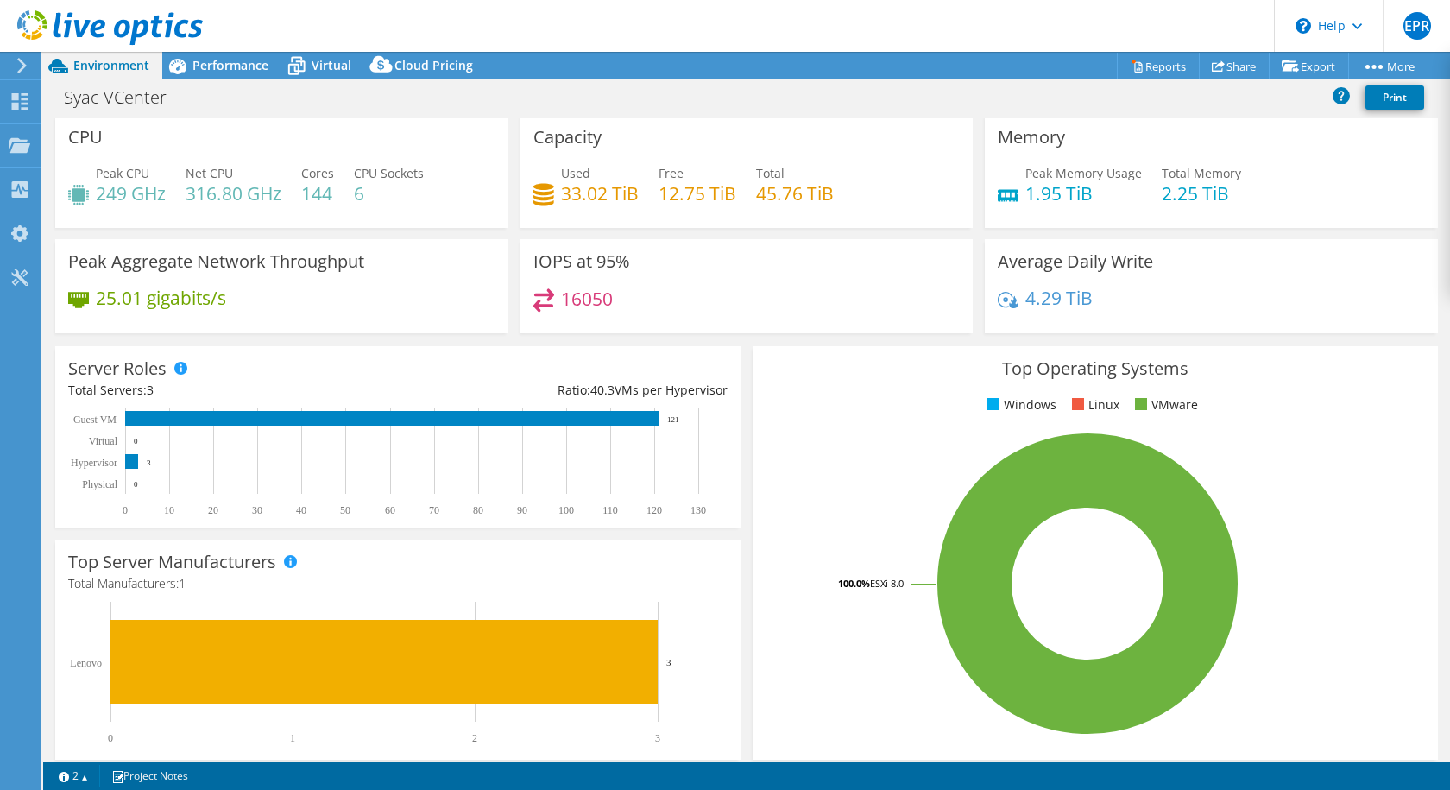
scroll to position [0, 0]
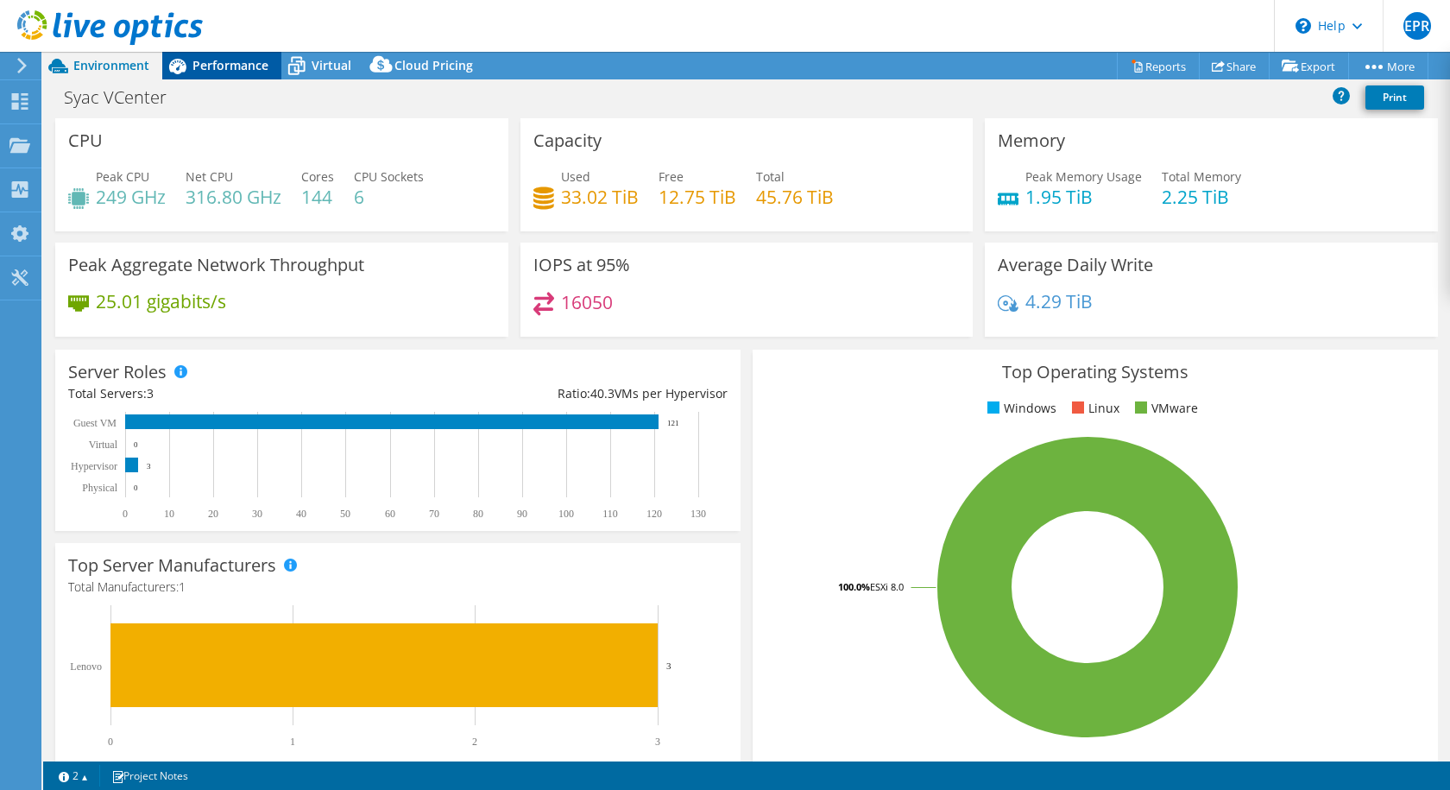
click at [226, 64] on span "Performance" at bounding box center [230, 65] width 76 height 16
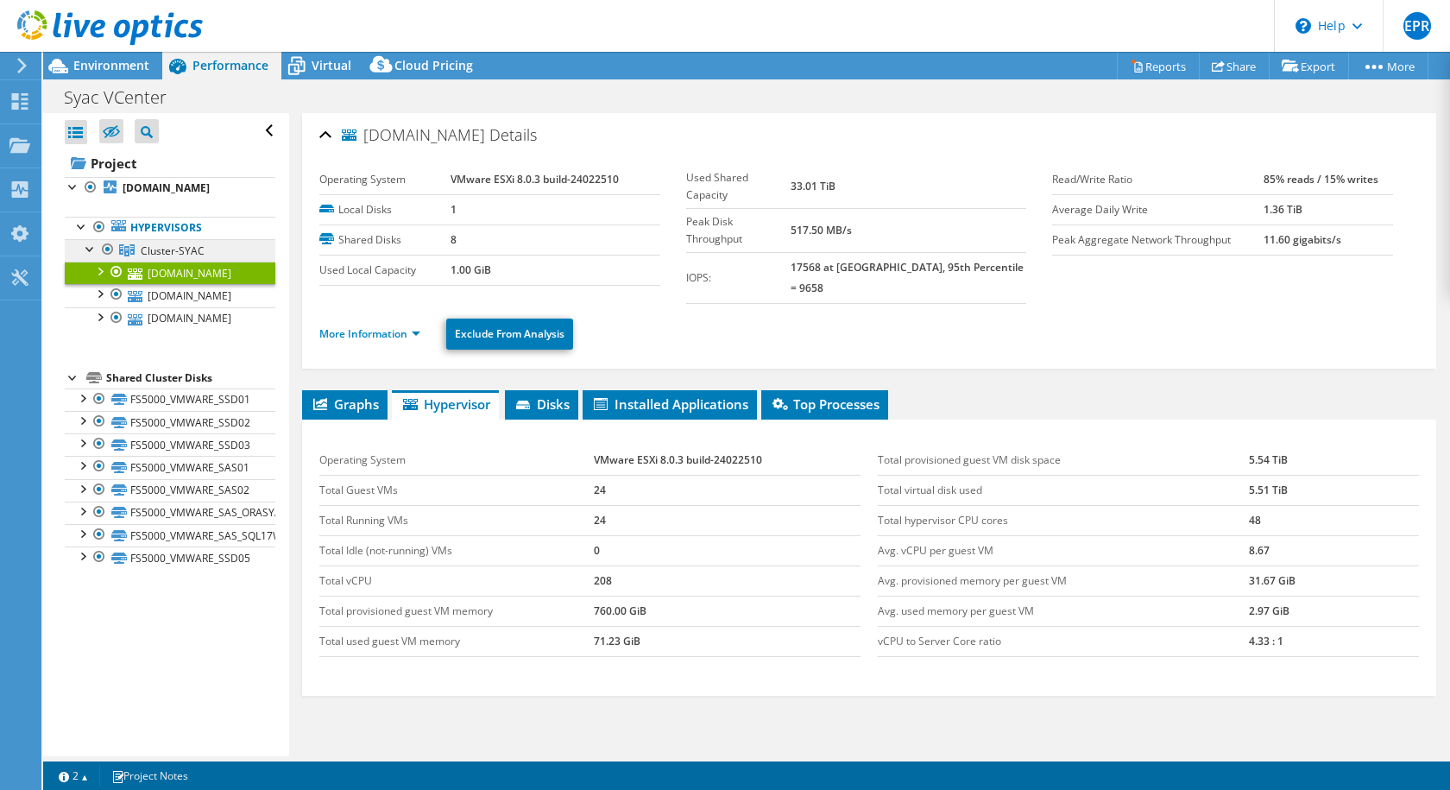
click at [161, 252] on span "Cluster-SYAC" at bounding box center [173, 250] width 64 height 15
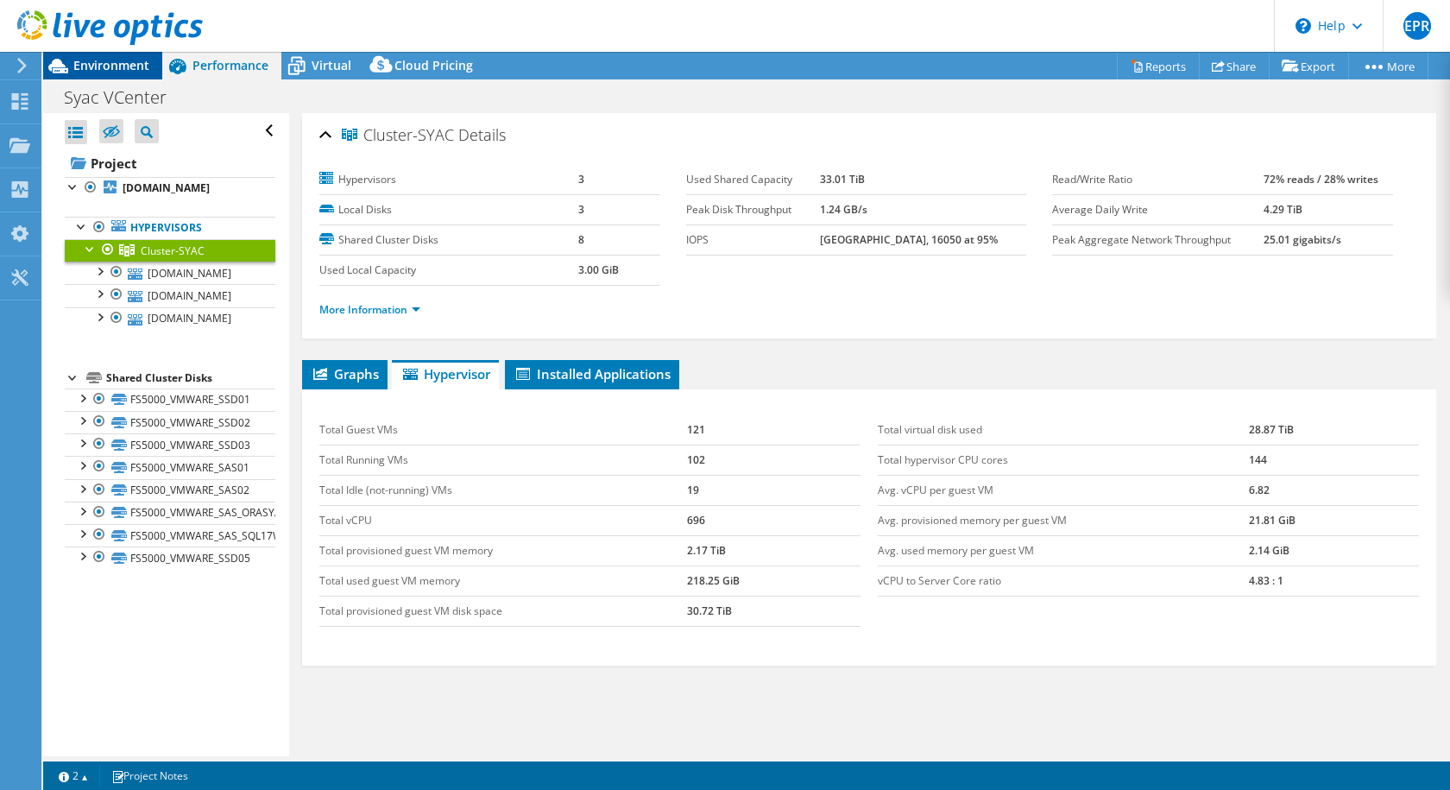
click at [121, 66] on span "Environment" at bounding box center [111, 65] width 76 height 16
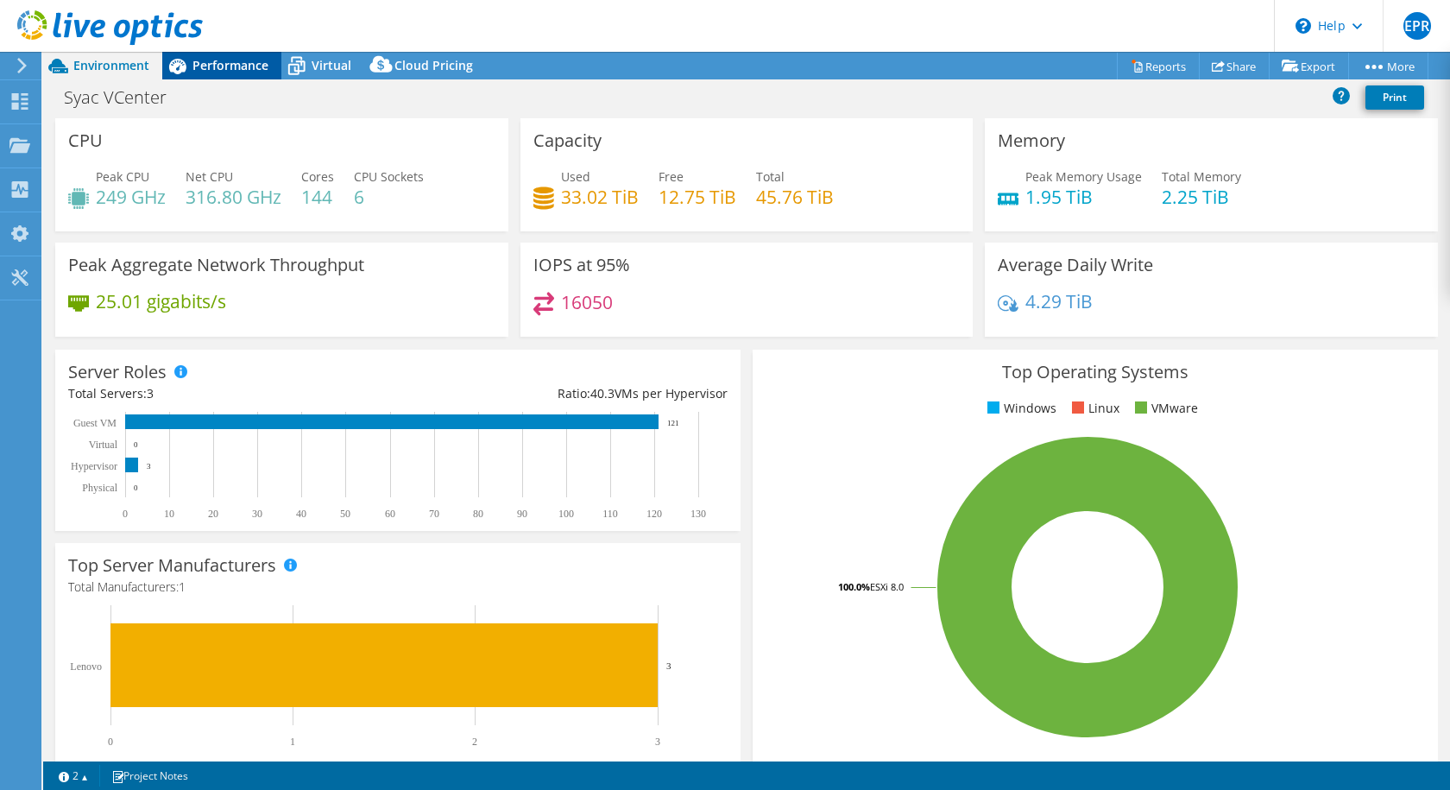
click at [231, 58] on span "Performance" at bounding box center [230, 65] width 76 height 16
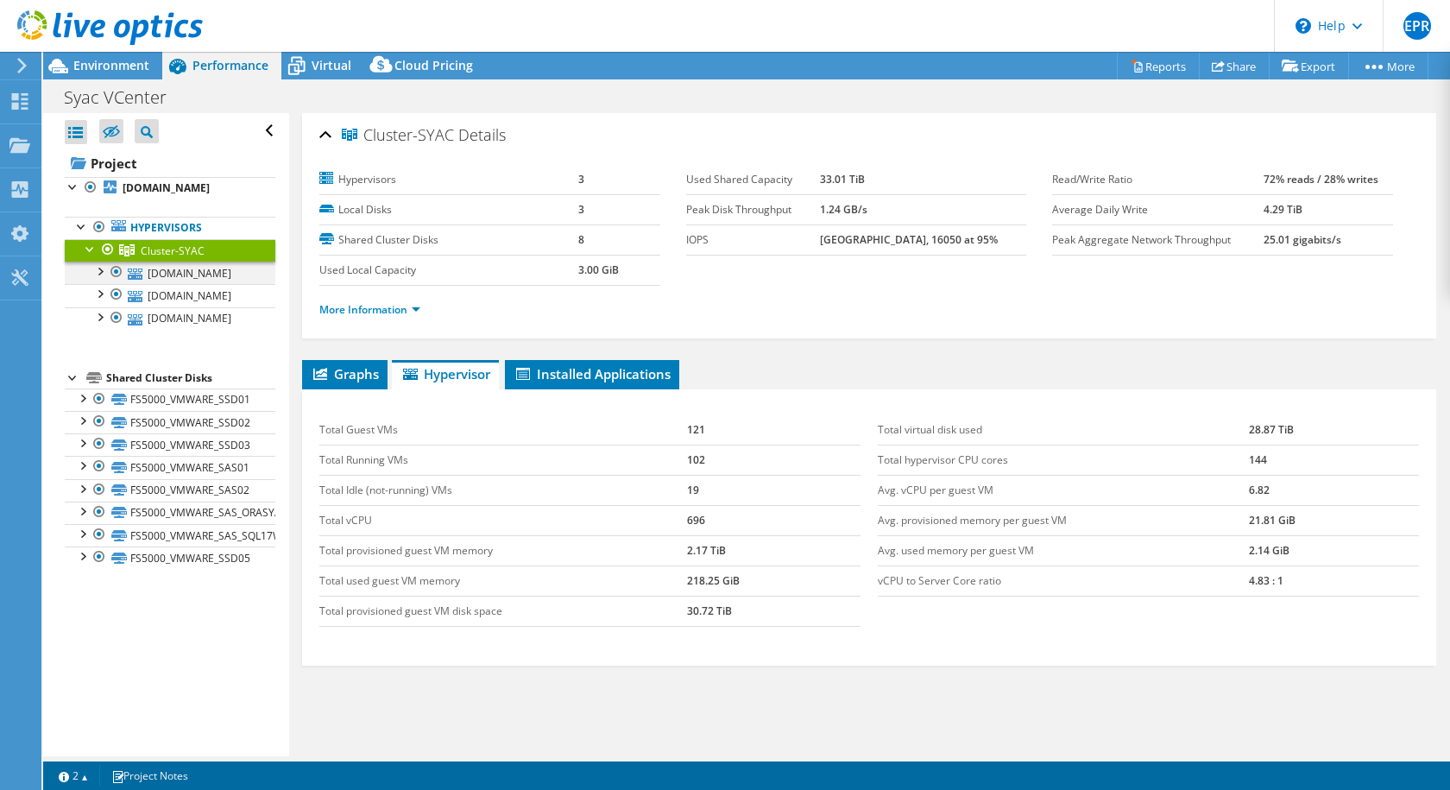
click at [100, 271] on div at bounding box center [99, 270] width 17 height 17
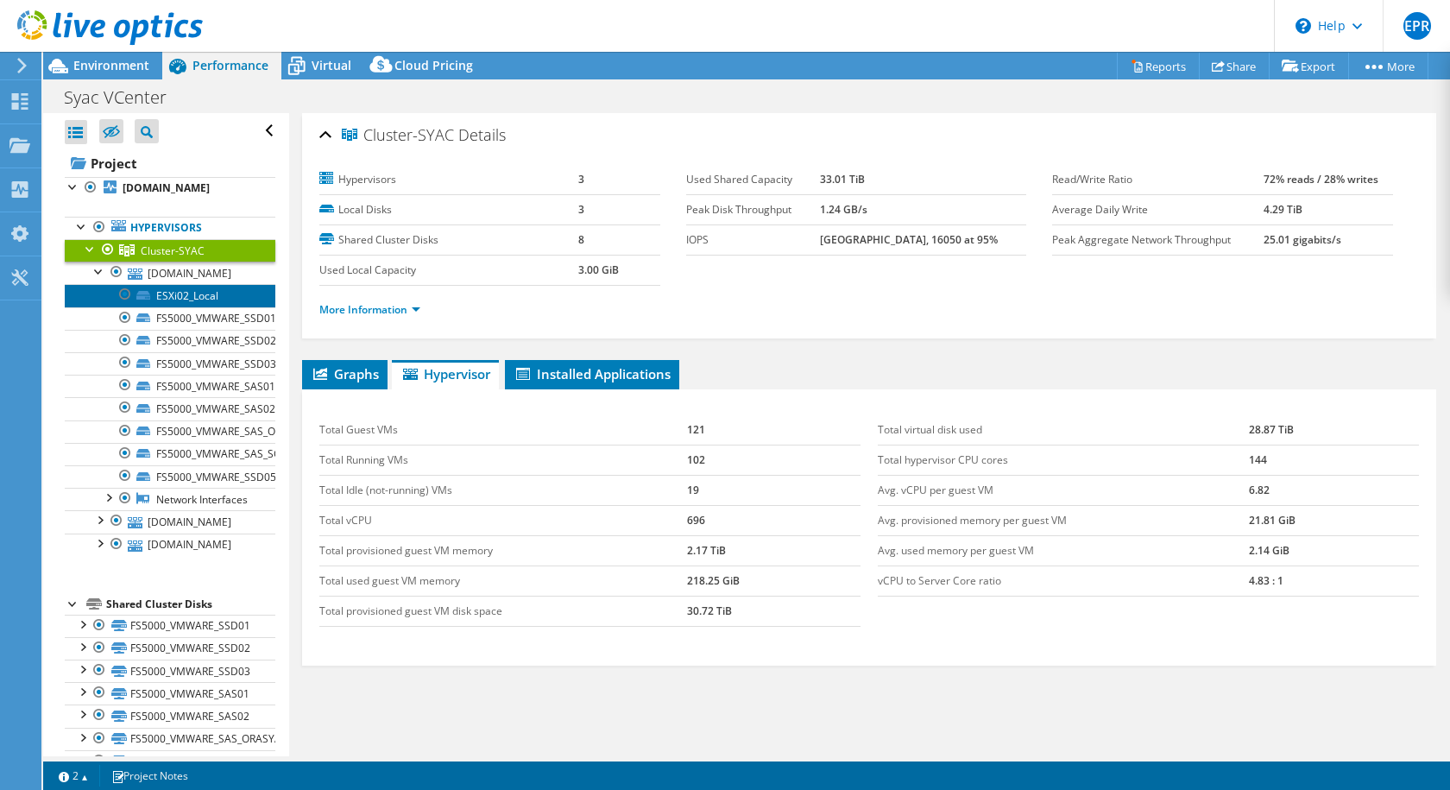
click at [169, 292] on link "ESXi02_Local" at bounding box center [170, 295] width 211 height 22
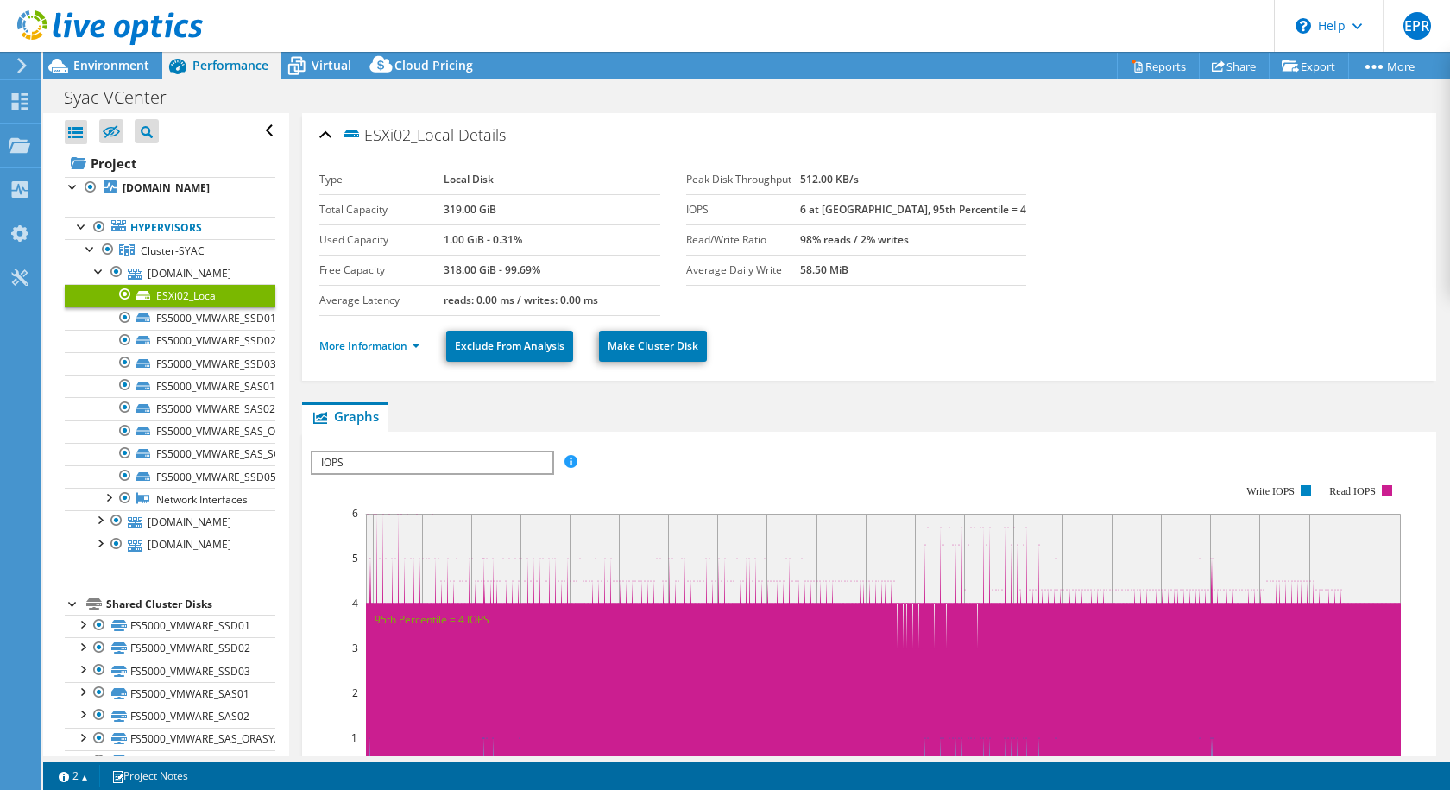
click at [524, 454] on span "IOPS" at bounding box center [431, 462] width 239 height 21
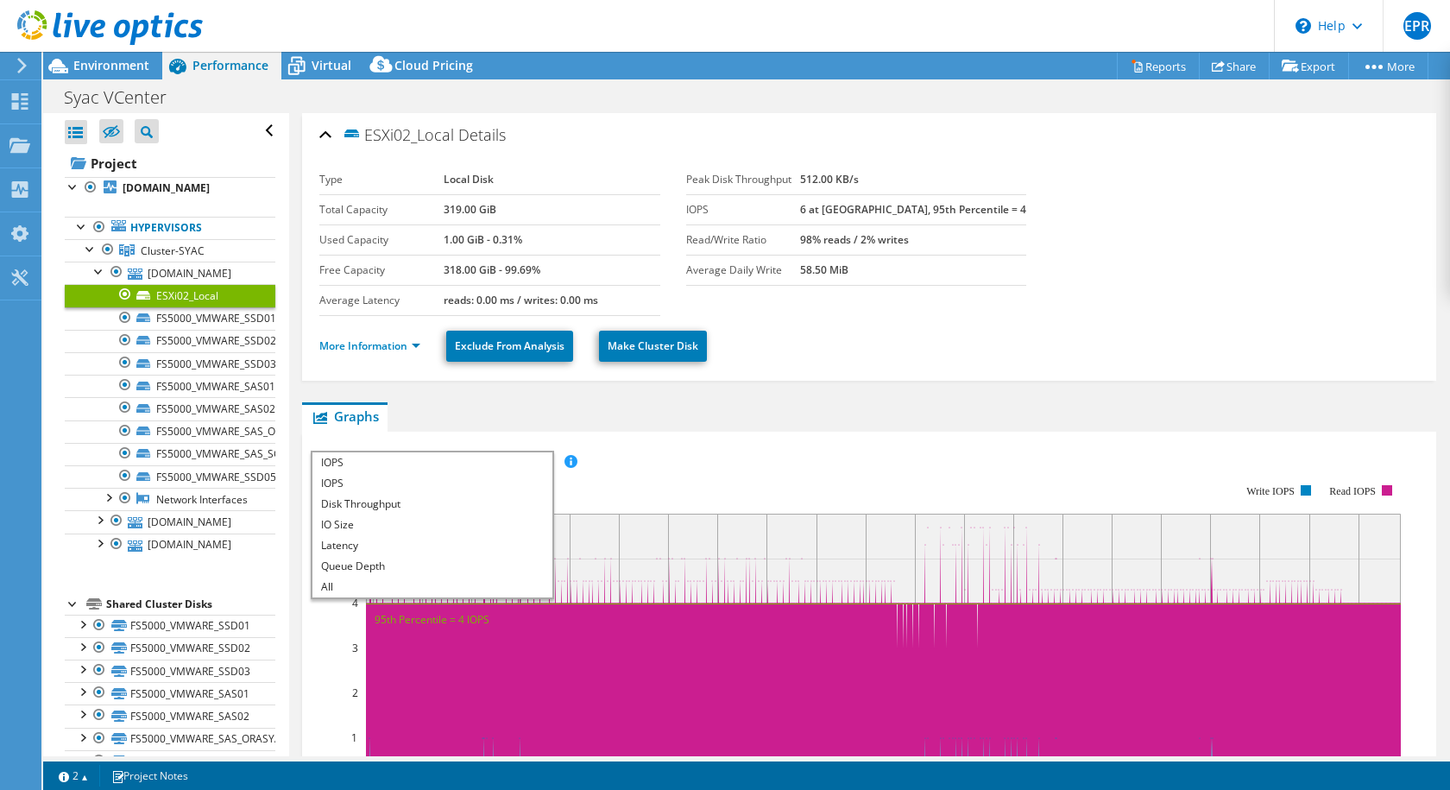
click at [675, 423] on ul "Graphs Servers Inventory Hypervisor Disks Cluster Disks Installed Applications" at bounding box center [869, 416] width 1134 height 29
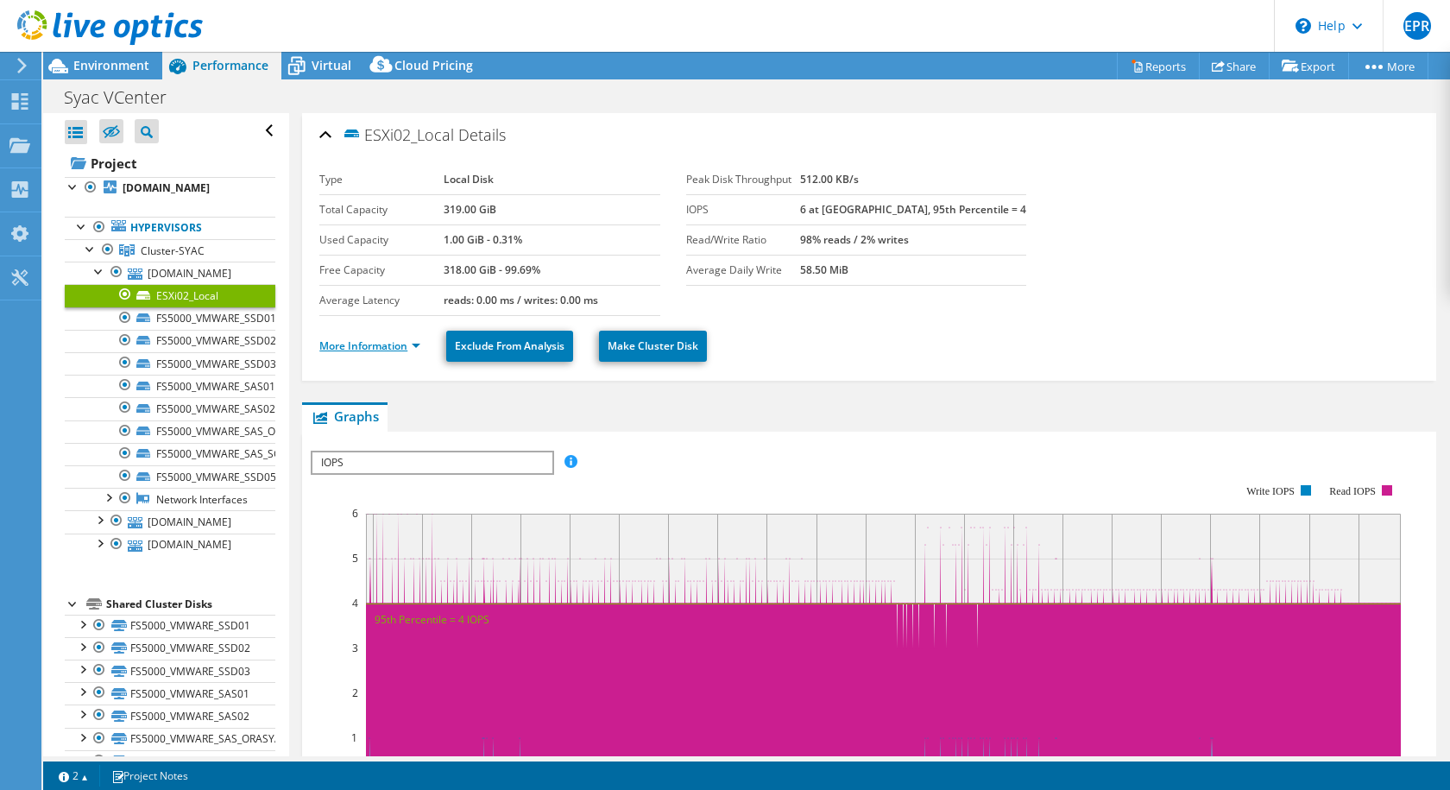
click at [416, 344] on link "More Information" at bounding box center [369, 345] width 101 height 15
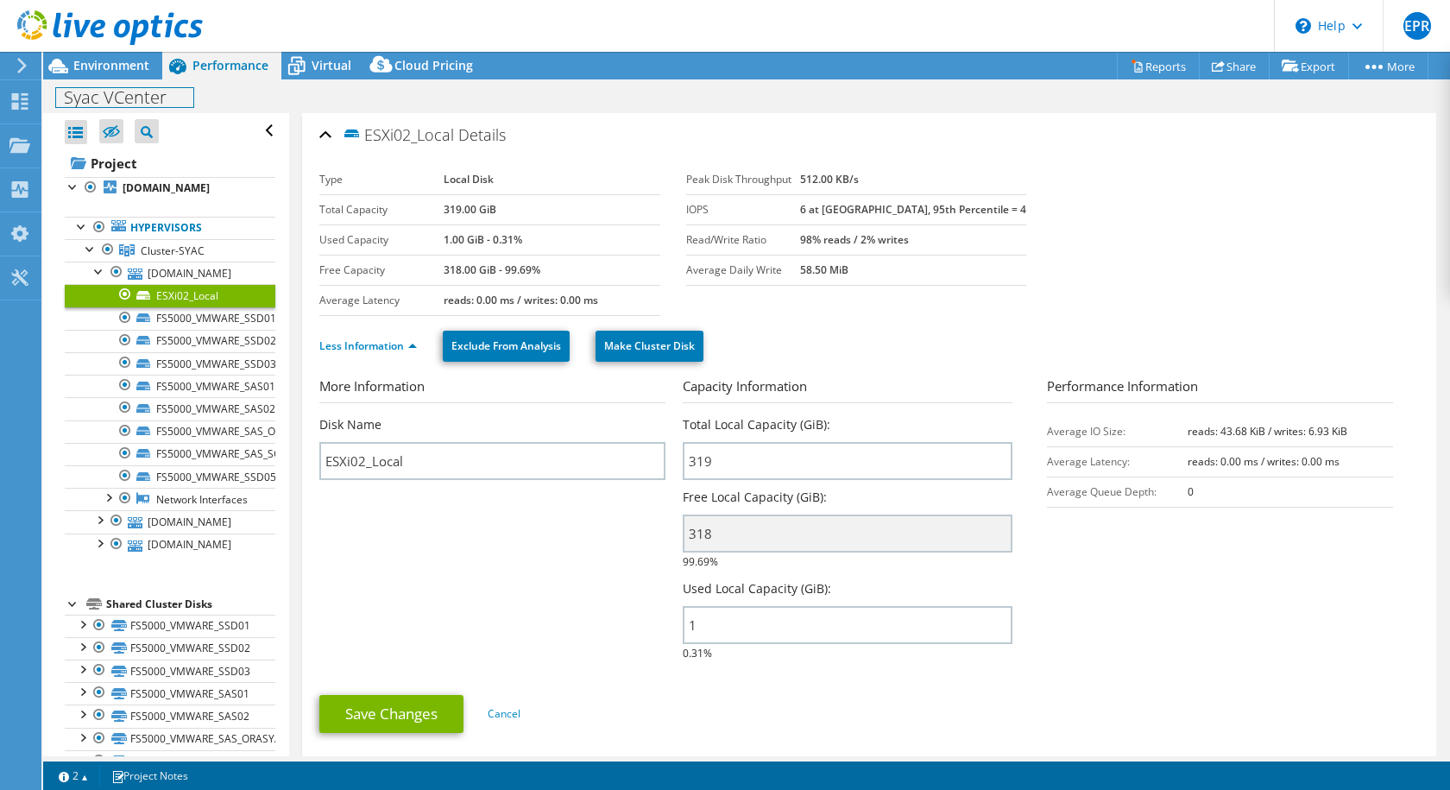
click at [129, 82] on div "Syac VCenter Print" at bounding box center [746, 97] width 1407 height 32
click at [139, 63] on span "Environment" at bounding box center [111, 65] width 76 height 16
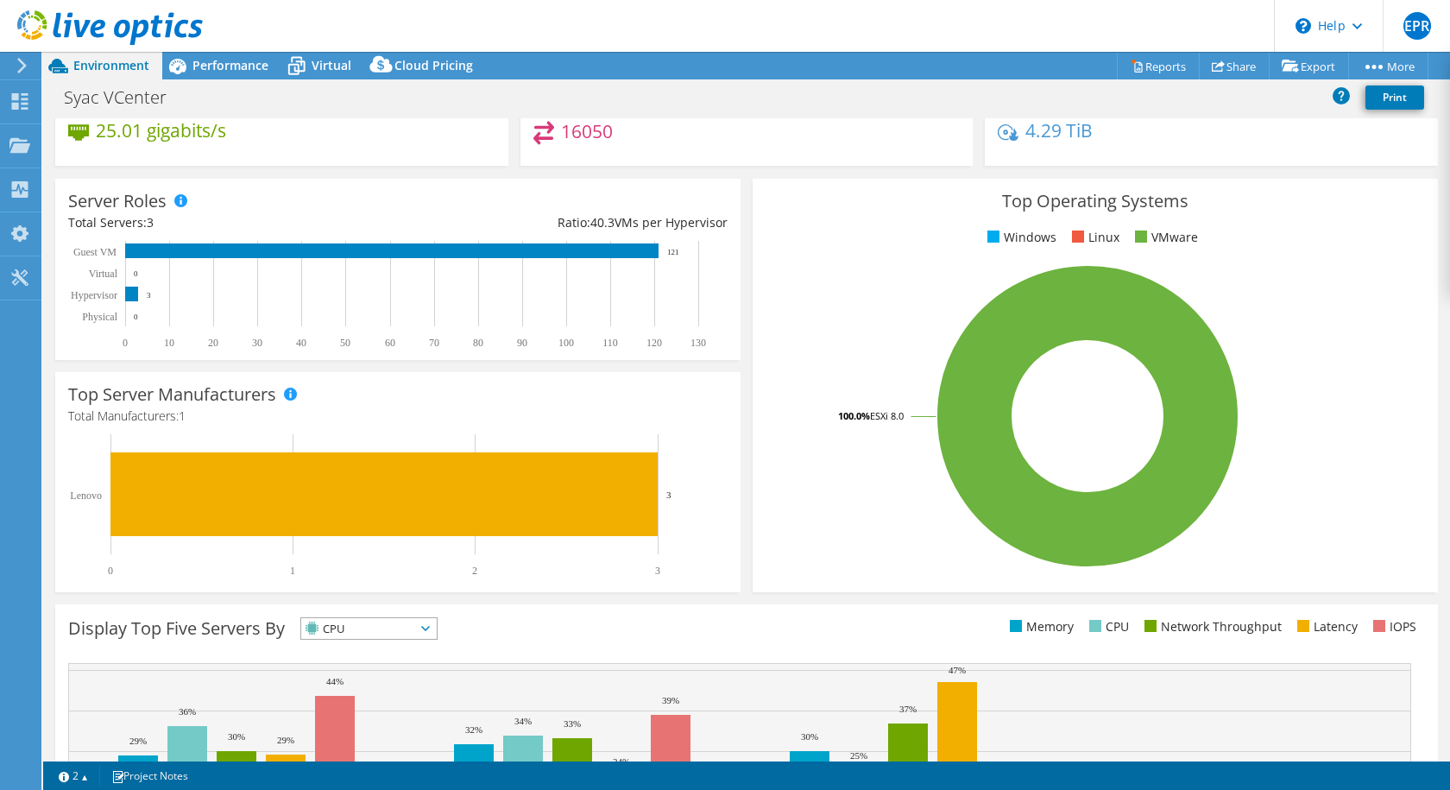
scroll to position [173, 0]
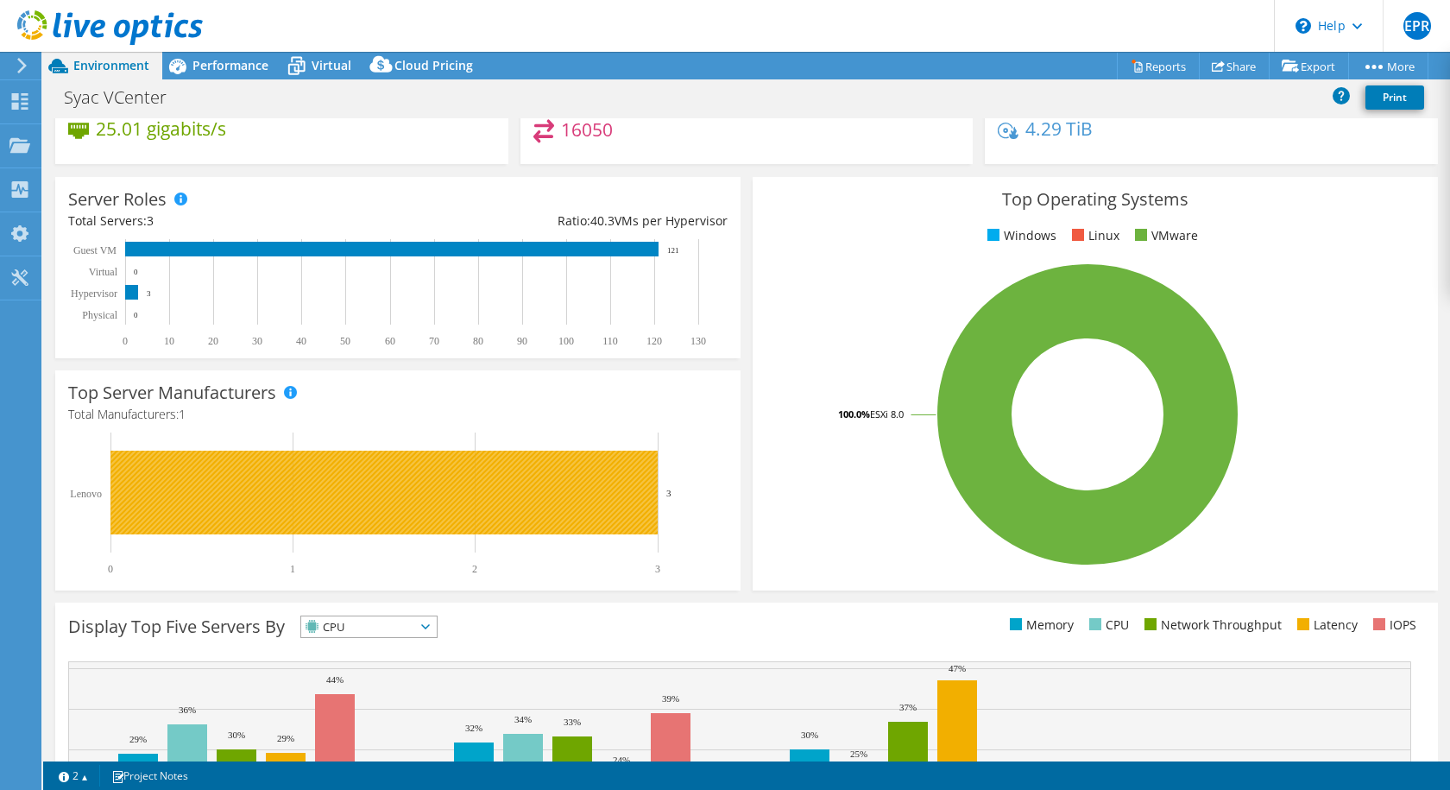
click at [354, 490] on rect at bounding box center [383, 493] width 547 height 84
click at [356, 504] on rect at bounding box center [383, 493] width 547 height 84
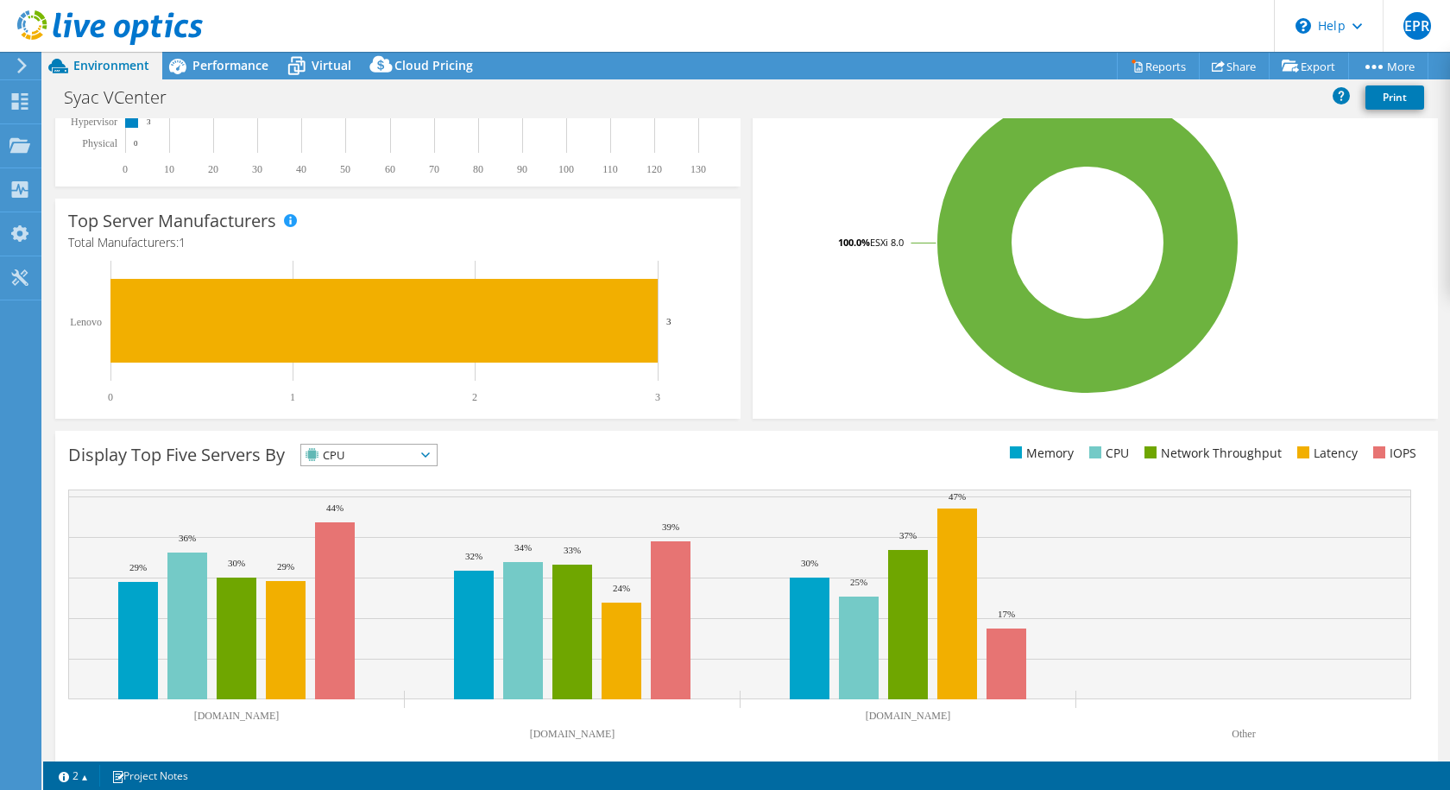
scroll to position [345, 0]
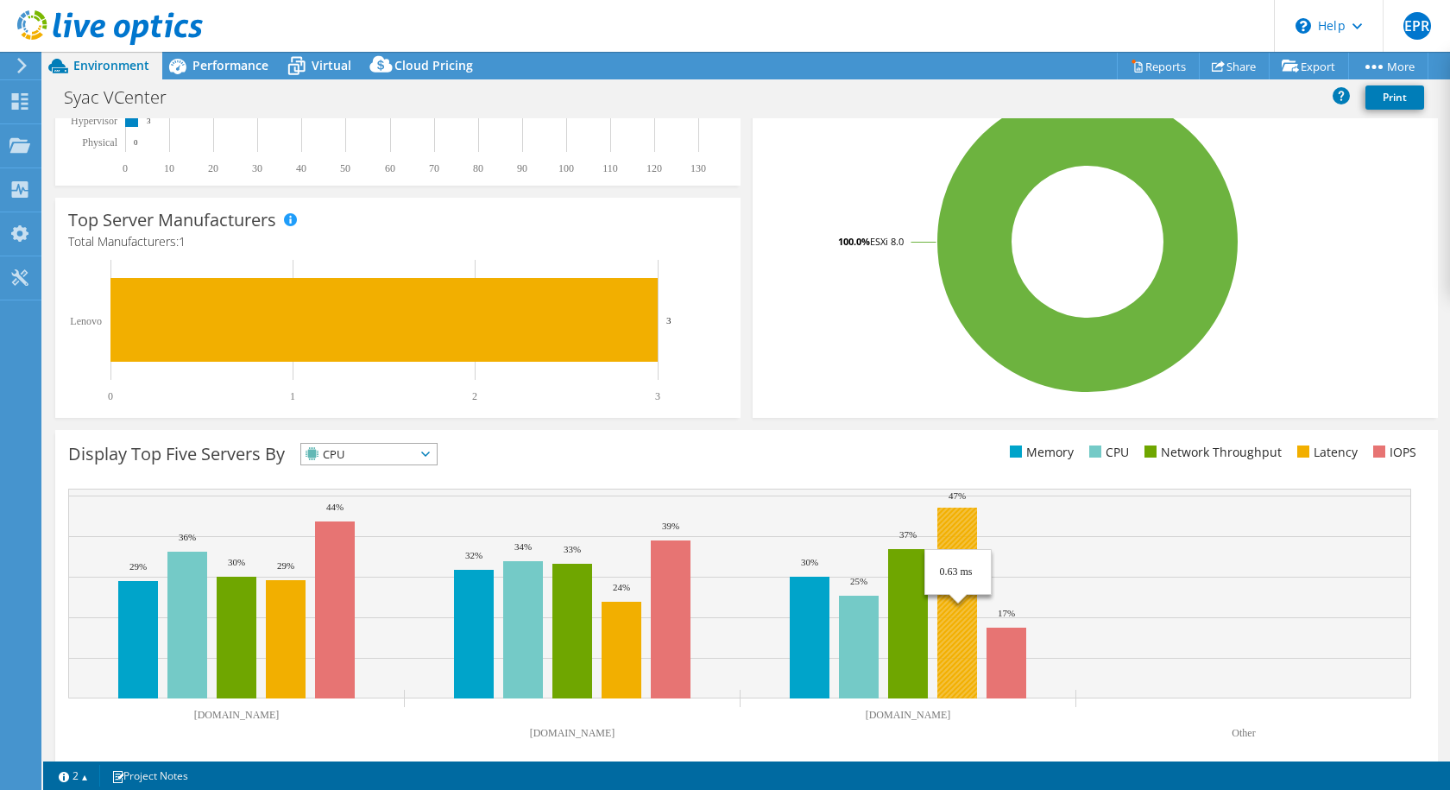
click at [962, 504] on rect at bounding box center [957, 603] width 40 height 191
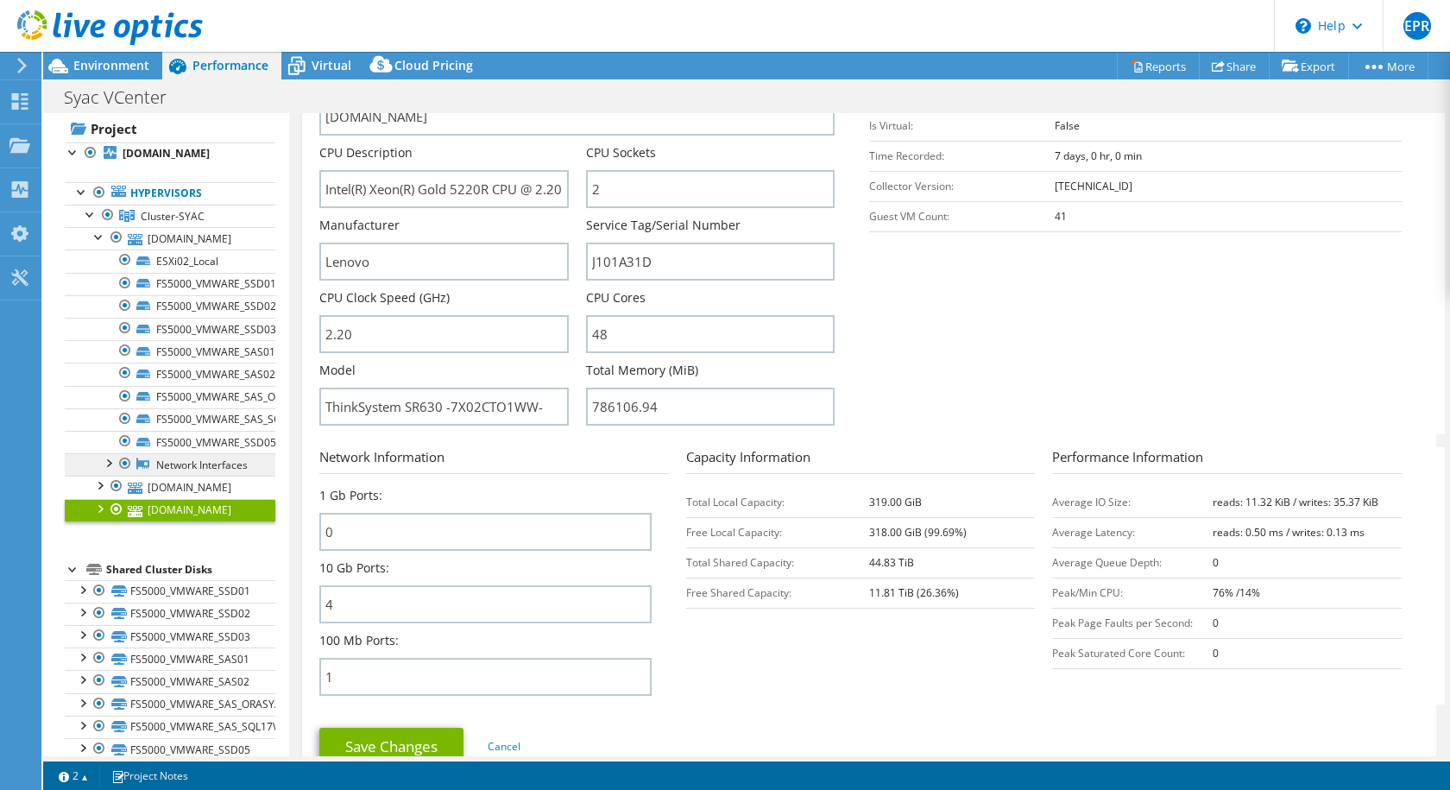
scroll to position [0, 0]
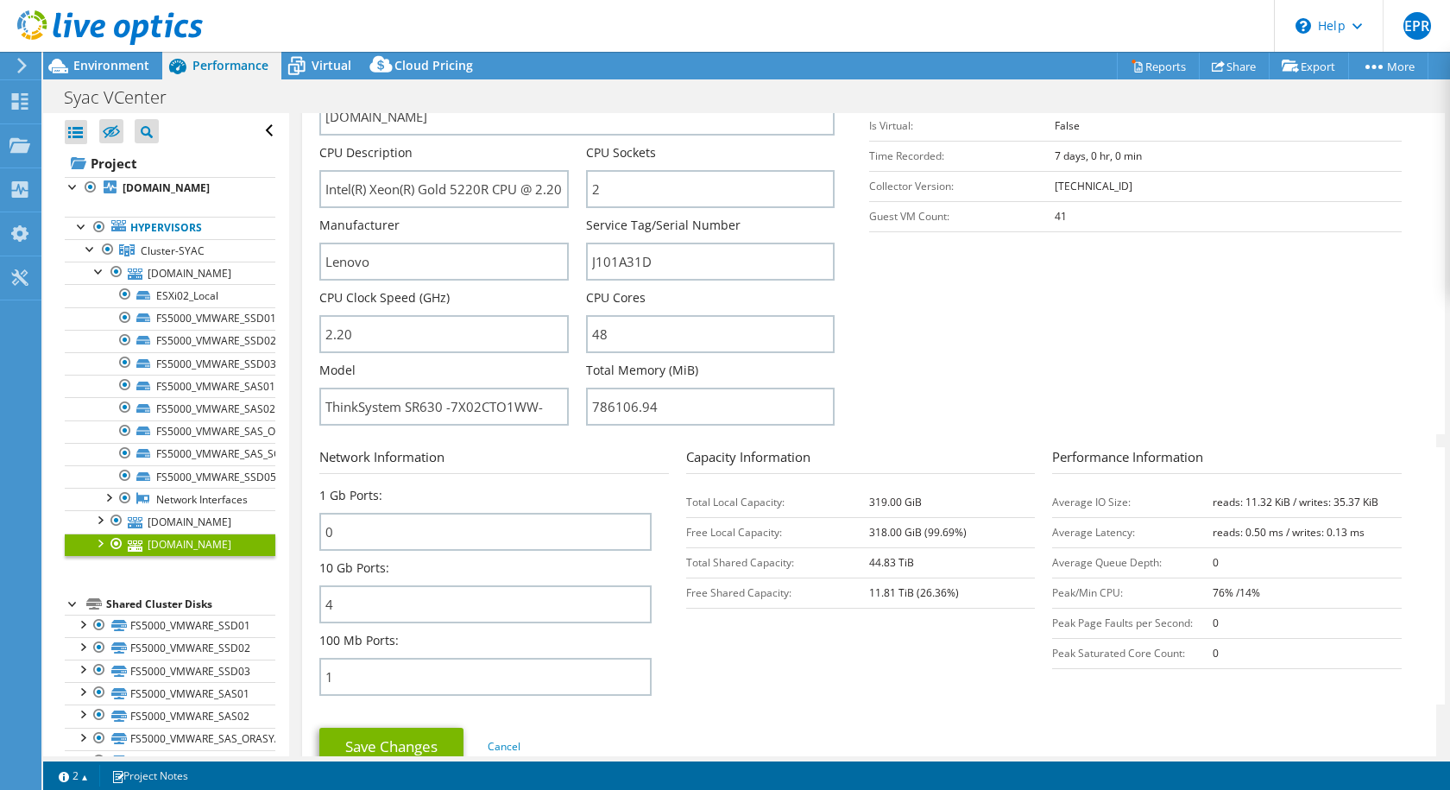
click at [104, 504] on li "Shared Cluster Disks FS5000_VMWARE_SSD01 FS5000_VMWARE_SSD01 | [DOMAIN_NAME]" at bounding box center [170, 695] width 211 height 202
click at [67, 504] on div at bounding box center [73, 602] width 17 height 17
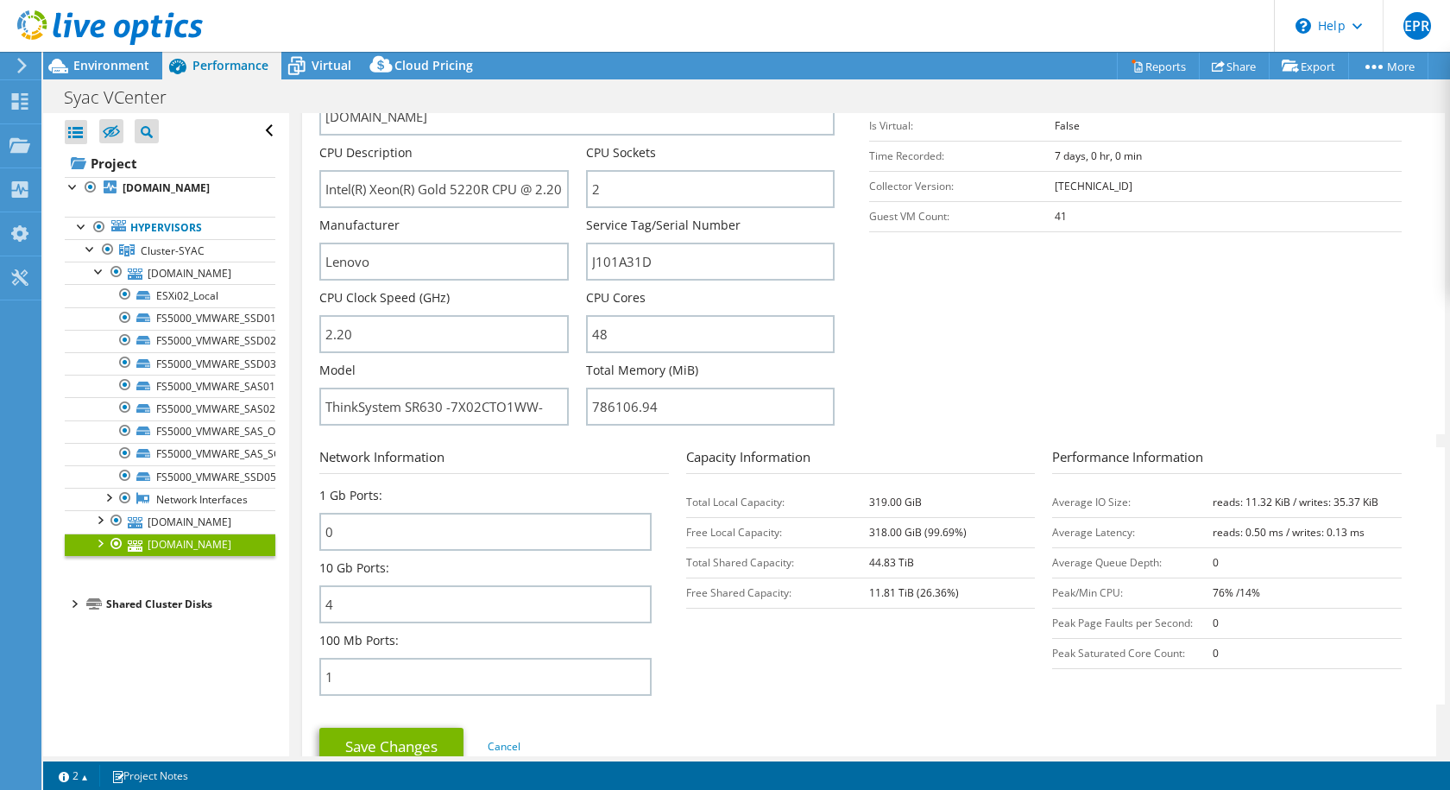
click at [73, 504] on div at bounding box center [73, 602] width 17 height 17
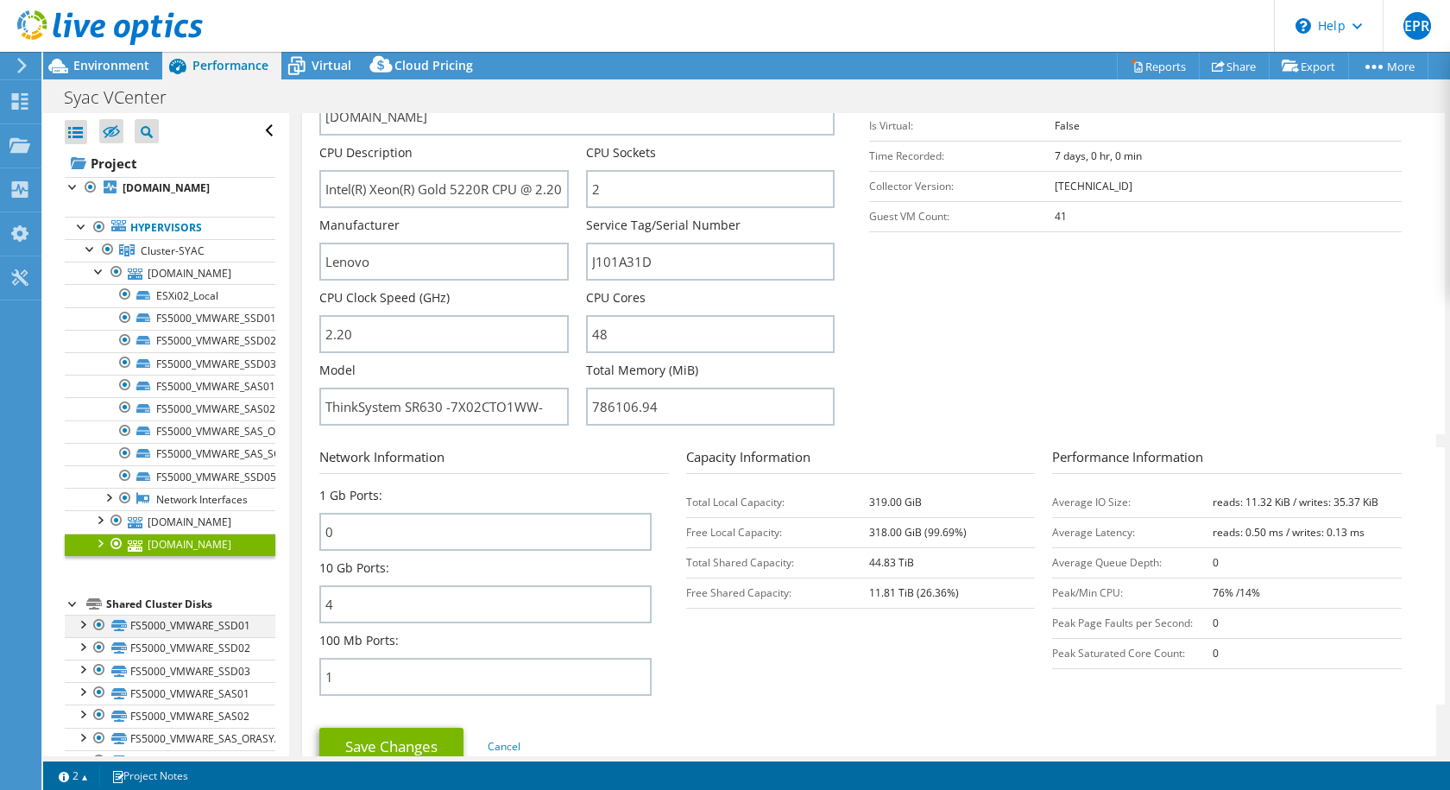
click at [86, 504] on div at bounding box center [81, 623] width 17 height 17
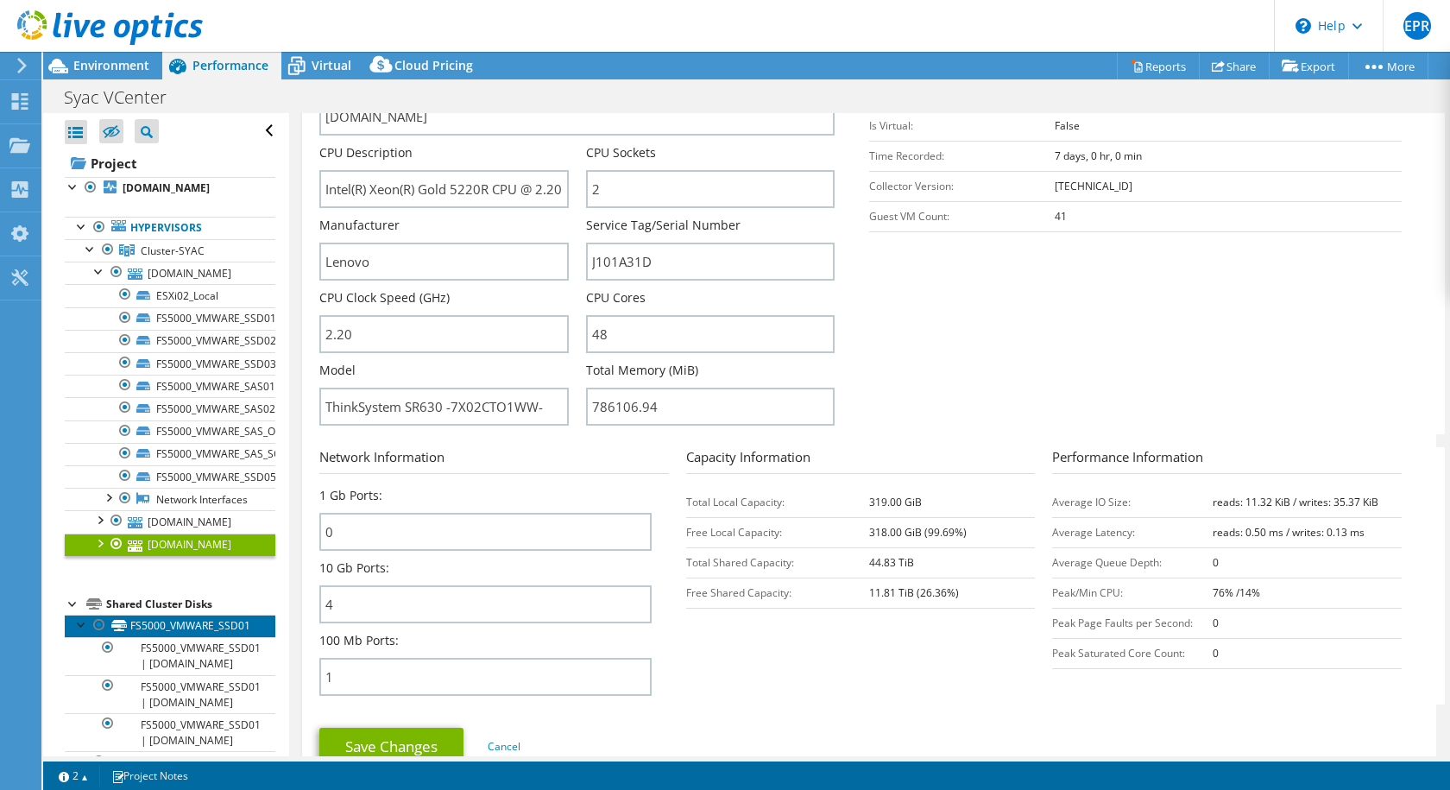
click at [117, 504] on icon at bounding box center [119, 625] width 16 height 11
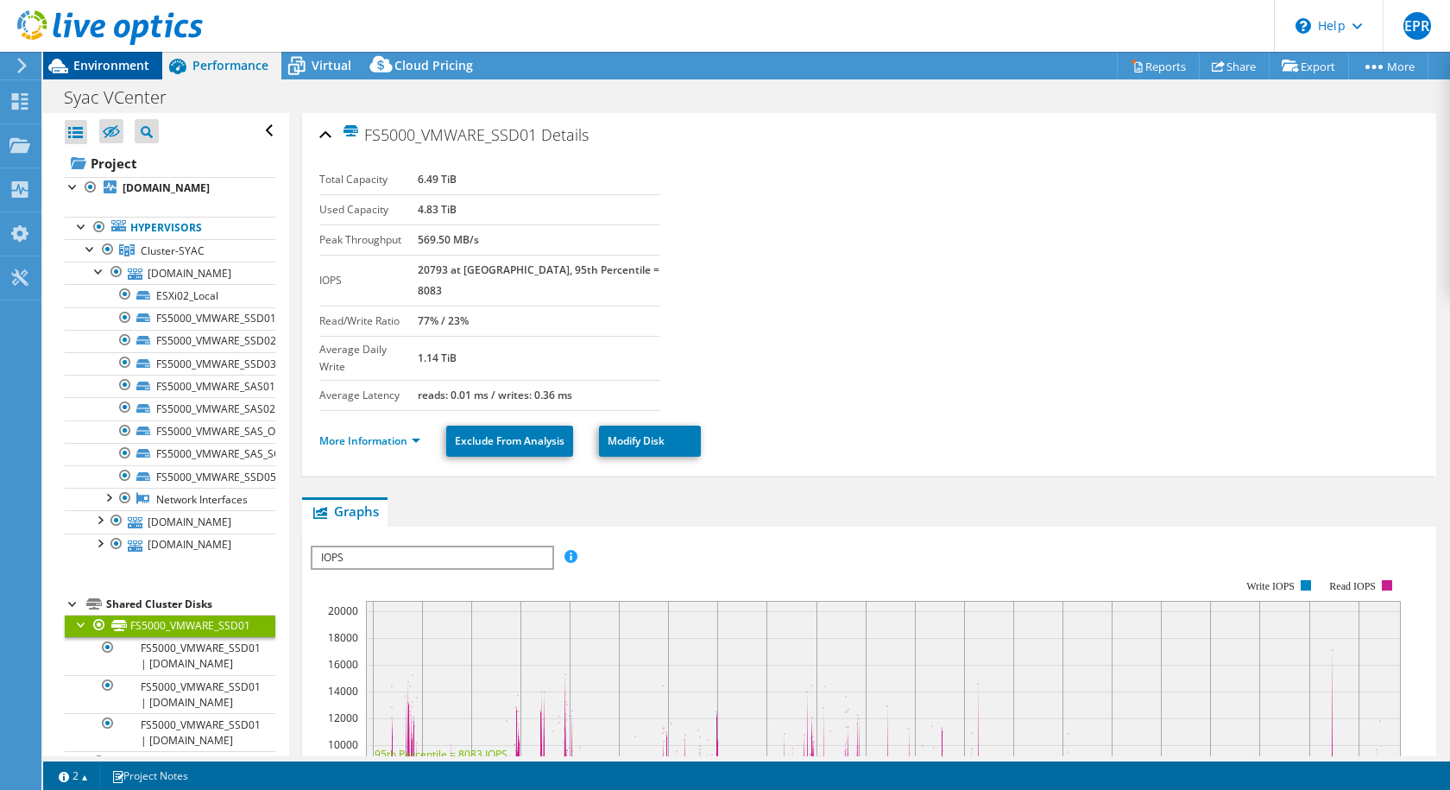
click at [110, 60] on span "Environment" at bounding box center [111, 65] width 76 height 16
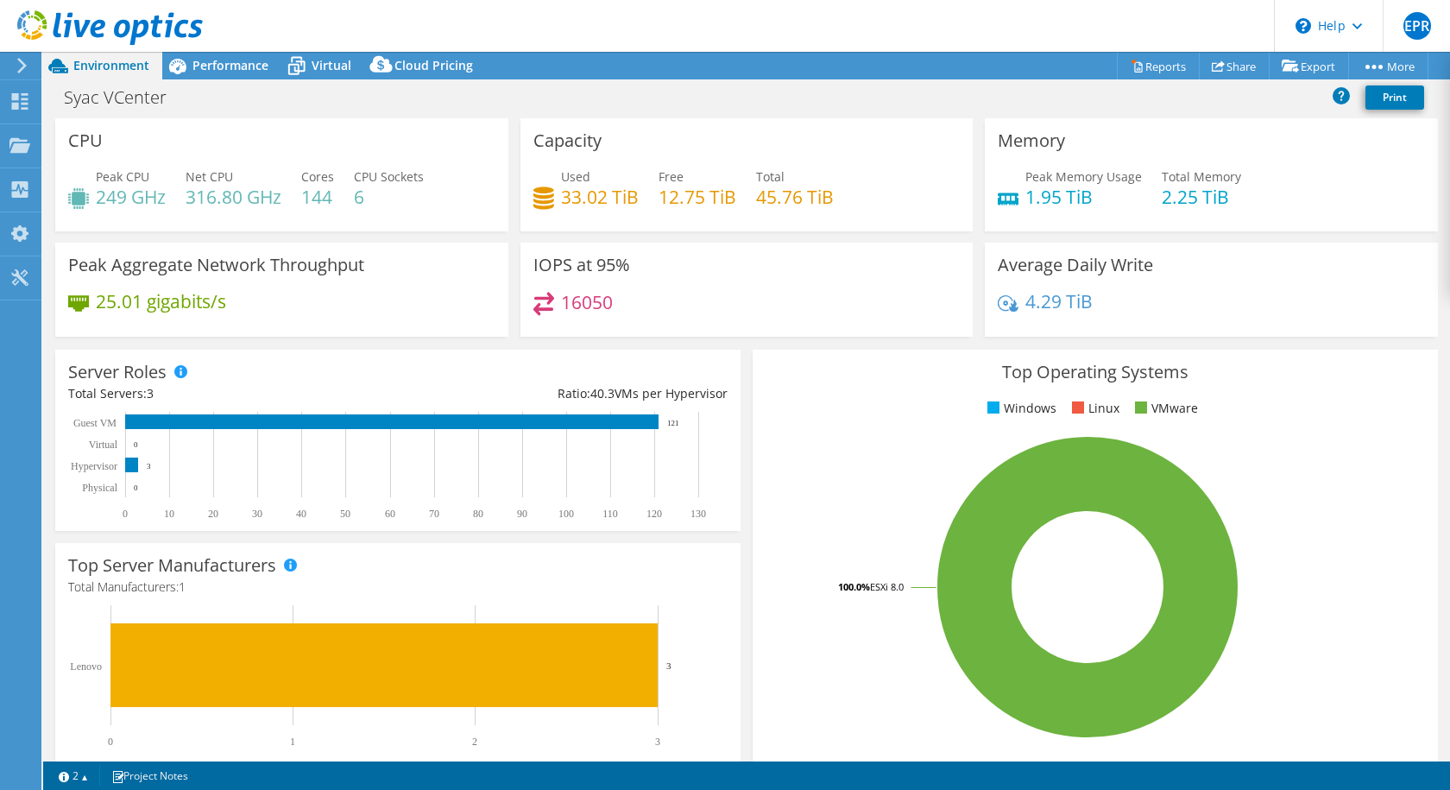
click at [586, 224] on div "Capacity Used 33.02 TiB Free 12.75 TiB Total 45.76 TiB" at bounding box center [746, 174] width 453 height 113
click at [262, 68] on span "Performance" at bounding box center [230, 65] width 76 height 16
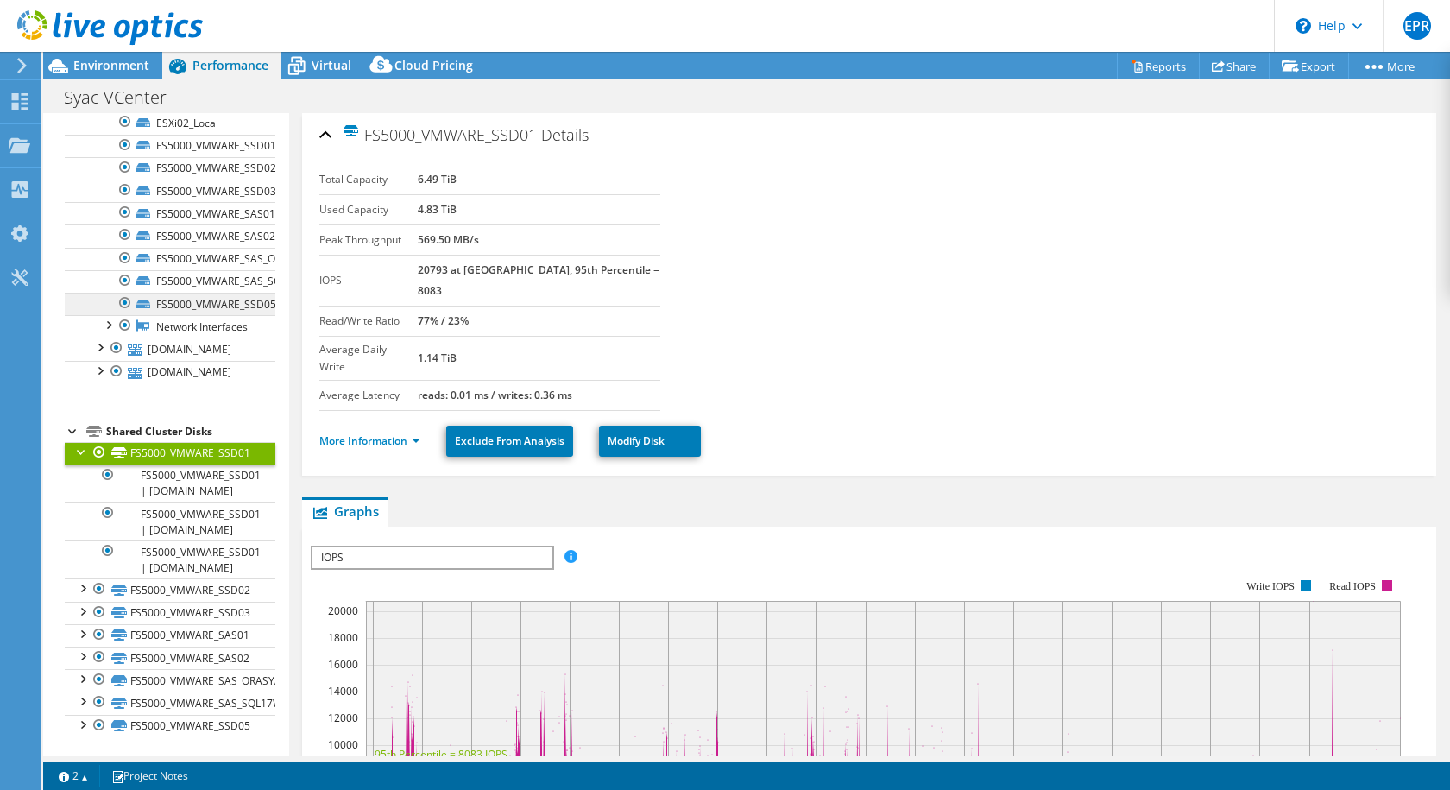
scroll to position [190, 0]
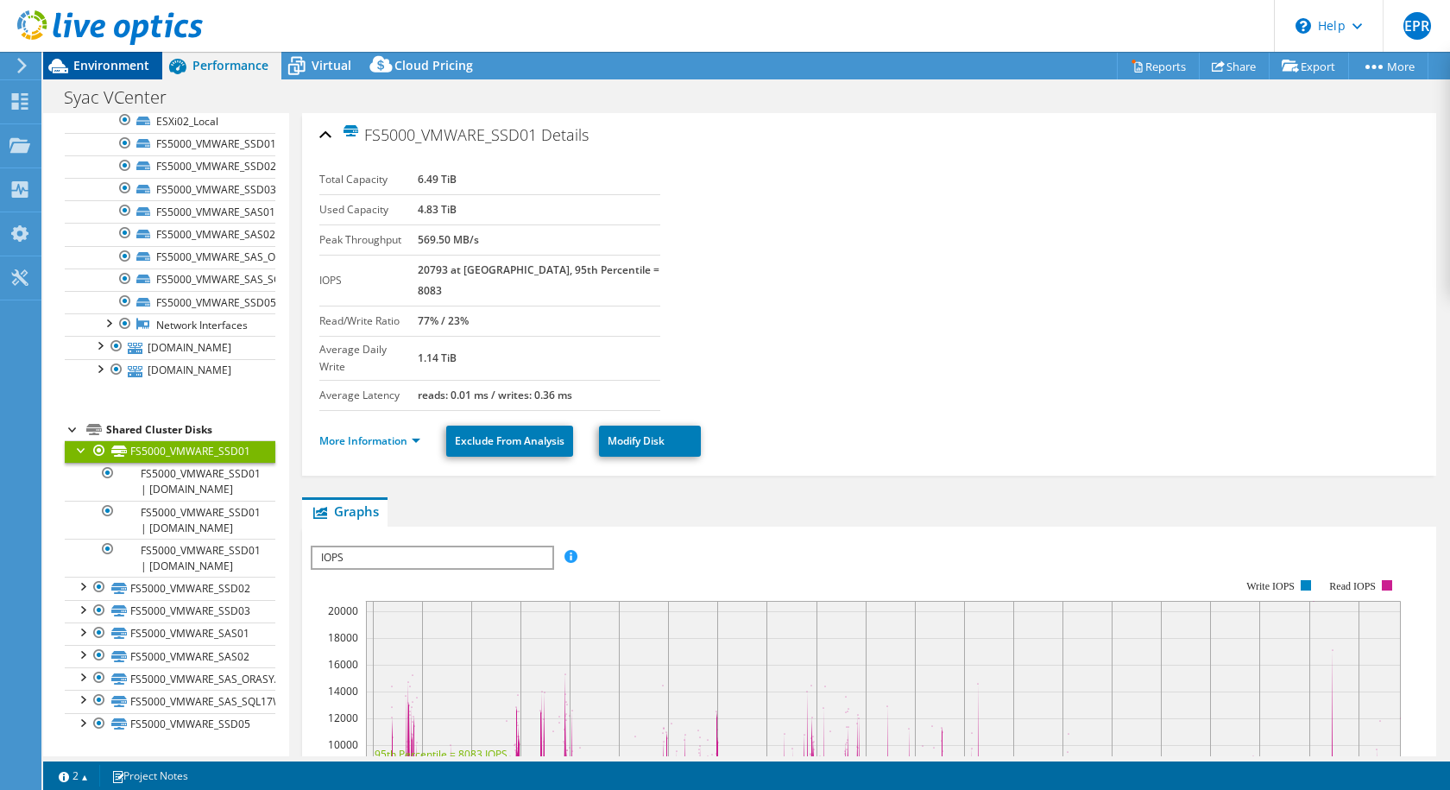
click at [125, 71] on span "Environment" at bounding box center [111, 65] width 76 height 16
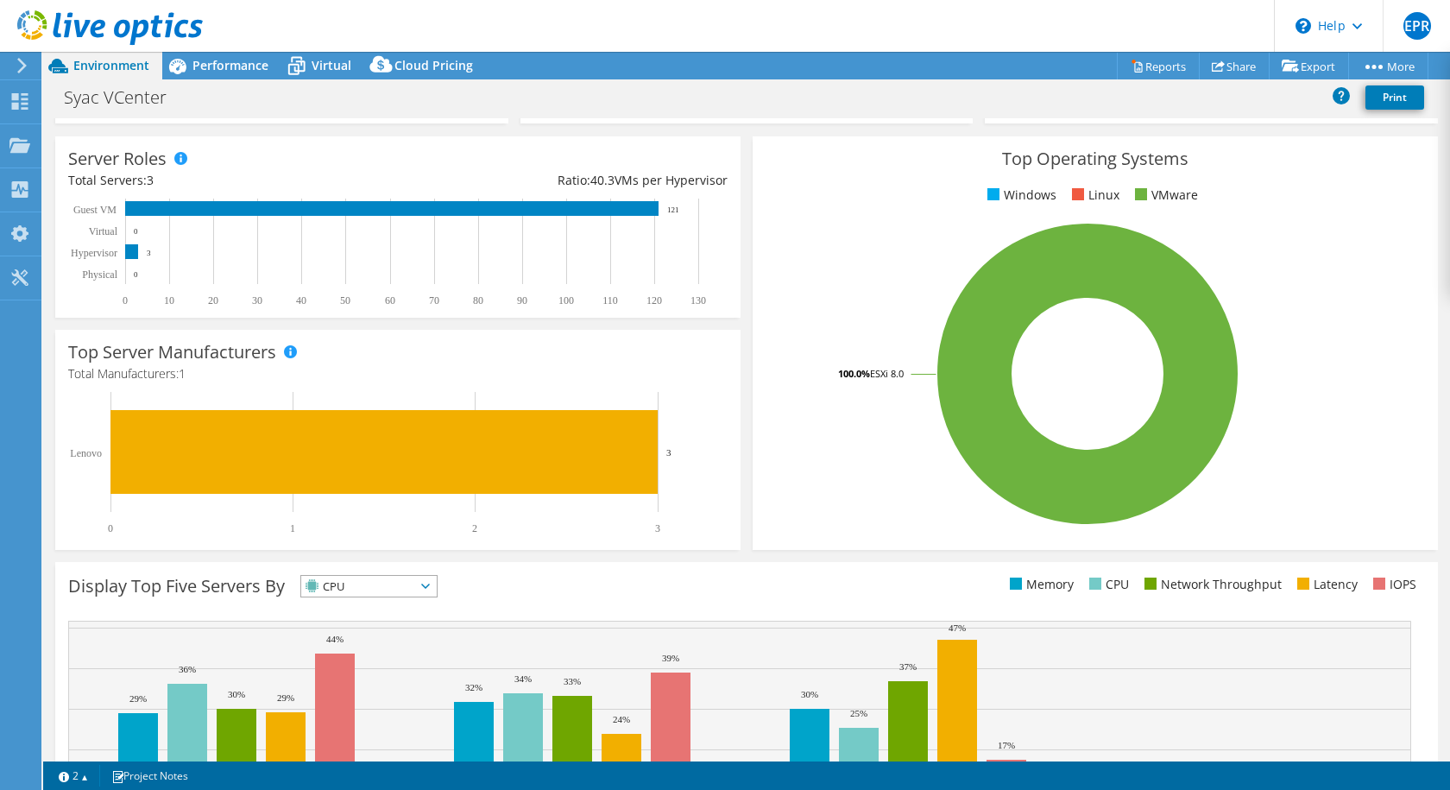
scroll to position [0, 0]
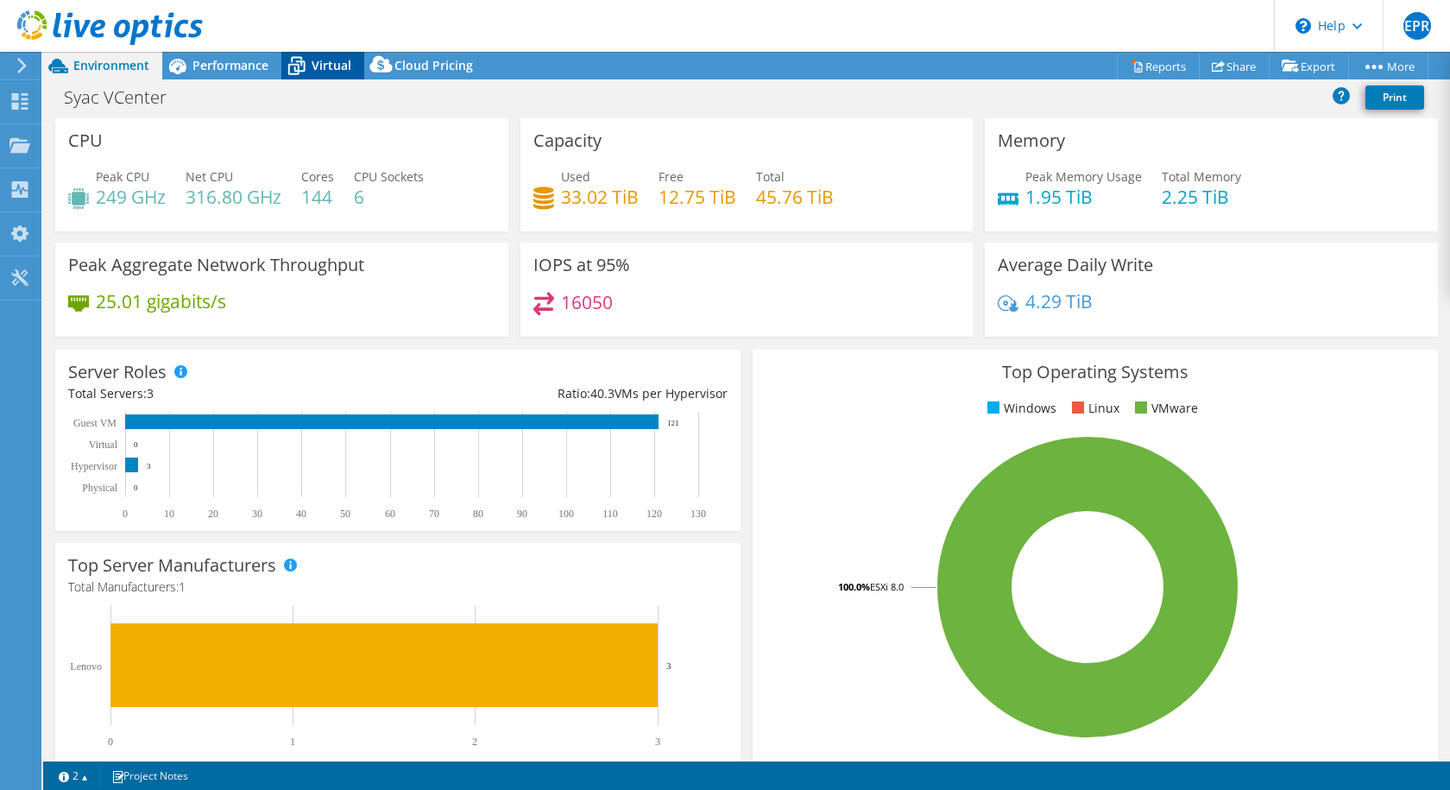
click at [322, 65] on span "Virtual" at bounding box center [332, 65] width 40 height 16
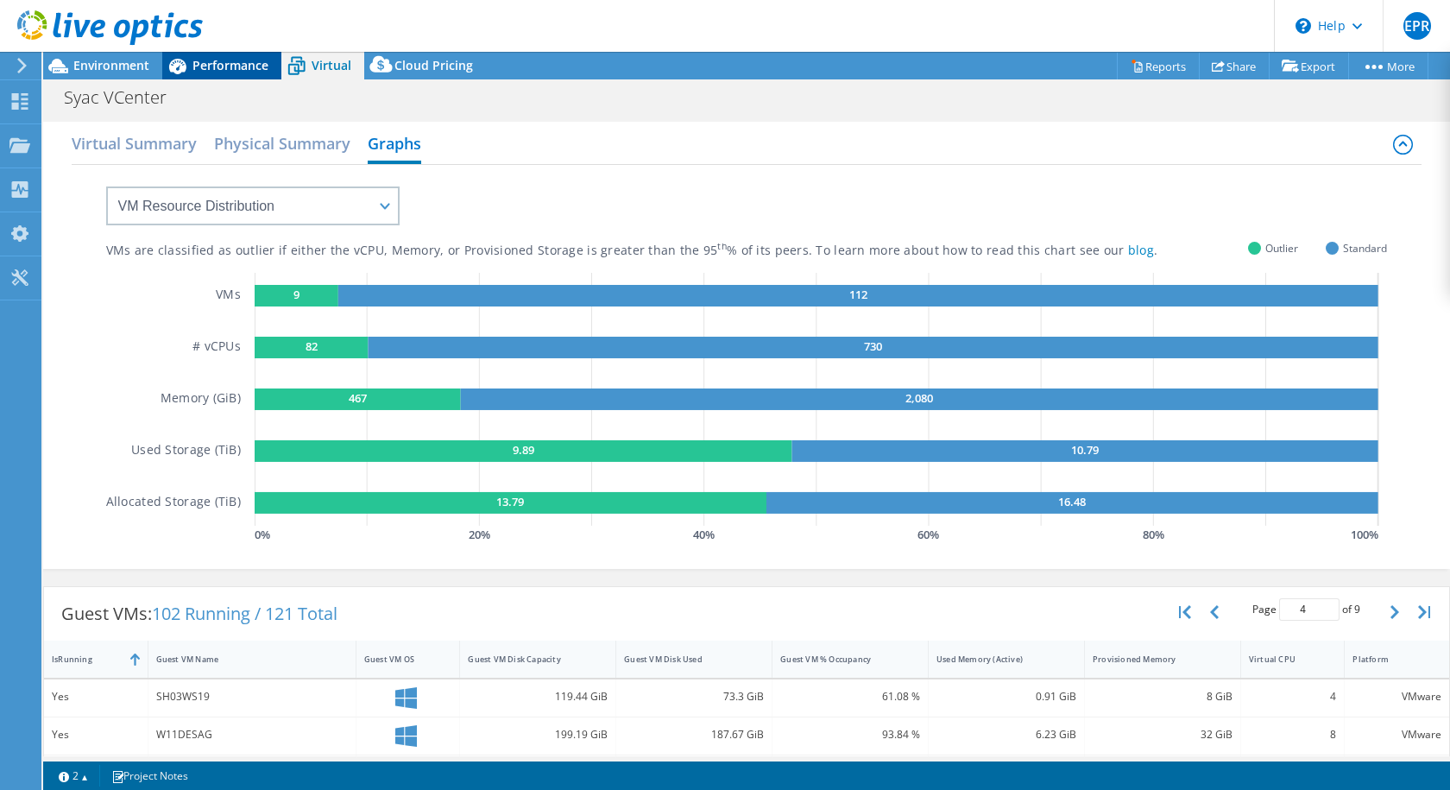
click at [251, 55] on div "Performance" at bounding box center [221, 66] width 119 height 28
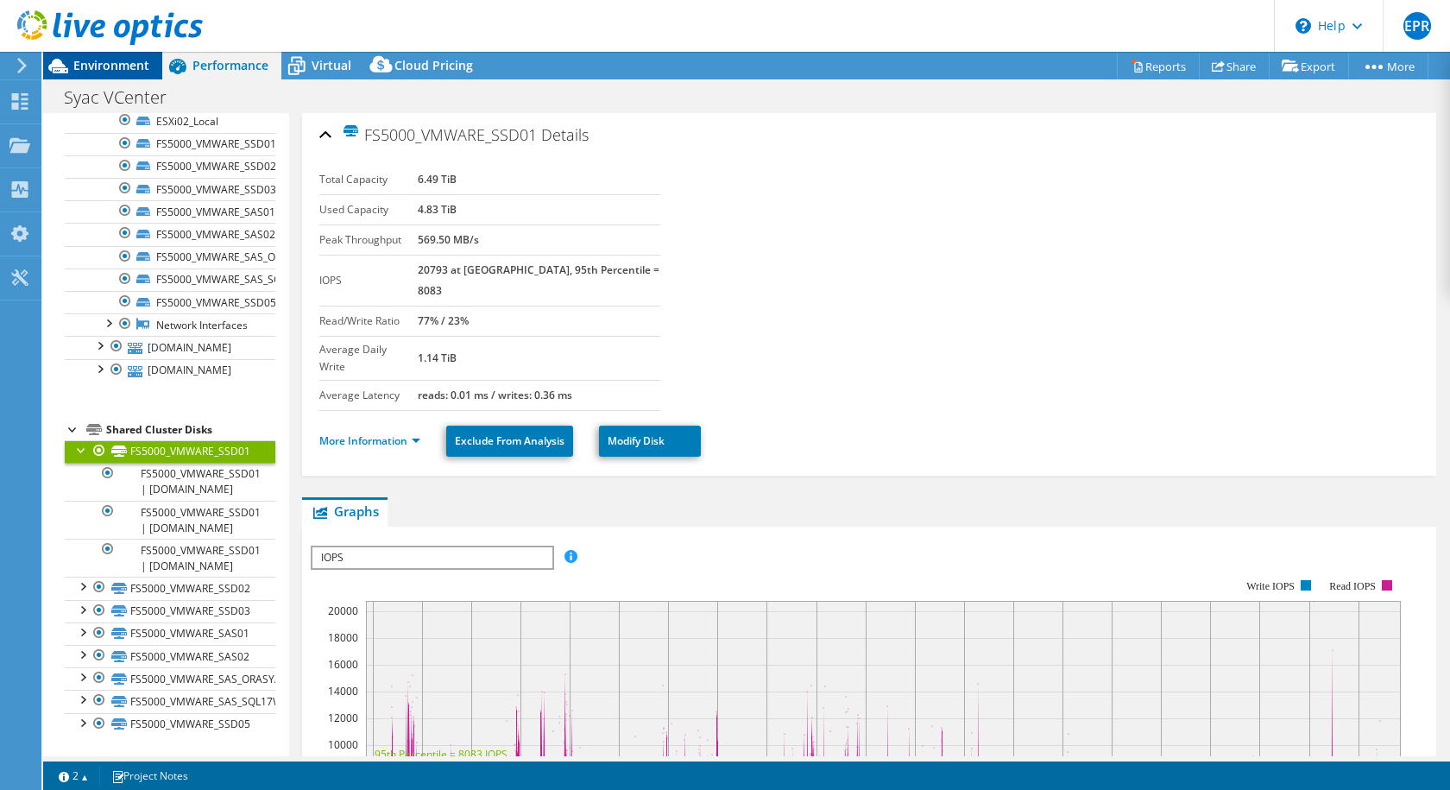
click at [141, 67] on span "Environment" at bounding box center [111, 65] width 76 height 16
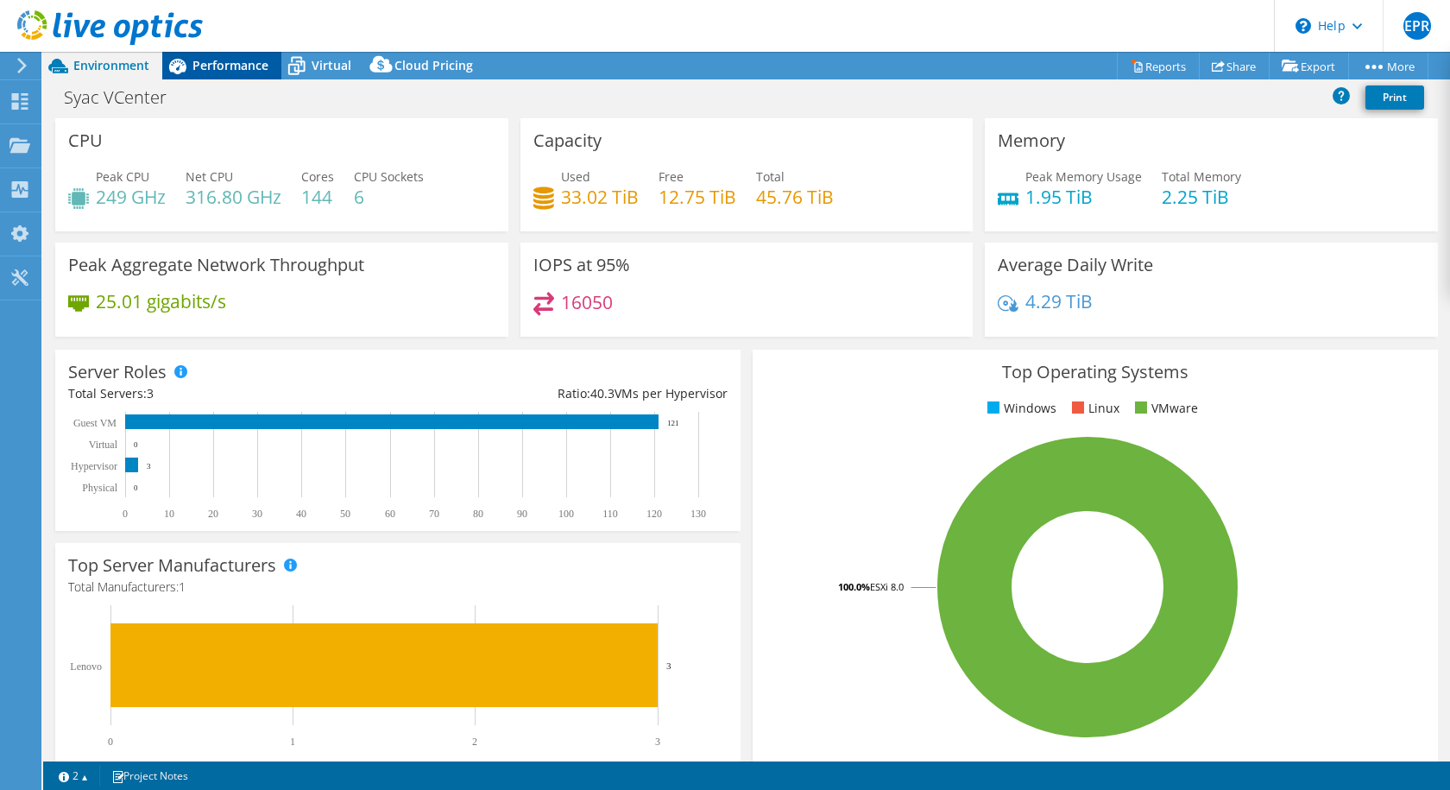
click at [208, 77] on div "Performance" at bounding box center [221, 66] width 119 height 28
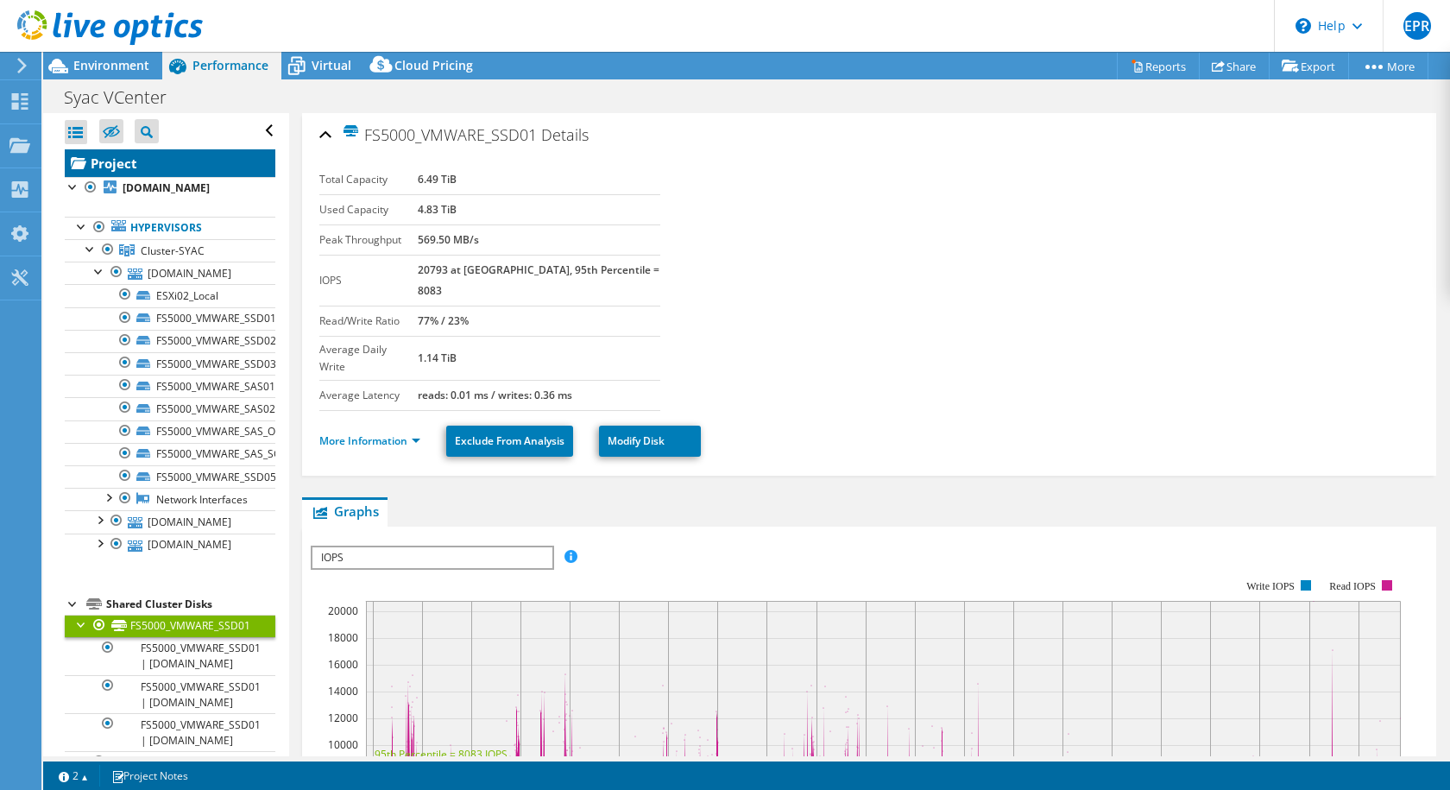
click at [116, 166] on link "Project" at bounding box center [170, 163] width 211 height 28
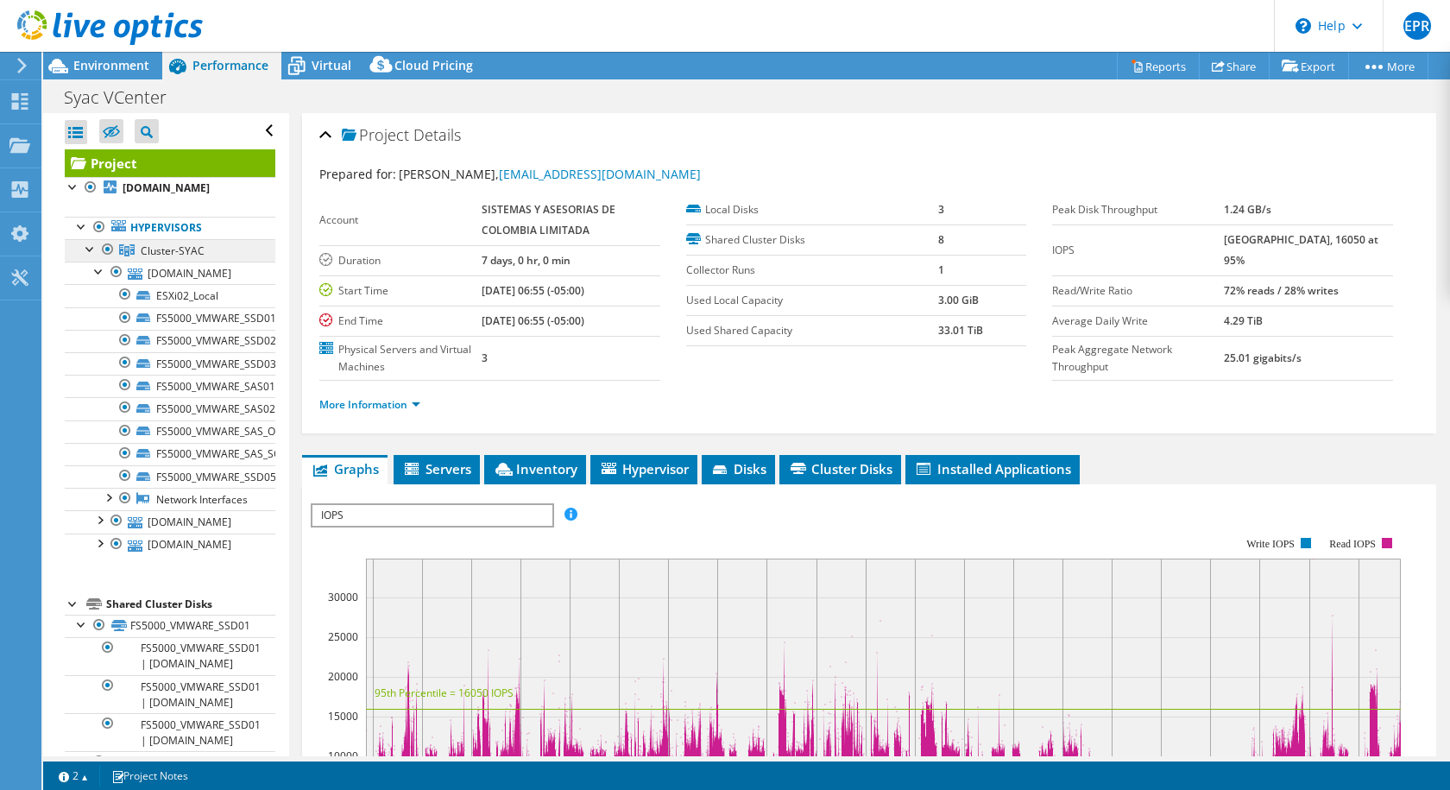
click at [158, 252] on span "Cluster-SYAC" at bounding box center [173, 250] width 64 height 15
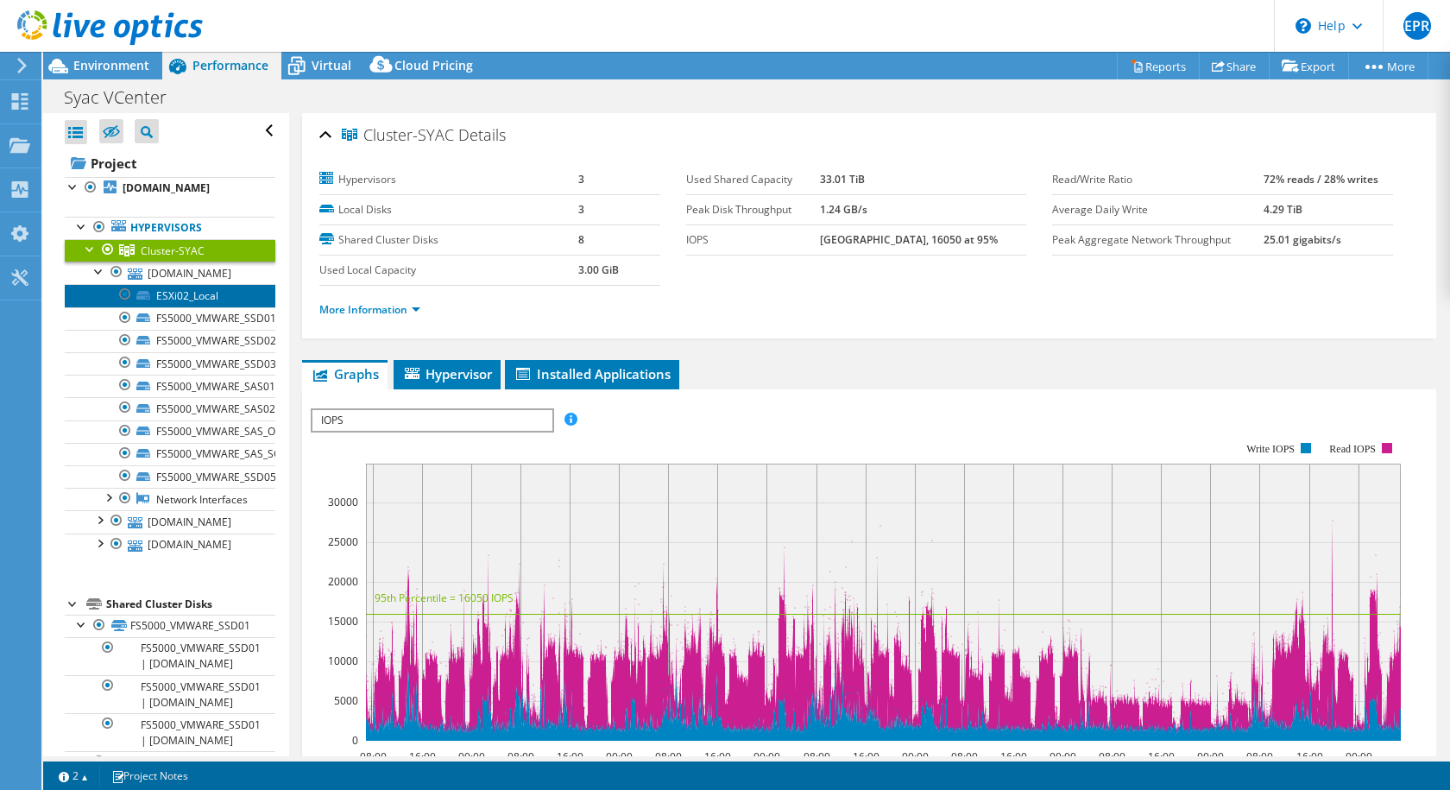
click at [192, 298] on link "ESXi02_Local" at bounding box center [170, 295] width 211 height 22
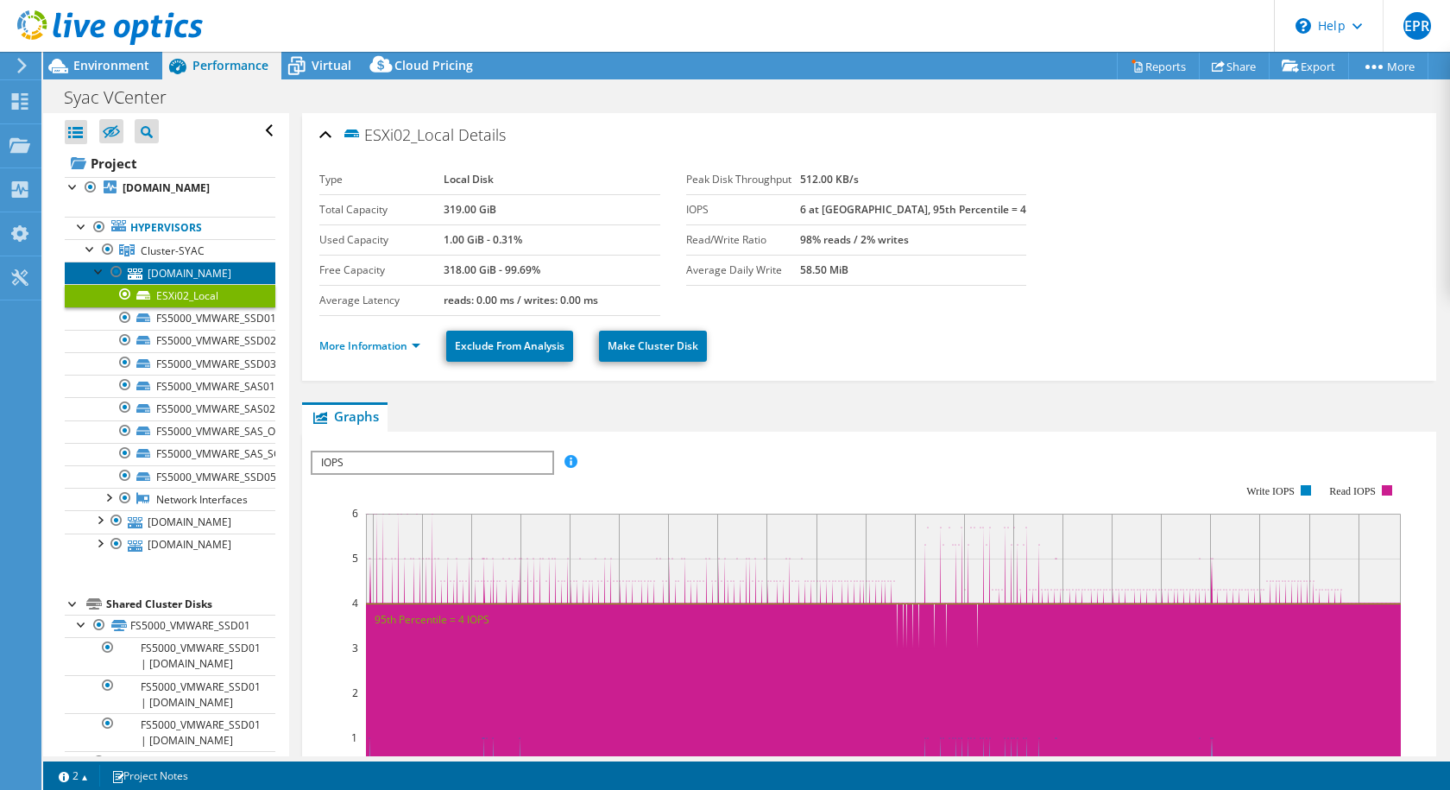
click at [178, 274] on link "[DOMAIN_NAME]" at bounding box center [170, 273] width 211 height 22
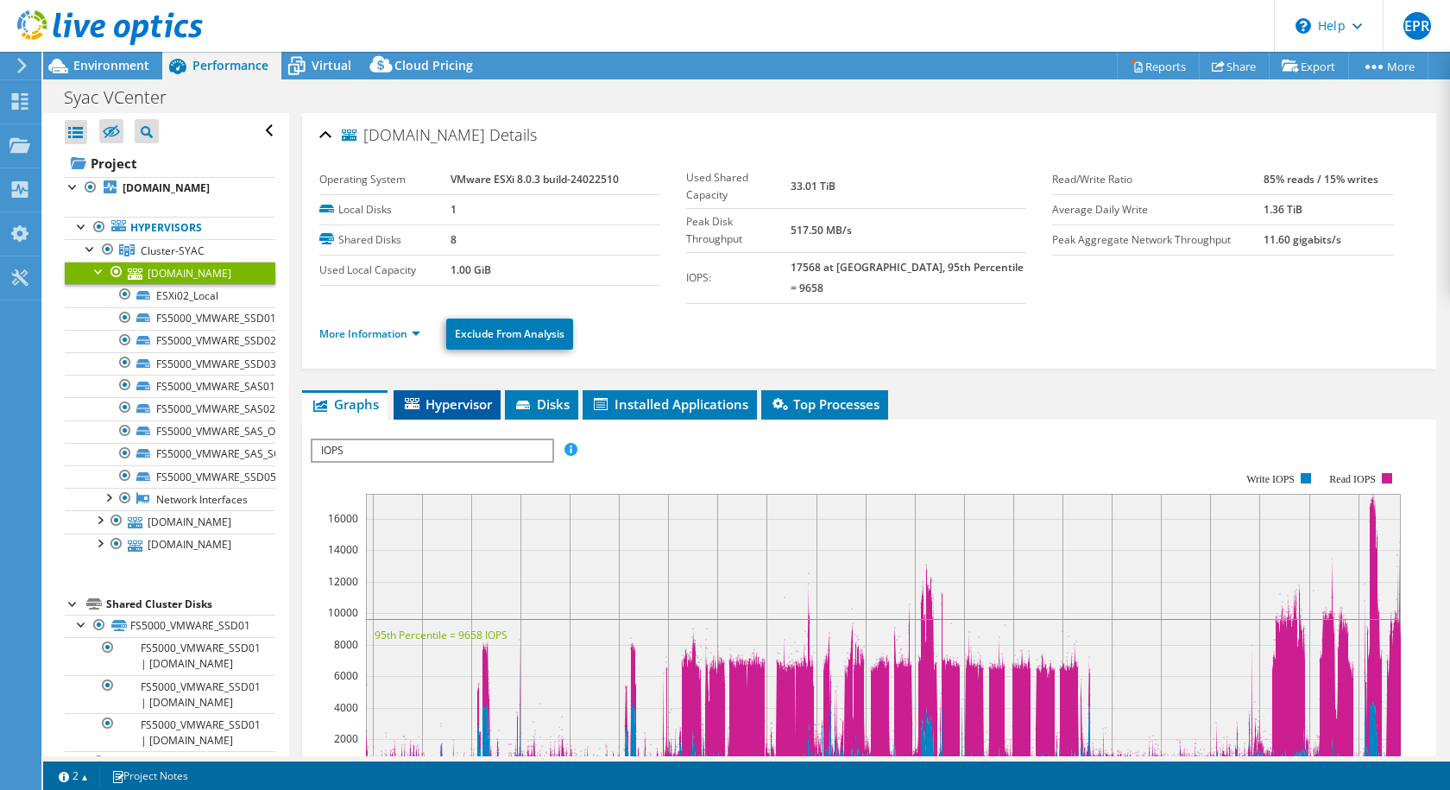
click at [480, 390] on li "Hypervisor" at bounding box center [447, 404] width 107 height 29
